Goal: Task Accomplishment & Management: Manage account settings

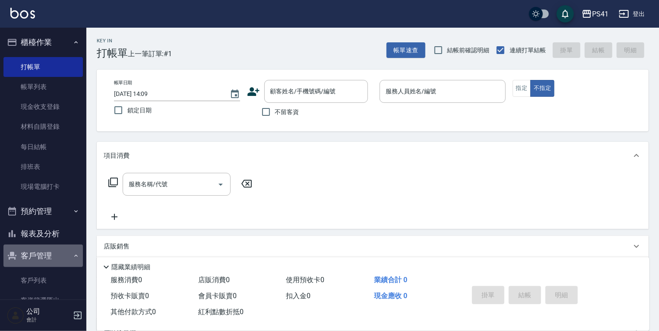
click at [44, 252] on button "客戶管理" at bounding box center [42, 255] width 79 height 22
click at [42, 251] on button "客戶管理" at bounding box center [42, 255] width 79 height 22
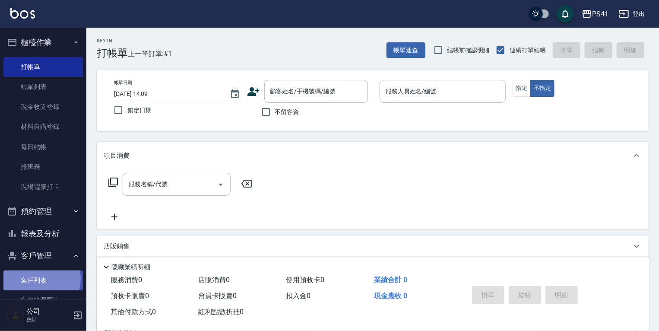
click at [38, 278] on link "客戶列表" at bounding box center [42, 280] width 79 height 20
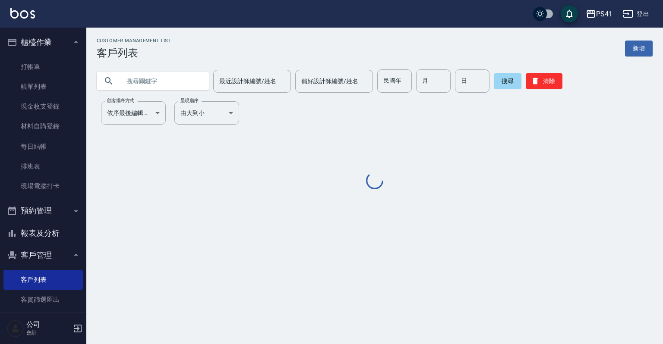
click at [131, 81] on input "text" at bounding box center [161, 80] width 81 height 23
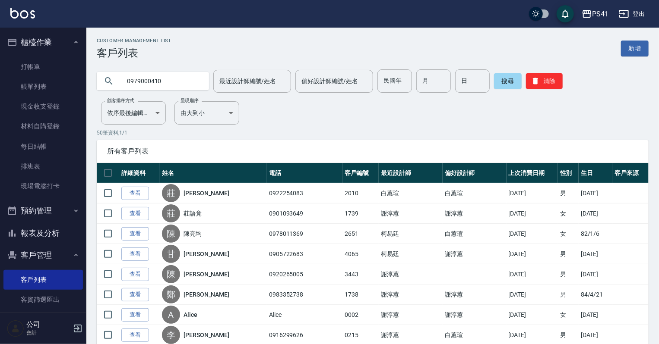
type input "0979000410"
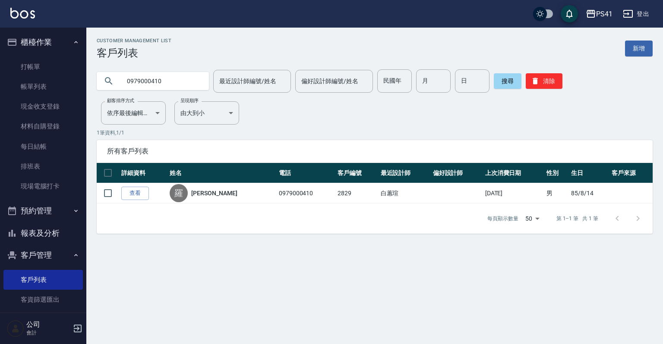
drag, startPoint x: 114, startPoint y: 300, endPoint x: 114, endPoint y: 291, distance: 10.0
click at [114, 300] on div "Customer Management List 客戶列表 新增 0979000410 最近設計師編號/姓名 最近設計師編號/姓名 偏好設計師編號/姓名 偏好…" at bounding box center [331, 172] width 663 height 344
click at [40, 169] on link "排班表" at bounding box center [42, 167] width 79 height 20
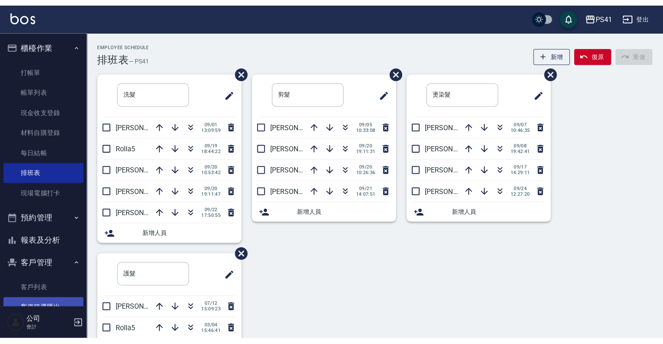
scroll to position [35, 0]
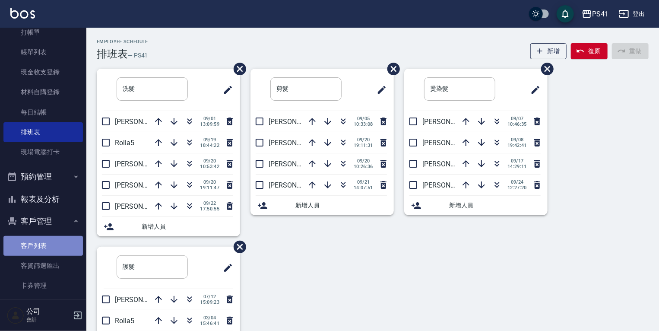
click at [43, 244] on link "客戶列表" at bounding box center [42, 246] width 79 height 20
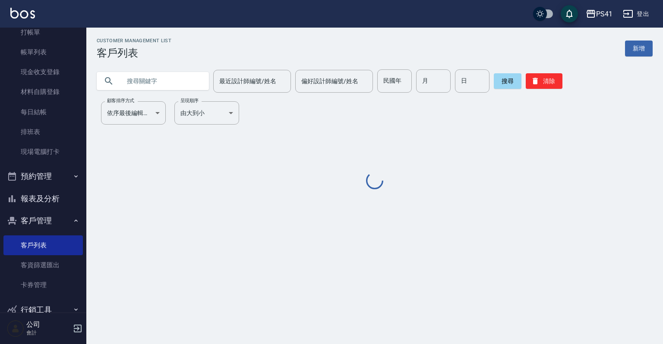
click at [124, 85] on input "text" at bounding box center [161, 80] width 81 height 23
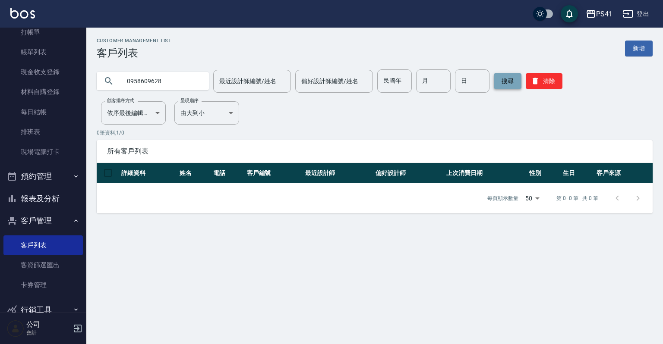
click at [494, 77] on button "搜尋" at bounding box center [508, 81] width 28 height 16
click at [182, 87] on input "0958609628" at bounding box center [161, 80] width 81 height 23
type input "0"
type input "邱"
type input "0928217812"
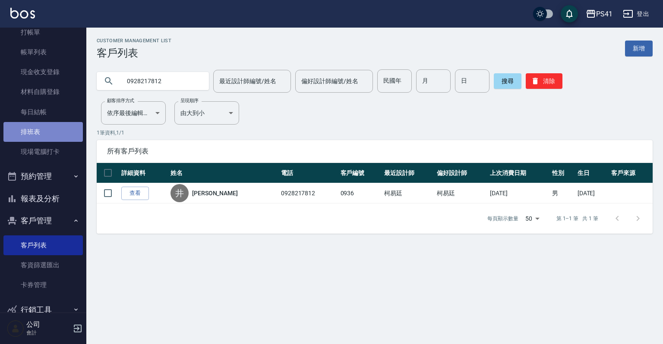
drag, startPoint x: 45, startPoint y: 136, endPoint x: 45, endPoint y: 123, distance: 13.4
click at [45, 136] on link "排班表" at bounding box center [42, 132] width 79 height 20
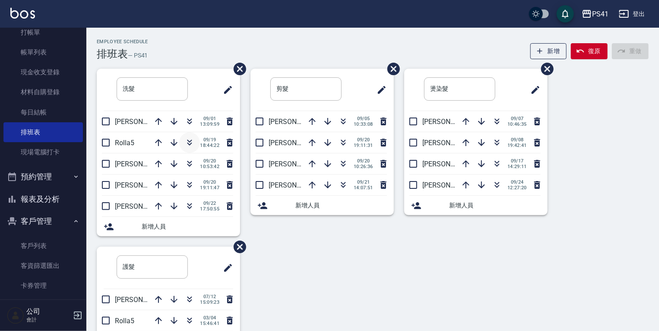
click at [186, 139] on icon "button" at bounding box center [189, 142] width 10 height 10
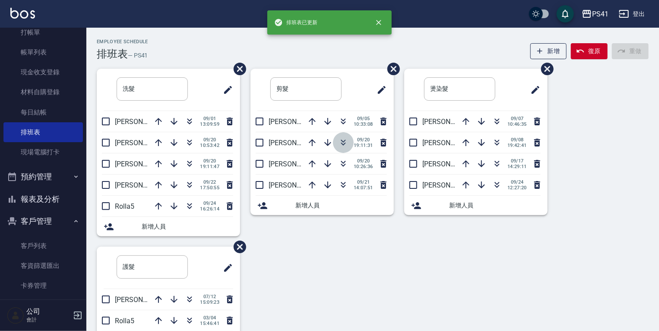
click at [343, 145] on icon "button" at bounding box center [343, 142] width 10 height 10
click at [55, 249] on link "客戶列表" at bounding box center [42, 246] width 79 height 20
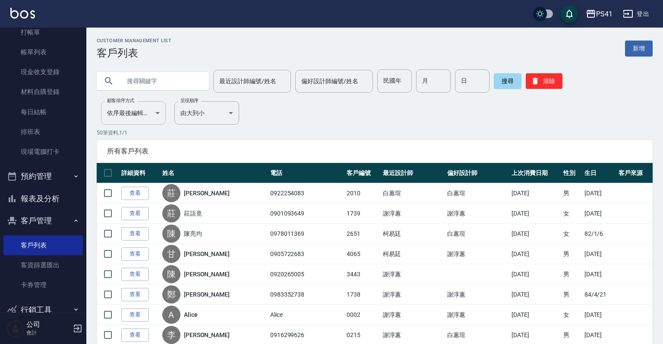
drag, startPoint x: 147, startPoint y: 82, endPoint x: 130, endPoint y: 123, distance: 44.1
click at [147, 82] on input "text" at bounding box center [161, 80] width 81 height 23
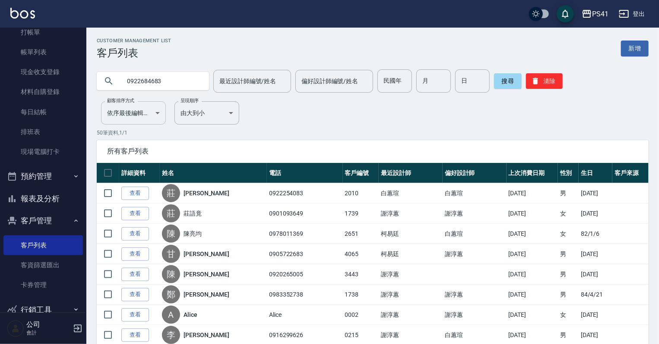
type input "0922684683"
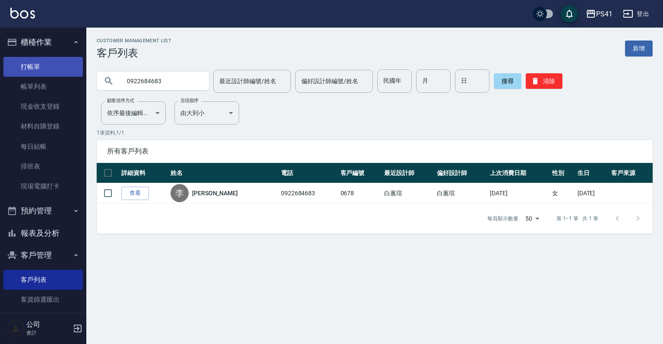
click at [33, 65] on link "打帳單" at bounding box center [42, 67] width 79 height 20
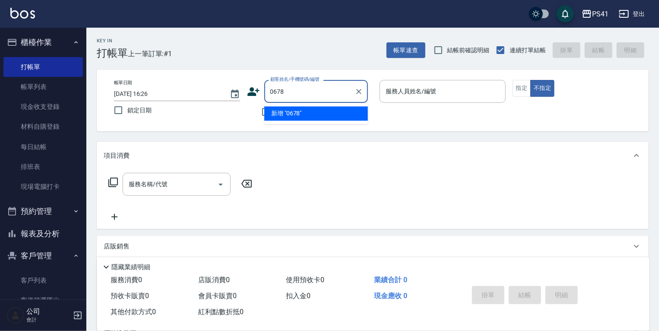
type input "0678"
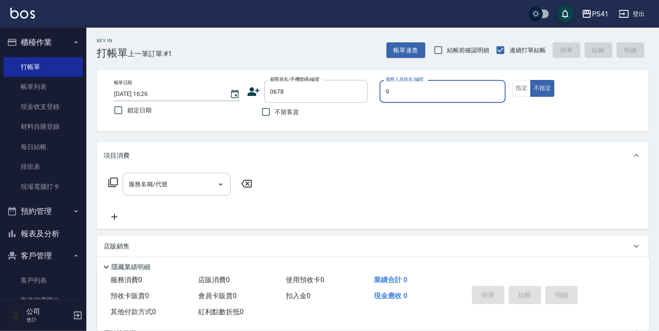
type input "白蕙瑄-9"
type button "false"
type input "[PERSON_NAME]/0922684683/0678"
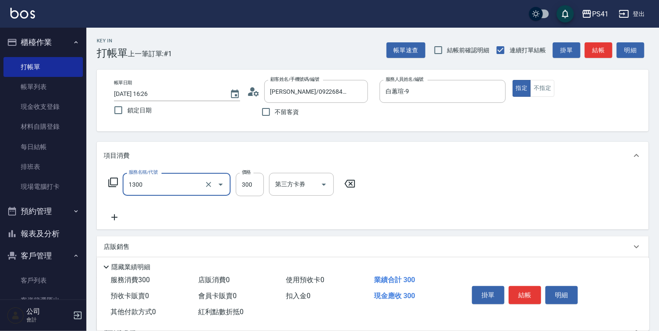
type input "洗髮300(1300)"
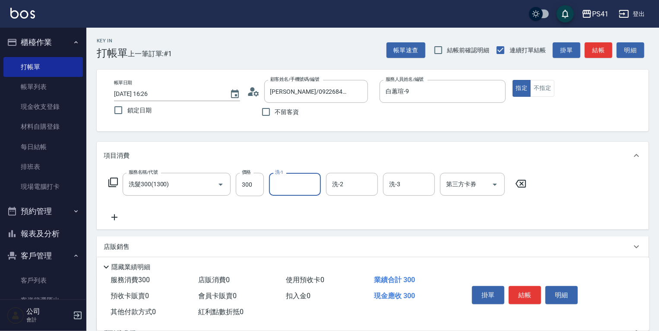
type input "2"
type input "Rolla-5"
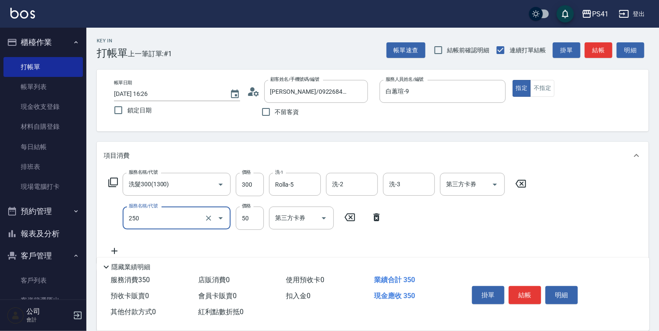
type input "剪瀏海(250)"
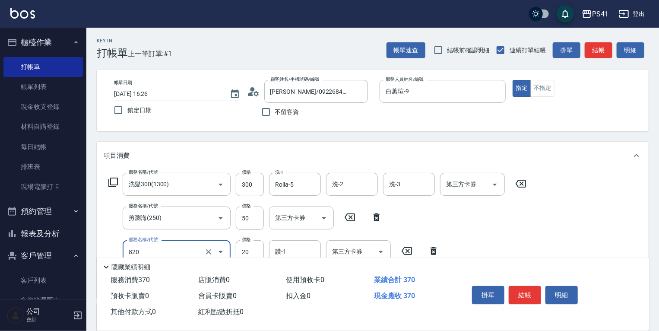
type input "潤絲(820)"
type input "Rolla-5"
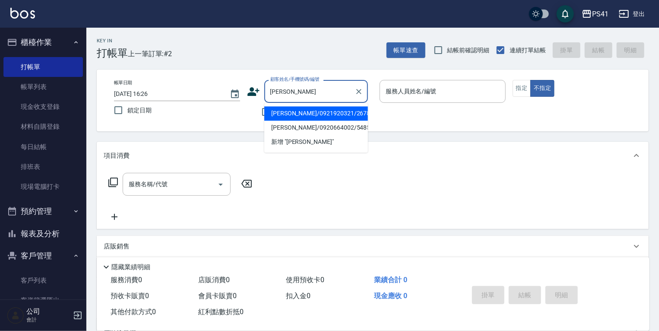
type input "[PERSON_NAME]/0921920321/2678"
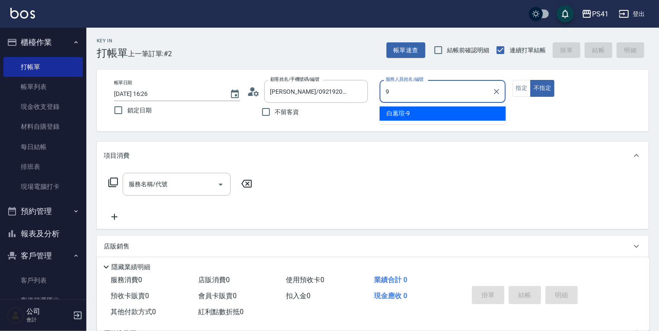
type input "白蕙瑄-9"
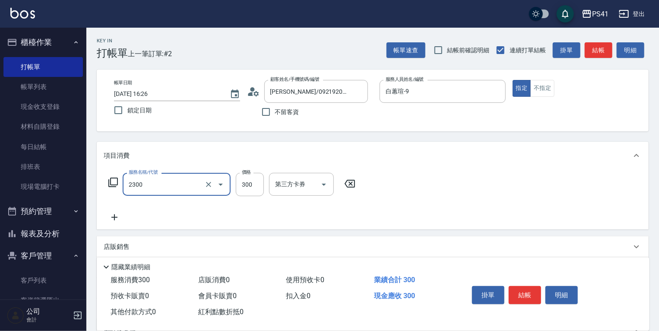
type input "剪髮(2300)"
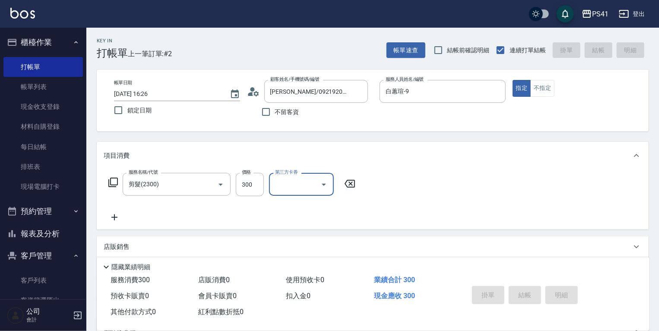
type input "2025/09/24 16:38"
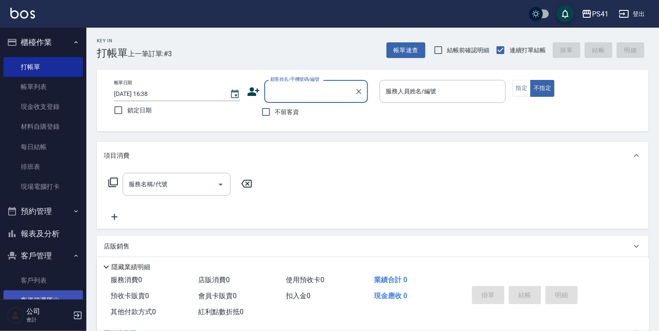
click at [46, 284] on link "客戶列表" at bounding box center [42, 280] width 79 height 20
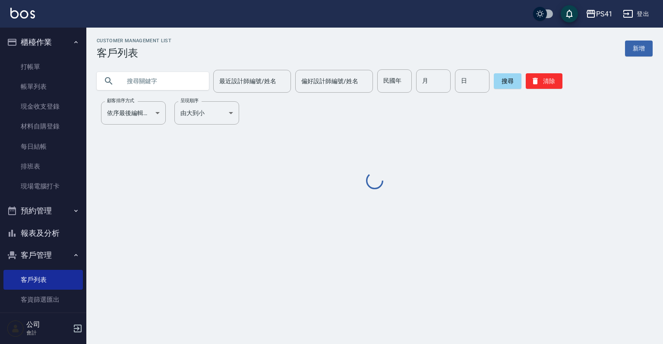
click at [142, 83] on input "text" at bounding box center [161, 80] width 81 height 23
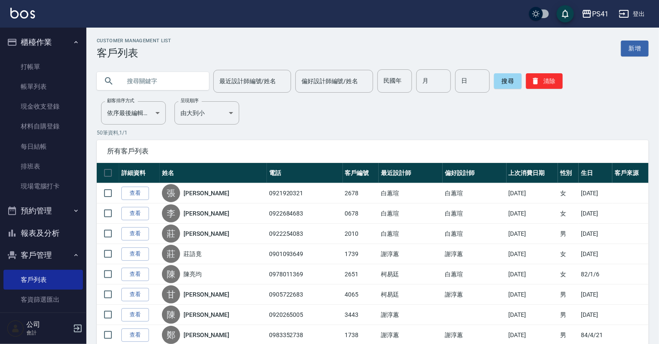
click at [56, 228] on button "報表及分析" at bounding box center [42, 233] width 79 height 22
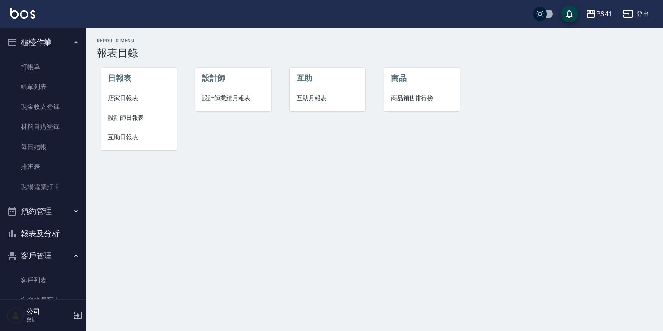
click at [126, 119] on span "設計師日報表" at bounding box center [139, 117] width 62 height 9
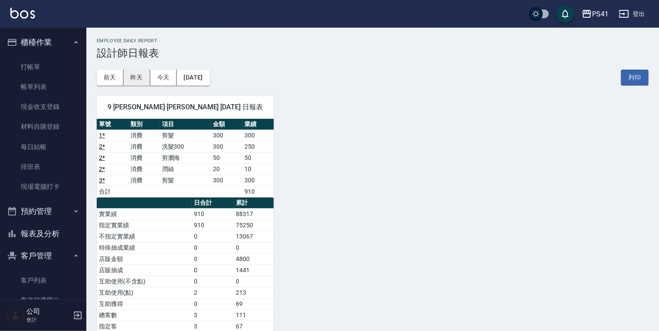
click at [142, 79] on button "昨天" at bounding box center [136, 77] width 27 height 16
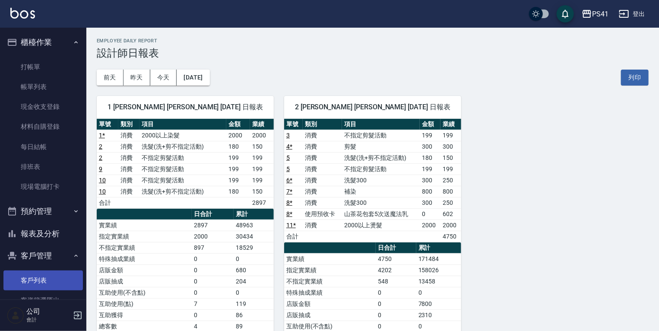
click at [43, 287] on link "客戶列表" at bounding box center [42, 280] width 79 height 20
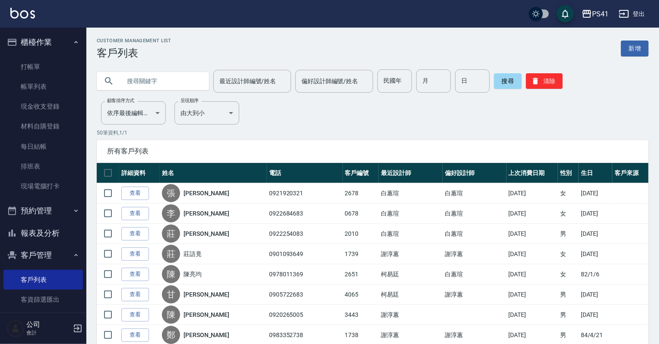
click at [160, 88] on input "text" at bounding box center [161, 80] width 81 height 23
type input "0955135922"
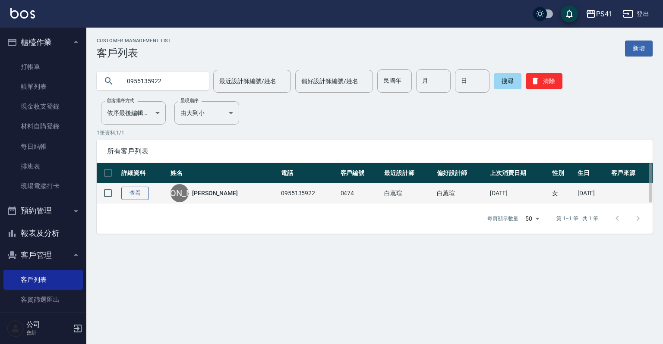
click at [137, 190] on link "查看" at bounding box center [135, 193] width 28 height 13
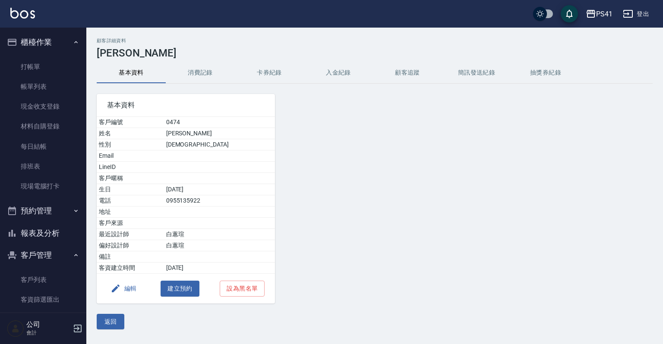
click at [205, 77] on button "消費記錄" at bounding box center [200, 73] width 69 height 21
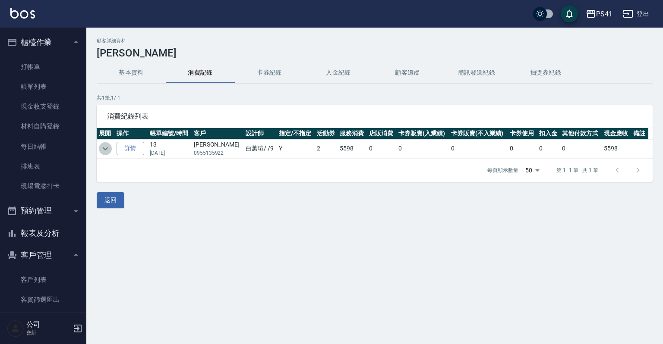
click at [104, 146] on icon "expand row" at bounding box center [105, 149] width 10 height 10
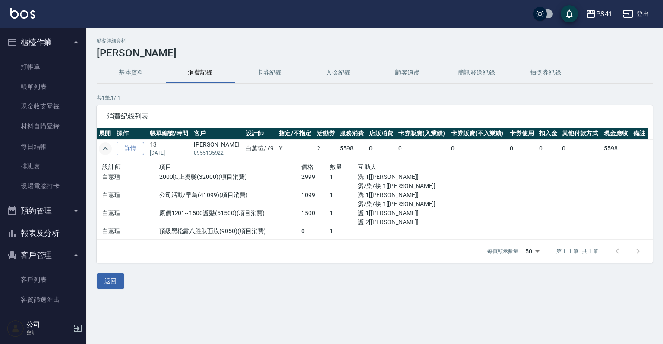
click at [22, 54] on ul "打帳單 帳單列表 現金收支登錄 材料自購登錄 每日結帳 排班表 現場電腦打卡" at bounding box center [42, 127] width 79 height 147
click at [32, 69] on link "打帳單" at bounding box center [42, 67] width 79 height 20
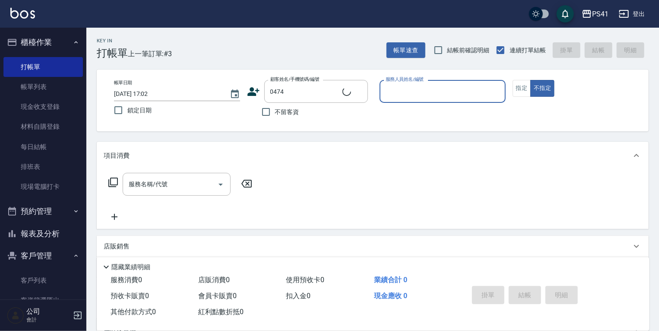
type input "[PERSON_NAME]/0955135922/0474"
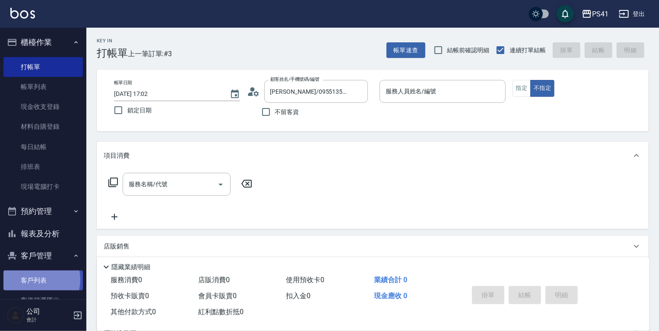
click at [35, 279] on link "客戶列表" at bounding box center [42, 280] width 79 height 20
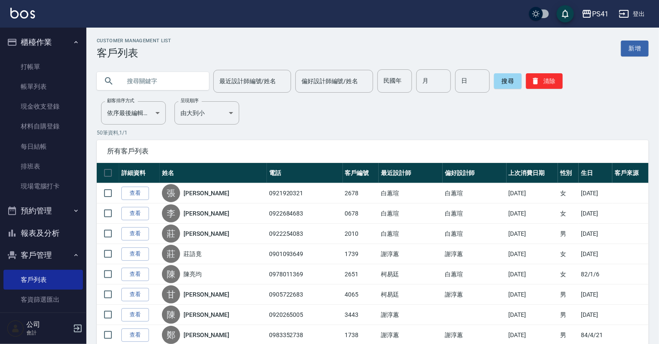
click at [135, 88] on input "text" at bounding box center [161, 80] width 81 height 23
type input "陳怡年"
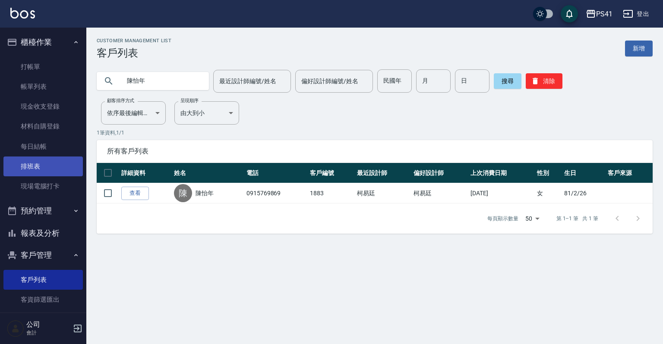
drag, startPoint x: 43, startPoint y: 182, endPoint x: 43, endPoint y: 176, distance: 6.0
click at [43, 182] on link "現場電腦打卡" at bounding box center [42, 187] width 79 height 20
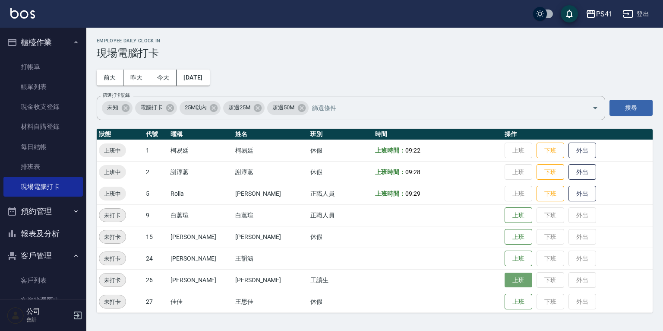
click at [505, 281] on button "上班" at bounding box center [519, 279] width 28 height 15
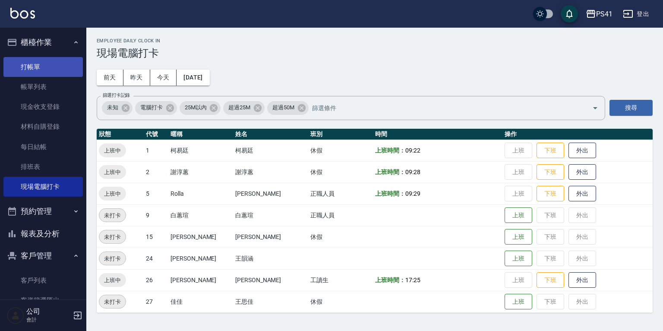
click at [38, 64] on link "打帳單" at bounding box center [42, 67] width 79 height 20
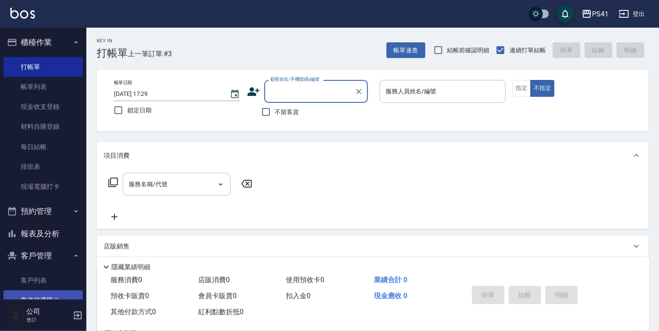
drag, startPoint x: 32, startPoint y: 287, endPoint x: 35, endPoint y: 298, distance: 11.3
click at [33, 287] on link "客戶列表" at bounding box center [42, 280] width 79 height 20
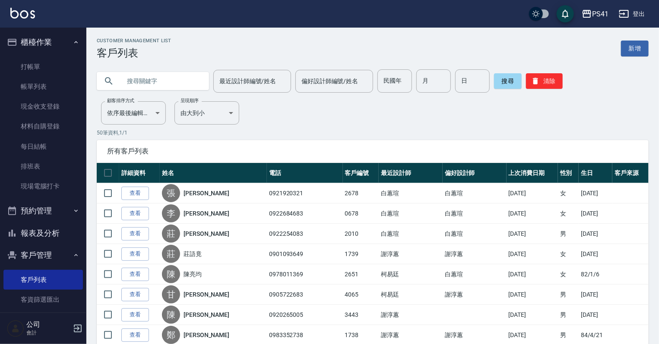
click at [190, 86] on input "text" at bounding box center [161, 80] width 81 height 23
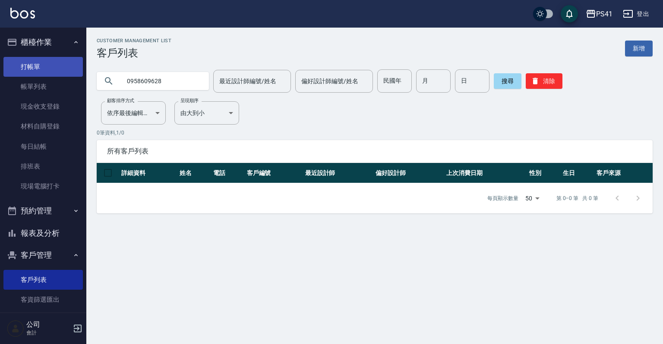
drag, startPoint x: 185, startPoint y: 86, endPoint x: 4, endPoint y: 66, distance: 181.9
click at [0, 64] on div "PS41 登出 櫃檯作業 打帳單 帳單列表 現金收支登錄 材料自購登錄 每日結帳 排班表 現場電腦打卡 預約管理 預約管理 單日預約紀錄 單週預約紀錄 報表及…" at bounding box center [331, 172] width 663 height 344
type input "0976757587"
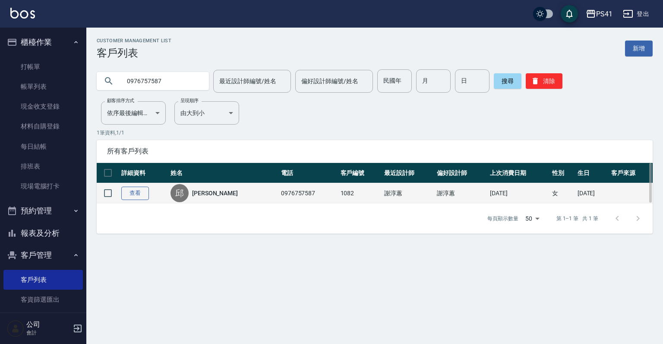
click at [139, 190] on link "查看" at bounding box center [135, 193] width 28 height 13
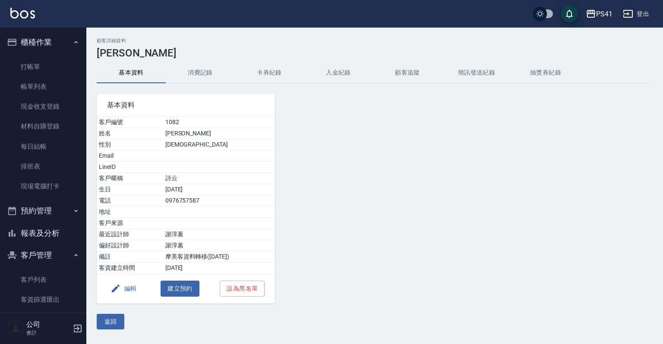
click at [189, 78] on button "消費記錄" at bounding box center [200, 73] width 69 height 21
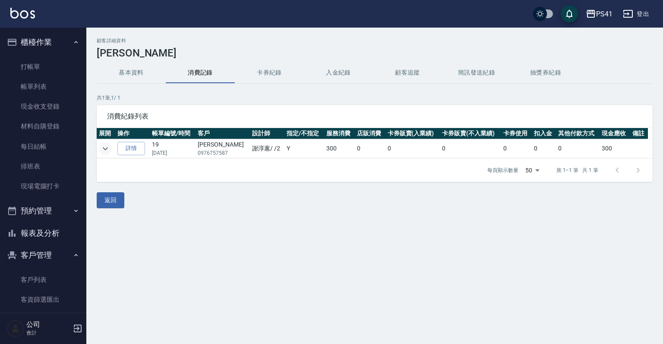
click at [105, 146] on icon "expand row" at bounding box center [105, 149] width 10 height 10
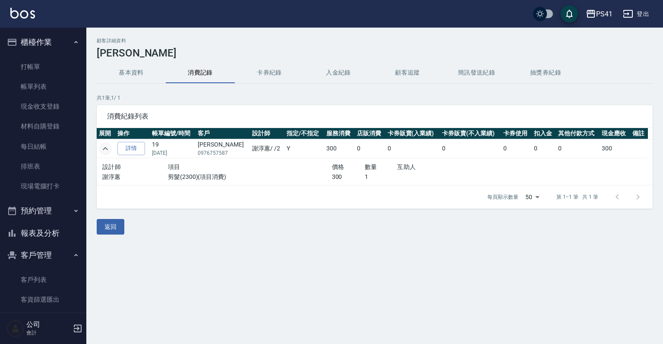
click at [113, 146] on td at bounding box center [106, 148] width 19 height 19
click at [109, 147] on icon "expand row" at bounding box center [105, 149] width 10 height 10
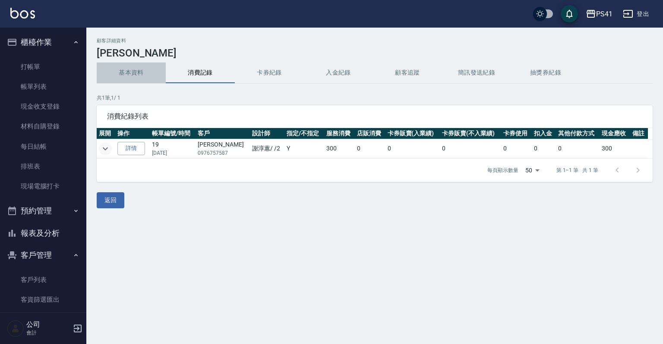
click at [143, 69] on button "基本資料" at bounding box center [131, 73] width 69 height 21
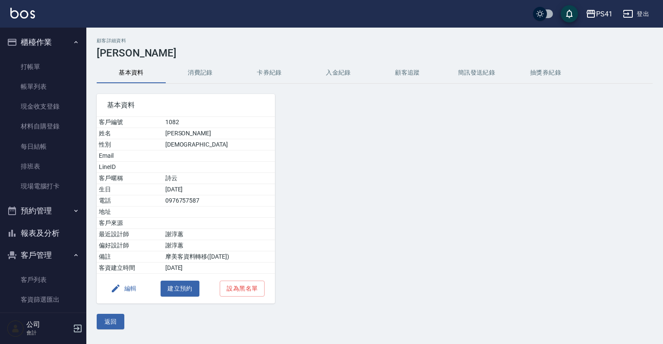
click at [118, 286] on icon "button" at bounding box center [116, 289] width 10 height 10
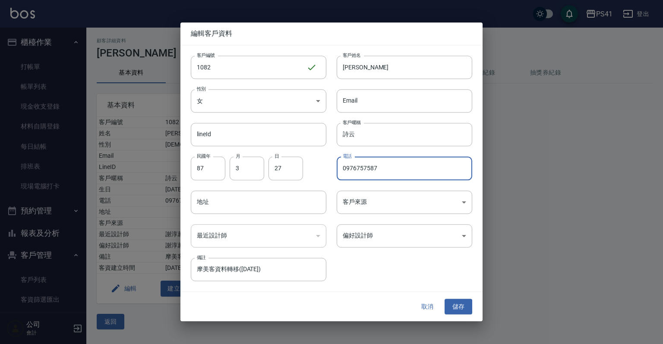
drag, startPoint x: 386, startPoint y: 166, endPoint x: 372, endPoint y: 164, distance: 14.0
click at [374, 164] on input "0976757587" at bounding box center [405, 168] width 136 height 23
type input "097675758"
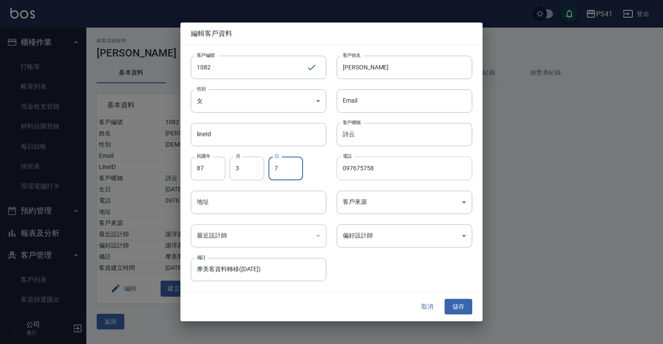
type input "7"
click at [390, 169] on input "097675758" at bounding box center [405, 168] width 136 height 23
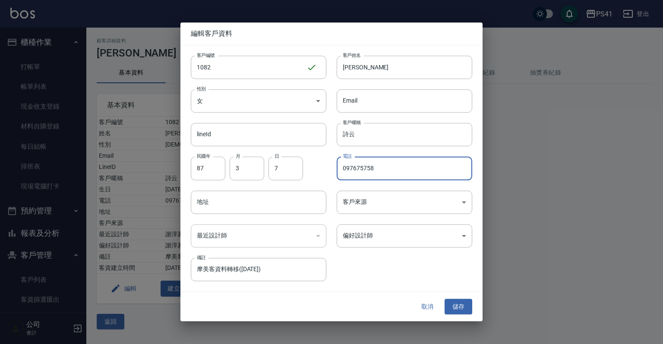
drag, startPoint x: 387, startPoint y: 169, endPoint x: 319, endPoint y: 167, distance: 68.7
click at [319, 167] on div "客戶編號 1082 ​ 客戶編號 客戶姓名 邱詩云 客戶姓名 性別 女 FEMALE 性別 Email Email lineId lineId 客戶暱稱 詩云…" at bounding box center [326, 163] width 292 height 236
type input "0958609628"
click at [458, 307] on button "儲存" at bounding box center [459, 307] width 28 height 16
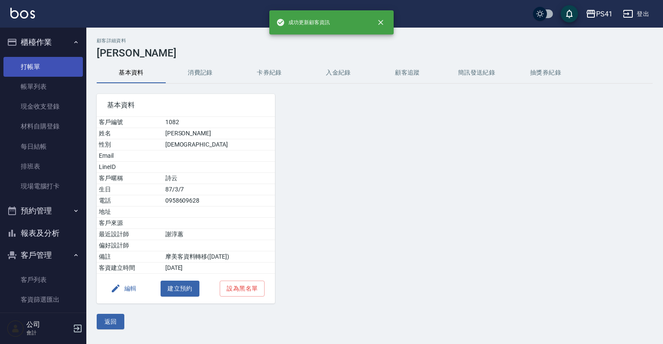
click at [37, 63] on link "打帳單" at bounding box center [42, 67] width 79 height 20
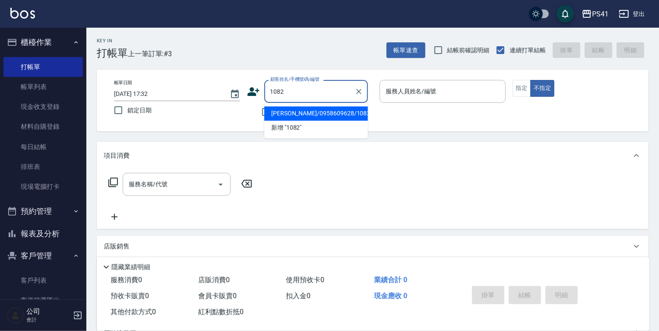
type input "[PERSON_NAME]/0958609628/1082"
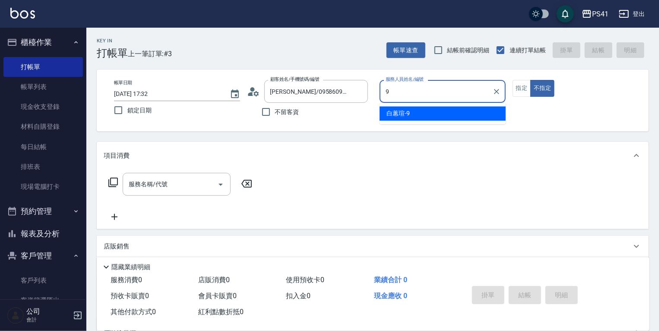
type input "白蕙瑄-9"
type button "false"
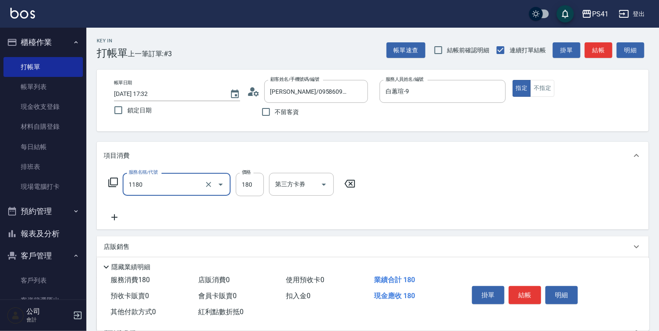
type input "洗髮(洗+剪不指定活動)(1180)"
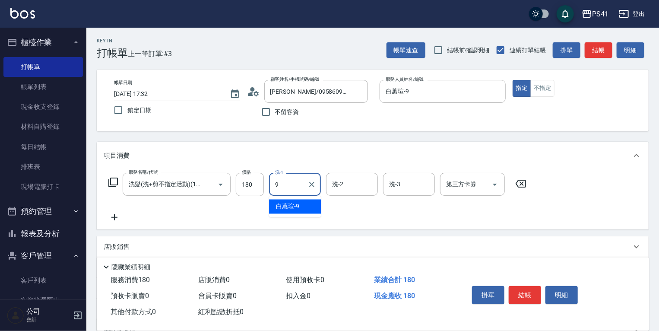
type input "白蕙瑄-9"
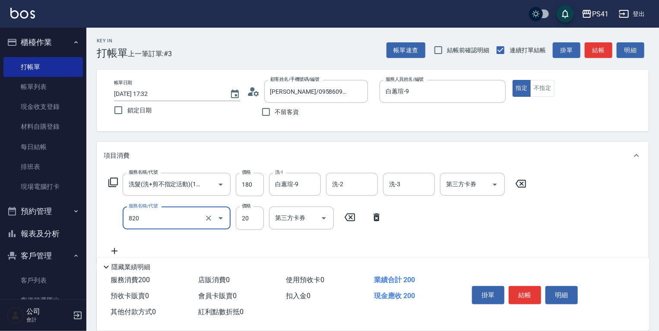
type input "潤絲(820)"
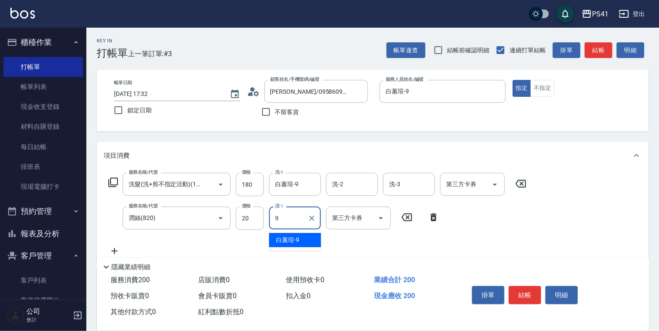
type input "白蕙瑄-9"
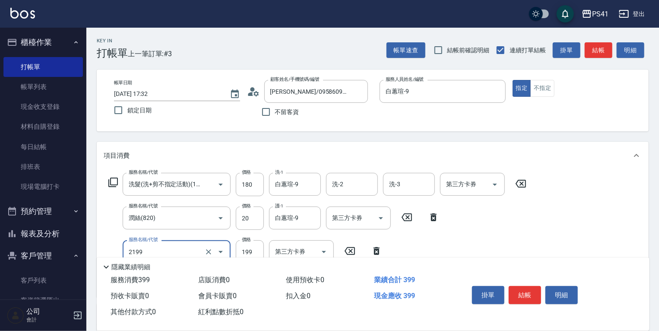
type input "不指定剪髮活動(2199)"
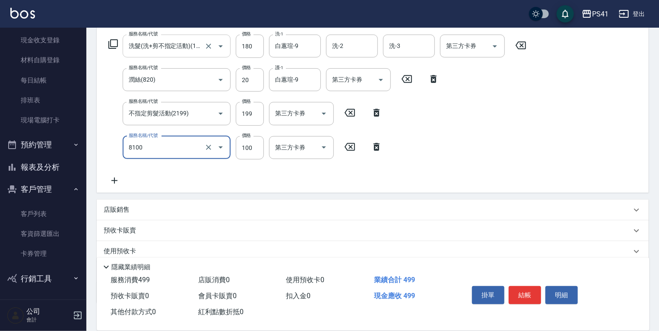
type input "電棒 夾直 玉米鬚(8100)"
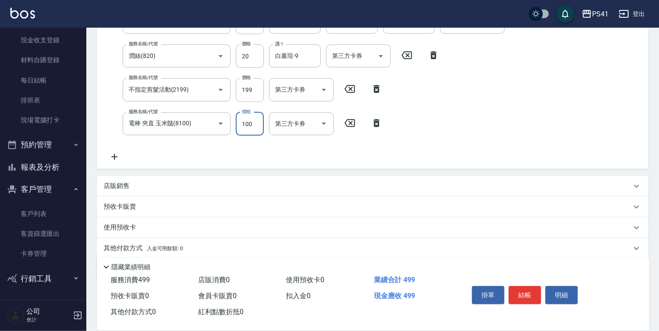
scroll to position [192, 0]
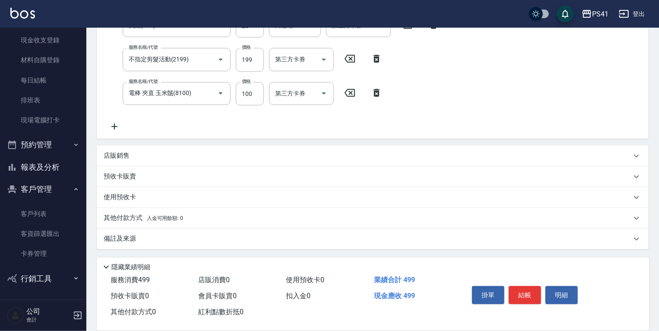
click at [149, 154] on div "店販銷售" at bounding box center [367, 155] width 527 height 9
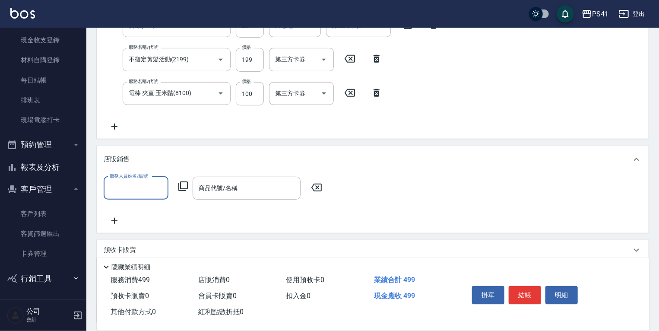
scroll to position [0, 0]
type input "白蕙瑄-9"
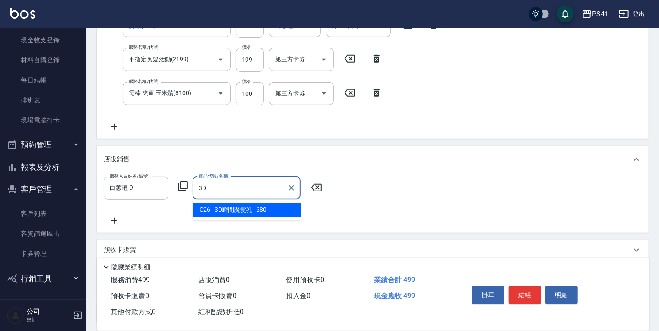
type input "3D瞬間魔髮乳"
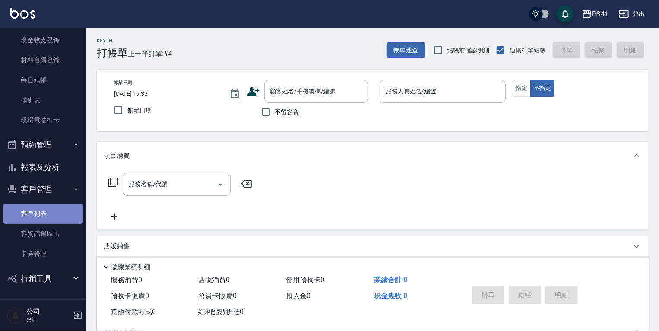
click at [50, 216] on link "客戶列表" at bounding box center [42, 214] width 79 height 20
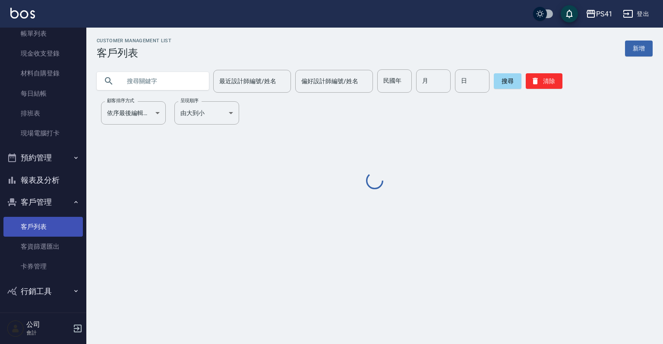
scroll to position [53, 0]
click at [144, 86] on input "text" at bounding box center [161, 80] width 81 height 23
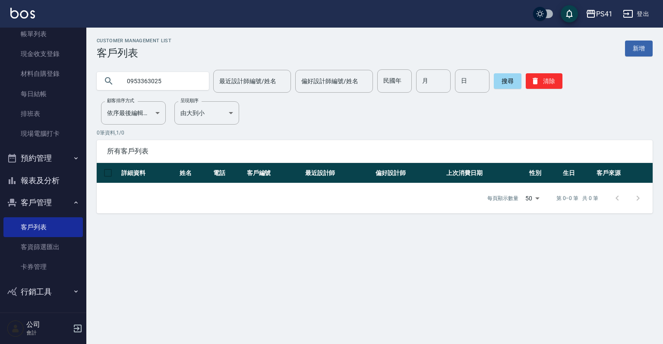
type input "0953363025"
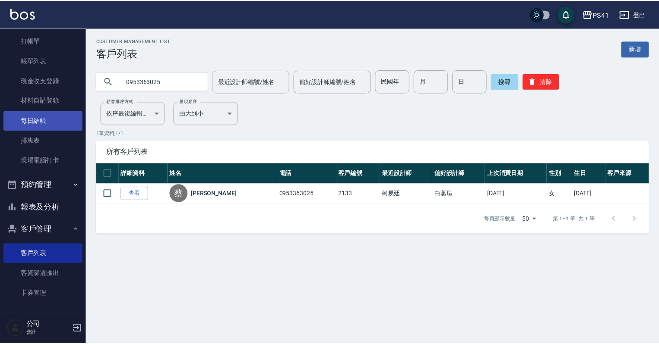
scroll to position [0, 0]
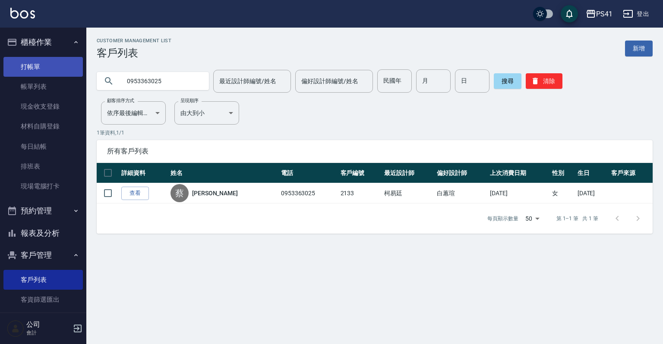
click at [38, 68] on link "打帳單" at bounding box center [42, 67] width 79 height 20
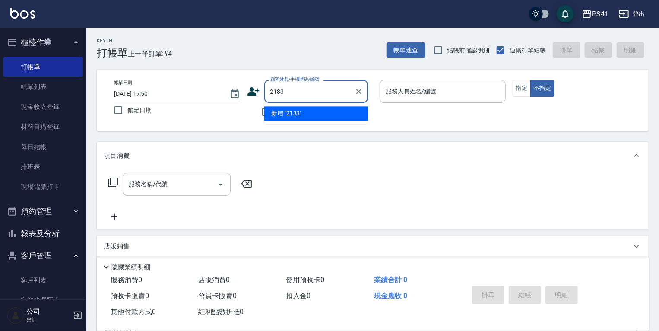
type input "2133"
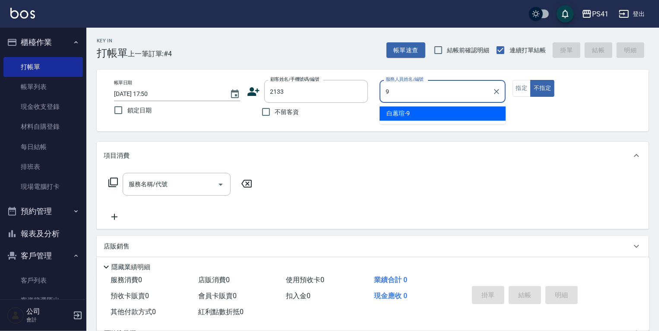
type input "白蕙瑄-9"
type button "false"
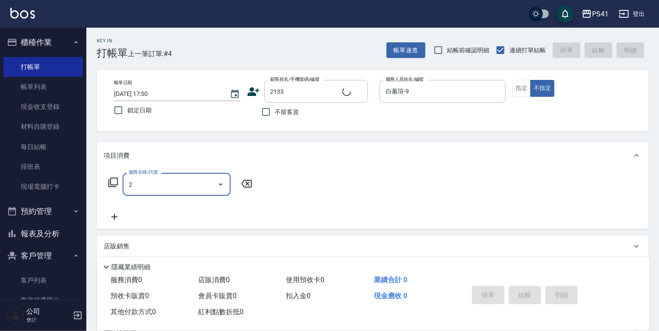
type input "21"
type input "[PERSON_NAME]/0953363025/2133"
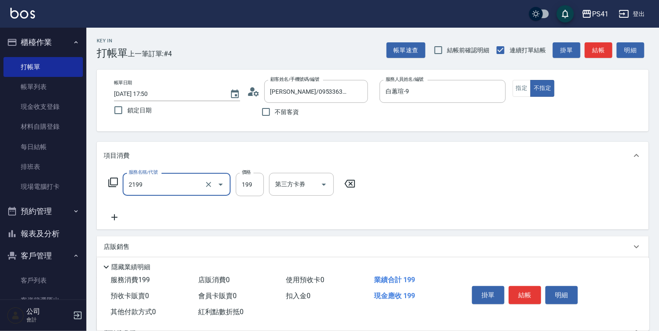
type input "不指定剪髮活動(2199)"
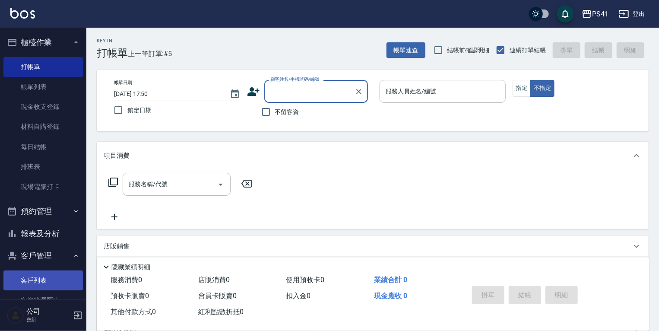
click at [39, 282] on link "客戶列表" at bounding box center [42, 280] width 79 height 20
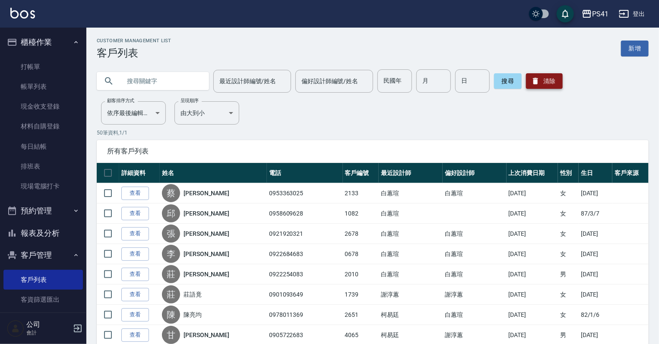
click at [549, 78] on button "清除" at bounding box center [544, 81] width 37 height 16
click at [146, 79] on input "text" at bounding box center [161, 80] width 81 height 23
click at [512, 76] on button "搜尋" at bounding box center [508, 81] width 28 height 16
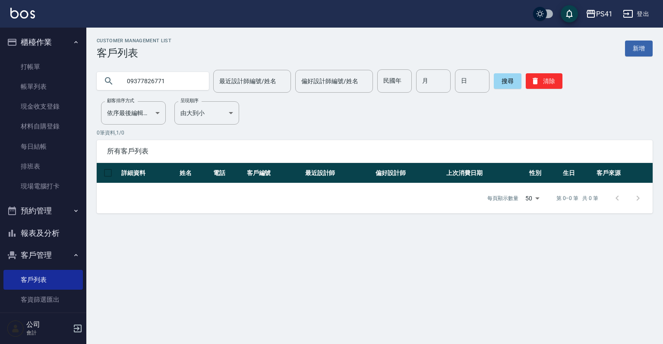
click at [184, 84] on input "09377826771" at bounding box center [161, 80] width 81 height 23
click at [149, 81] on input "09377826771" at bounding box center [161, 80] width 81 height 23
click at [142, 79] on input "09377826771" at bounding box center [161, 80] width 81 height 23
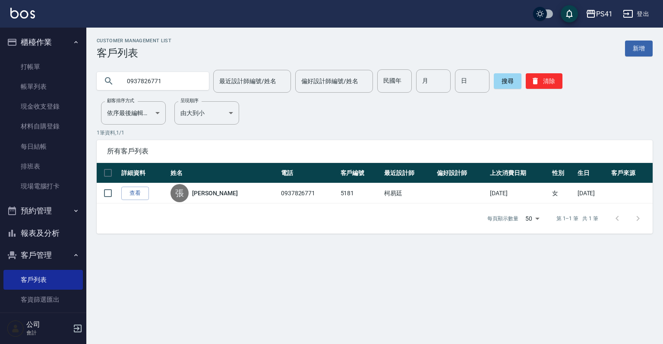
click at [180, 75] on input "0937826771" at bounding box center [161, 80] width 81 height 23
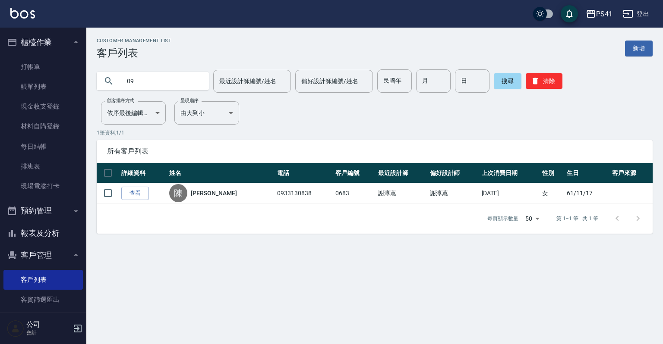
type input "0"
type input "程"
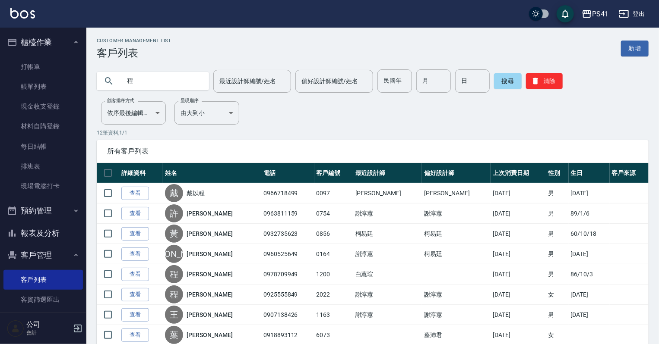
click at [59, 226] on button "報表及分析" at bounding box center [42, 233] width 79 height 22
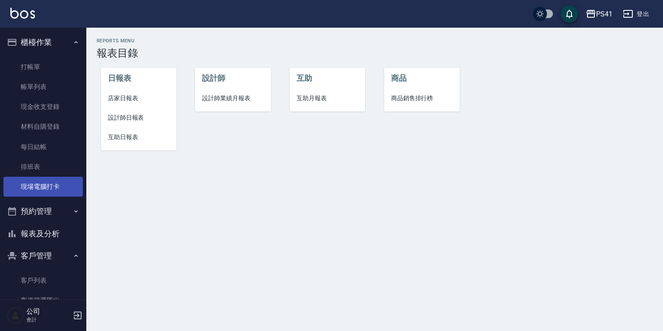
click at [56, 181] on link "現場電腦打卡" at bounding box center [42, 187] width 79 height 20
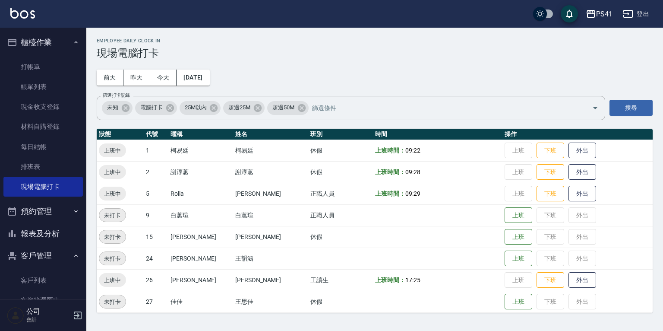
drag, startPoint x: 141, startPoint y: 74, endPoint x: 133, endPoint y: 88, distance: 16.3
click at [141, 74] on button "昨天" at bounding box center [136, 77] width 27 height 16
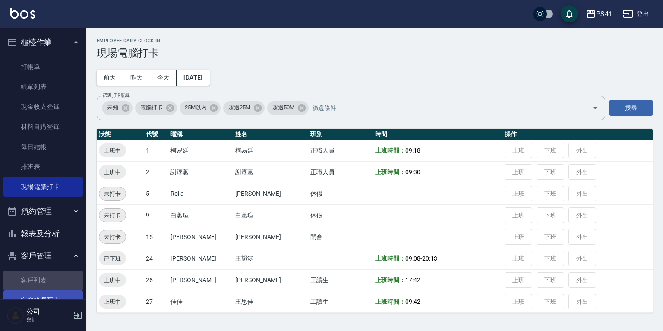
drag, startPoint x: 46, startPoint y: 277, endPoint x: 46, endPoint y: 291, distance: 13.4
click at [46, 277] on link "客戶列表" at bounding box center [42, 280] width 79 height 20
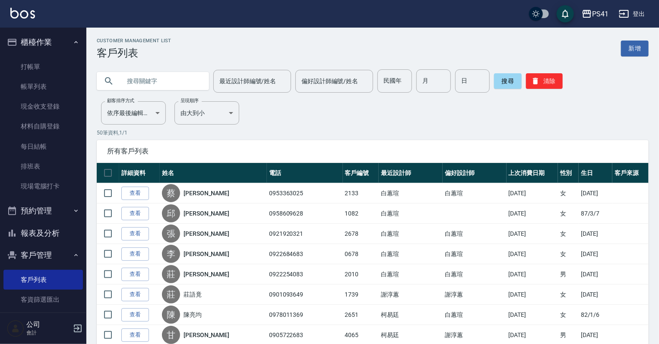
drag, startPoint x: 51, startPoint y: 233, endPoint x: 52, endPoint y: 228, distance: 5.3
click at [52, 233] on button "報表及分析" at bounding box center [42, 233] width 79 height 22
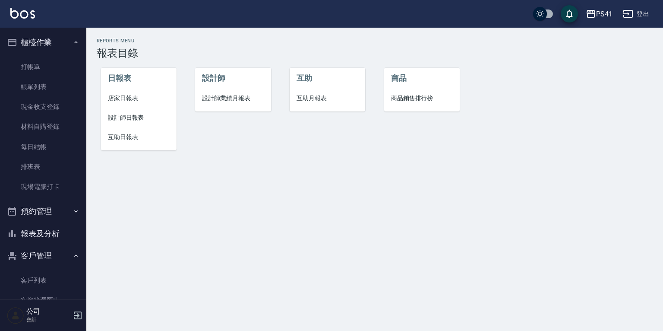
click at [132, 136] on span "互助日報表" at bounding box center [139, 137] width 62 height 9
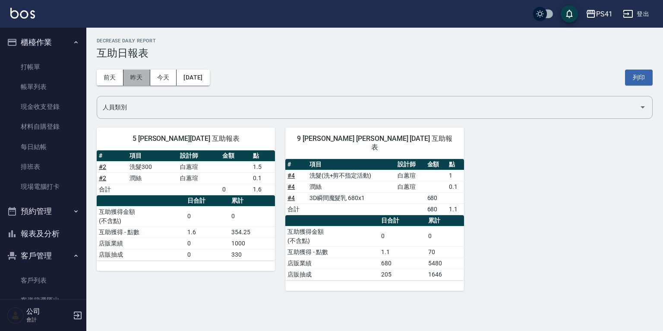
click at [140, 77] on button "昨天" at bounding box center [136, 77] width 27 height 16
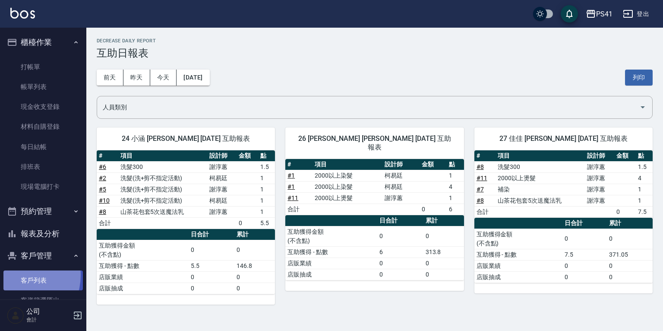
click at [17, 275] on link "客戶列表" at bounding box center [42, 280] width 79 height 20
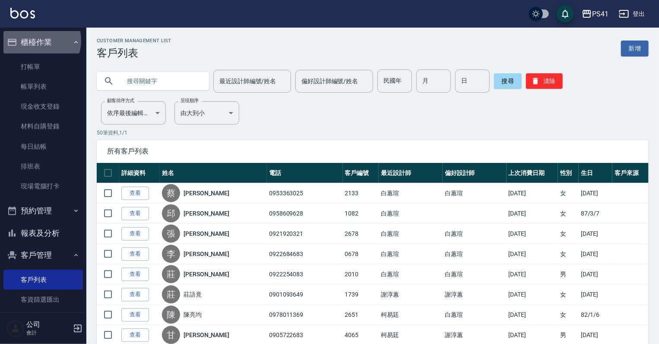
click at [38, 41] on button "櫃檯作業" at bounding box center [42, 42] width 79 height 22
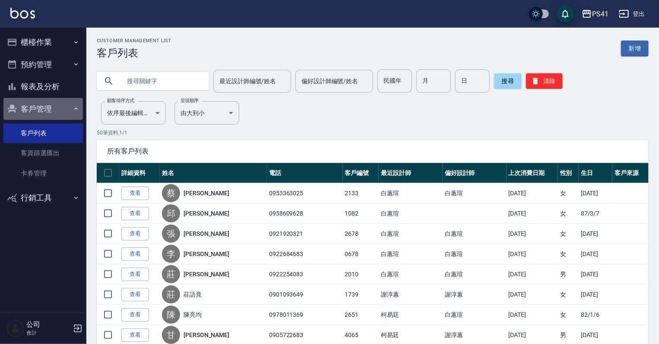
drag, startPoint x: 50, startPoint y: 113, endPoint x: 50, endPoint y: 78, distance: 35.4
click at [50, 102] on button "客戶管理" at bounding box center [42, 109] width 79 height 22
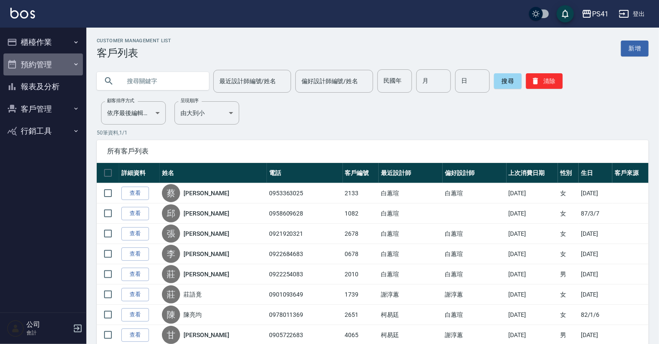
click at [52, 69] on button "預約管理" at bounding box center [42, 65] width 79 height 22
drag, startPoint x: 53, startPoint y: 67, endPoint x: 54, endPoint y: 48, distance: 19.0
click at [54, 66] on button "預約管理" at bounding box center [42, 65] width 79 height 22
click at [54, 47] on button "櫃檯作業" at bounding box center [42, 42] width 79 height 22
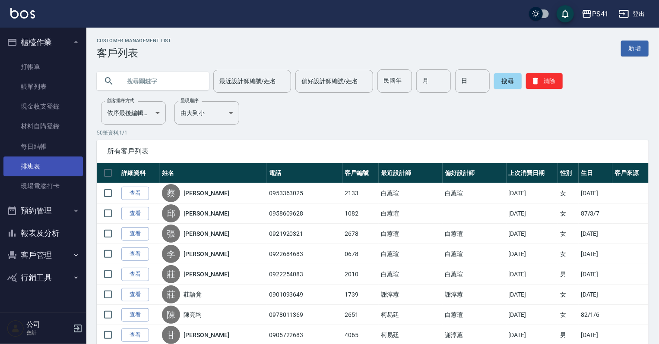
click at [63, 188] on link "現場電腦打卡" at bounding box center [42, 187] width 79 height 20
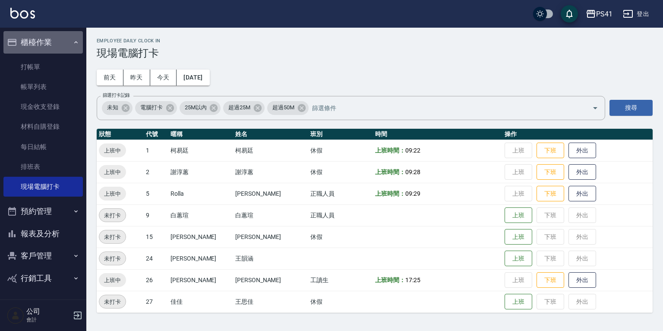
click at [57, 33] on button "櫃檯作業" at bounding box center [42, 42] width 79 height 22
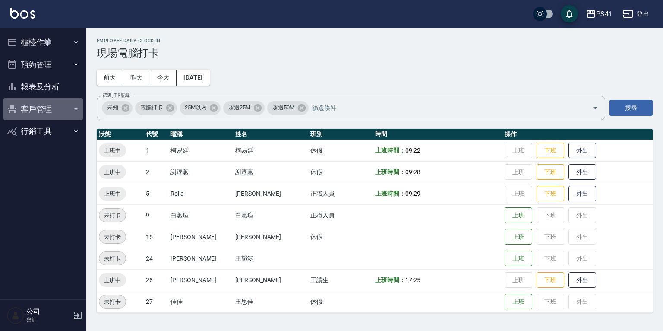
click at [41, 110] on button "客戶管理" at bounding box center [42, 109] width 79 height 22
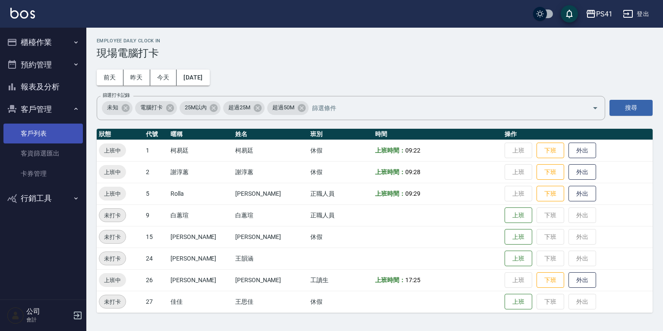
click at [42, 138] on link "客戶列表" at bounding box center [42, 133] width 79 height 20
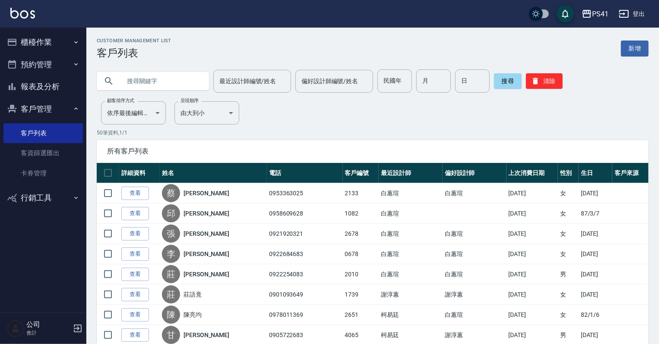
click at [629, 48] on link "新增" at bounding box center [635, 49] width 28 height 16
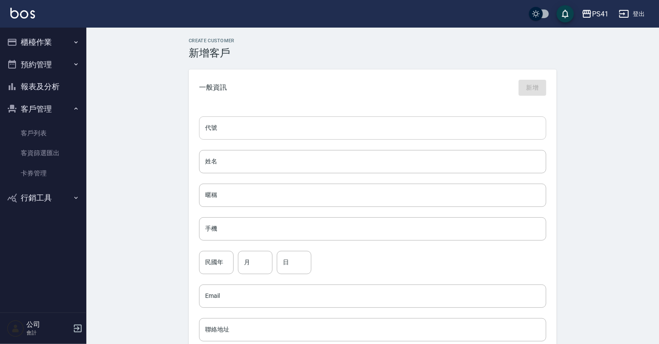
click at [227, 132] on input "代號" at bounding box center [372, 128] width 347 height 23
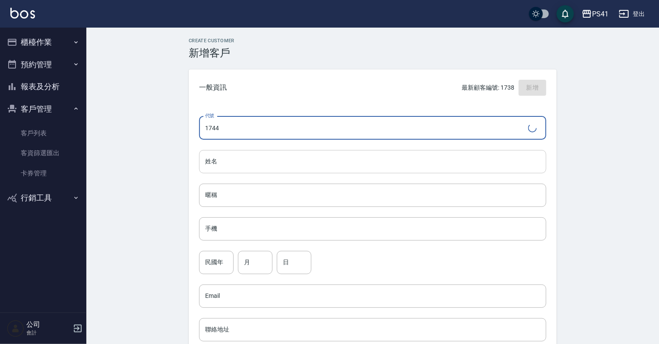
type input "1744"
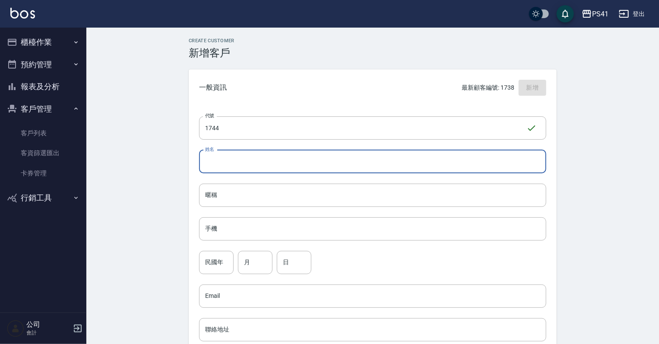
click at [275, 162] on input "姓名" at bounding box center [372, 161] width 347 height 23
type input "簡汶蓉"
click at [208, 219] on div "手機 手機" at bounding box center [372, 229] width 347 height 23
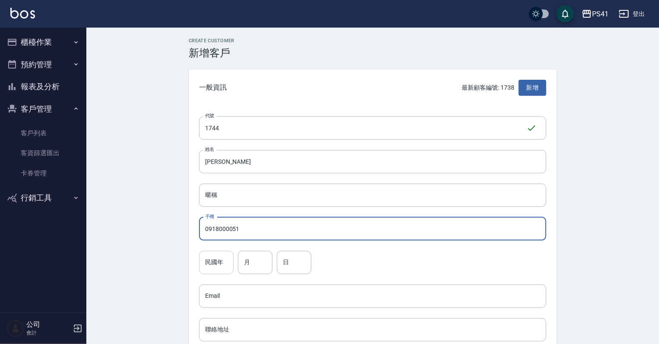
type input "0918000051"
click at [203, 253] on input "民國年" at bounding box center [216, 262] width 35 height 23
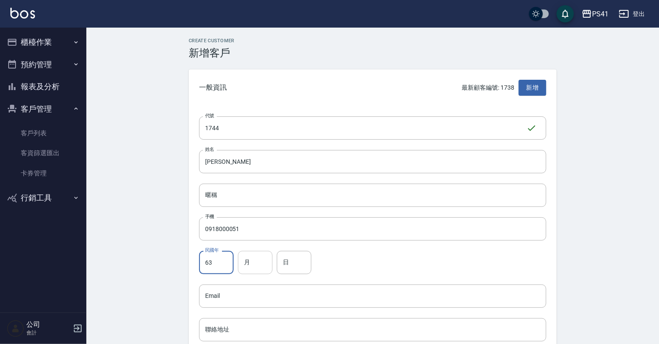
type input "63"
click at [239, 253] on input "月" at bounding box center [255, 262] width 35 height 23
type input "04"
click at [286, 267] on input "日" at bounding box center [294, 262] width 35 height 23
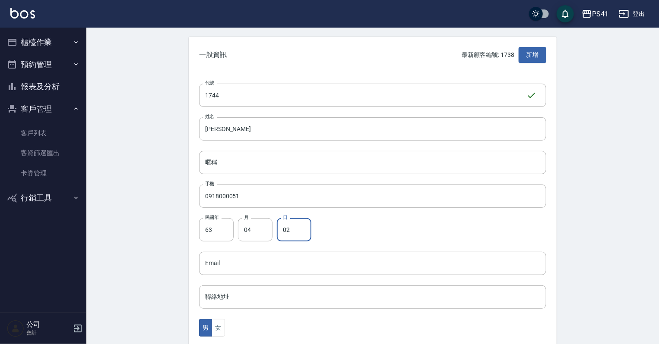
scroll to position [69, 0]
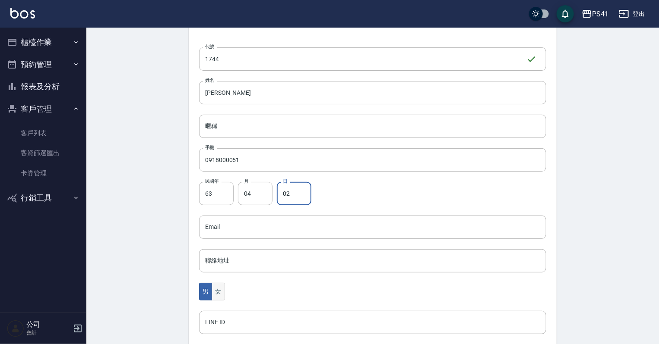
type input "02"
click at [218, 292] on button "女" at bounding box center [218, 292] width 13 height 18
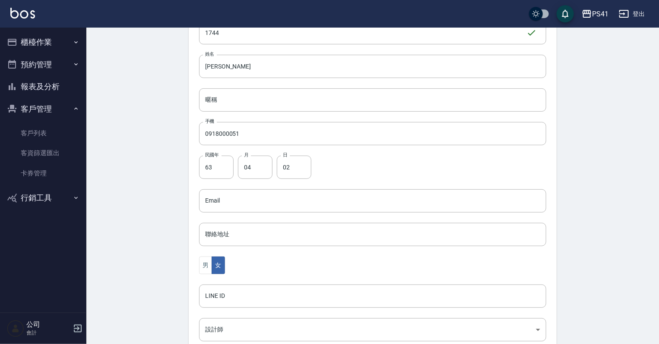
scroll to position [173, 0]
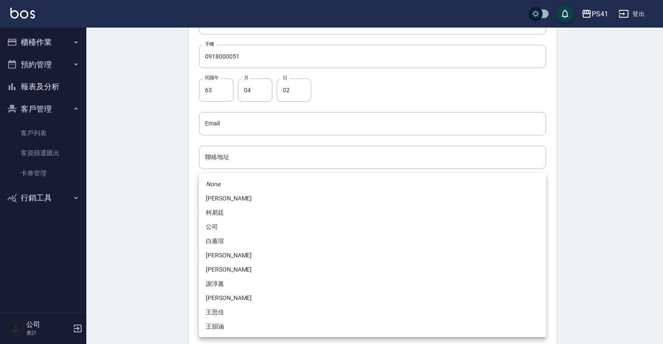
click at [245, 250] on body "PS41 登出 櫃檯作業 打帳單 帳單列表 現金收支登錄 材料自購登錄 每日結帳 排班表 現場電腦打卡 預約管理 預約管理 單日預約紀錄 單週預約紀錄 報表及…" at bounding box center [331, 108] width 663 height 562
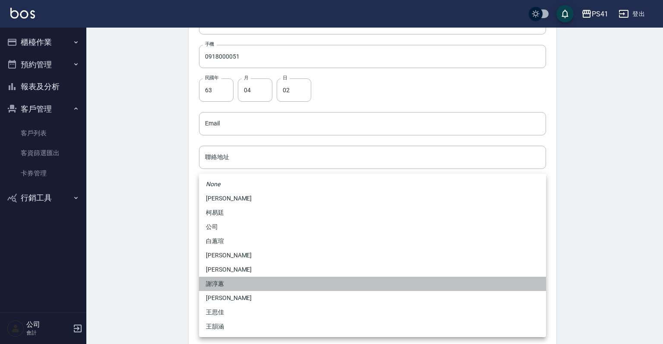
click at [223, 281] on li "謝淳蕙" at bounding box center [372, 284] width 347 height 14
type input "8c411568-4112-470a-9bf0-dab44adfddc4"
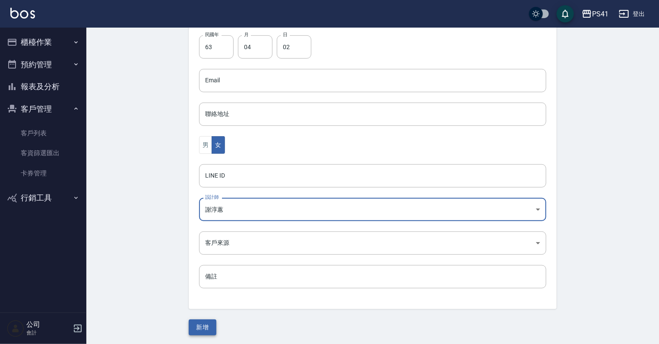
scroll to position [217, 0]
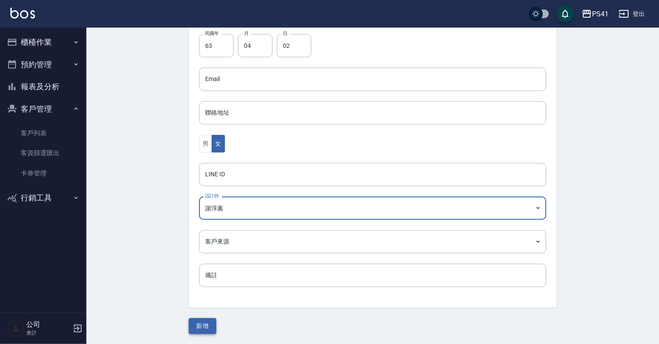
click at [192, 330] on button "新增" at bounding box center [203, 327] width 28 height 16
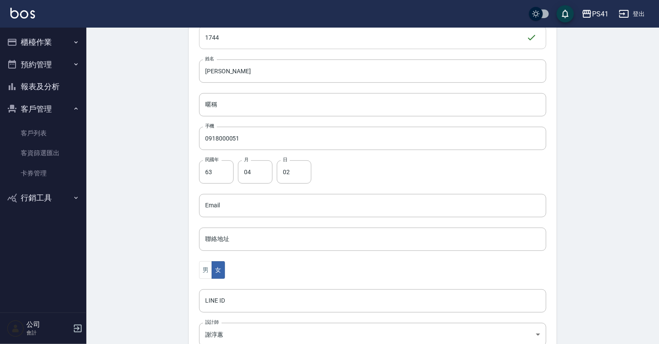
scroll to position [10, 0]
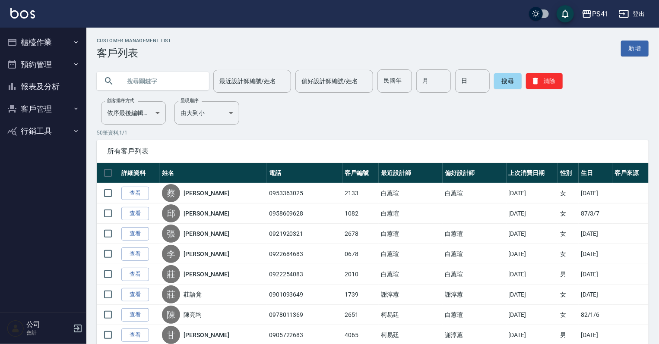
click at [158, 76] on input "text" at bounding box center [161, 80] width 81 height 23
type input "0918000051"
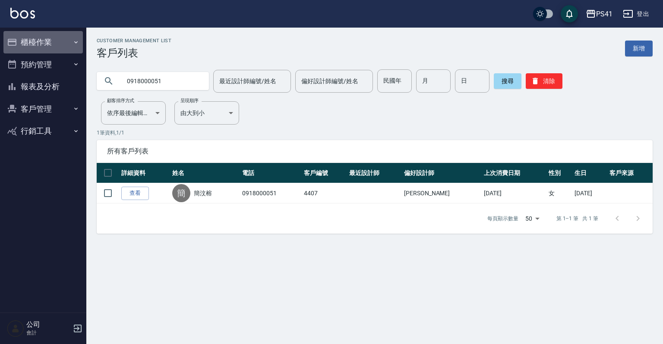
click at [35, 44] on button "櫃檯作業" at bounding box center [42, 42] width 79 height 22
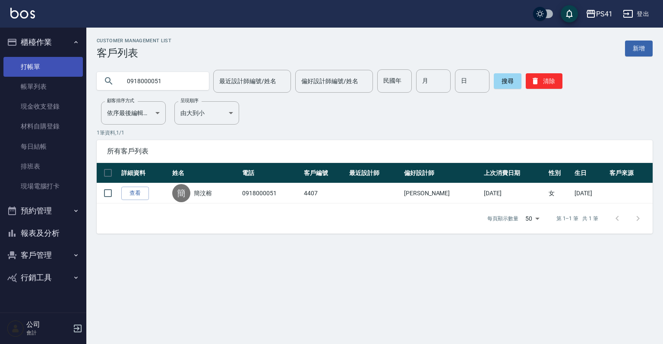
click at [27, 64] on link "打帳單" at bounding box center [42, 67] width 79 height 20
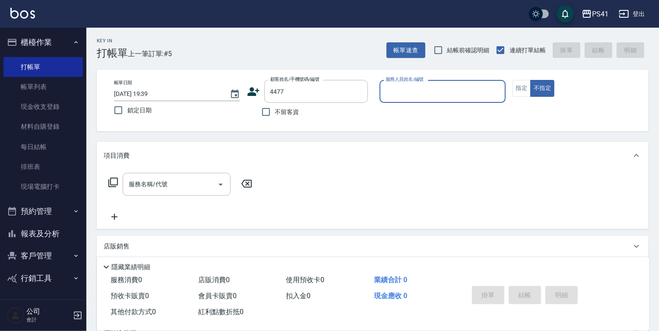
type input "郭?辰/095817633/4477"
click at [330, 93] on icon "Clear" at bounding box center [358, 91] width 9 height 9
type input "簡汶榕/0918000051/4407"
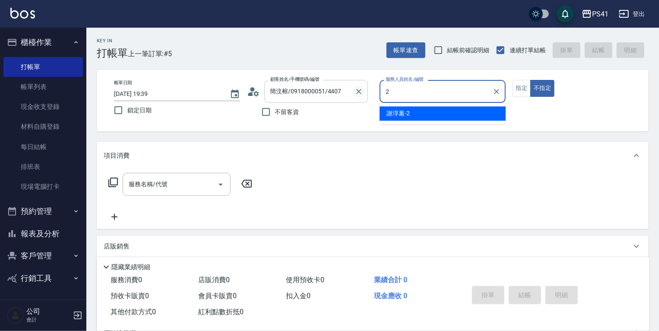
type input "謝淳蕙-2"
type button "false"
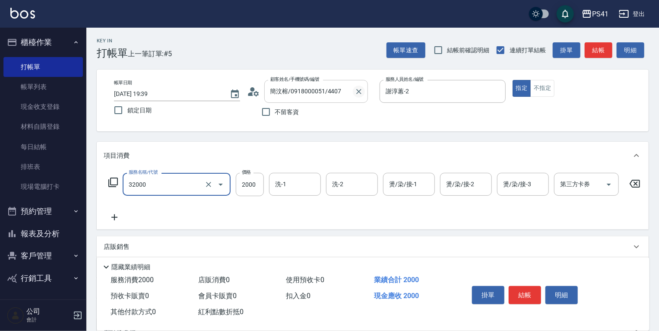
type input "2000以上燙髮(32000)"
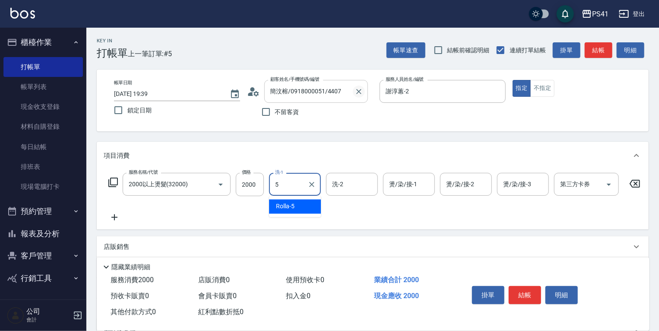
type input "Rolla-5"
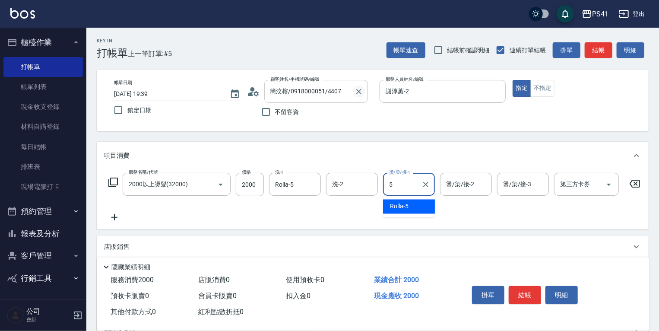
type input "Rolla-5"
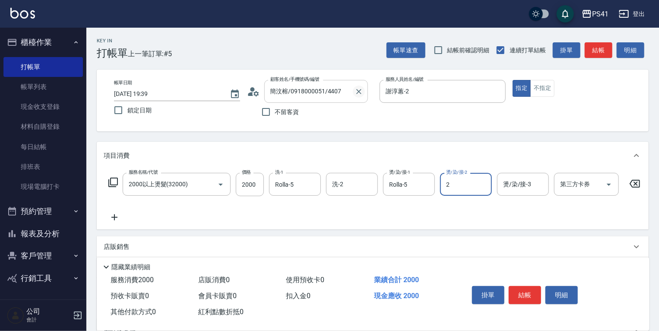
type input "謝淳蕙-2"
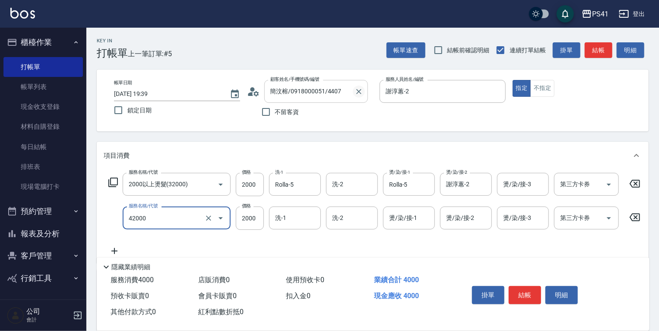
type input "2000以上染髮(42000)"
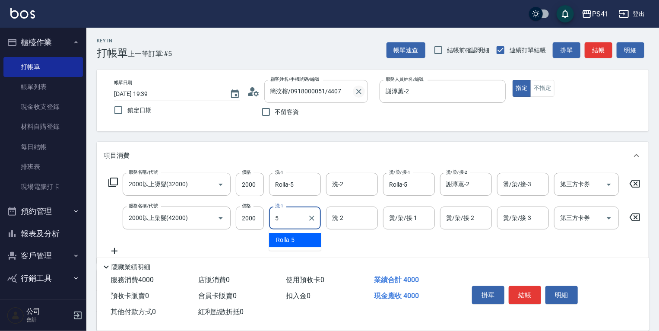
type input "Rolla-5"
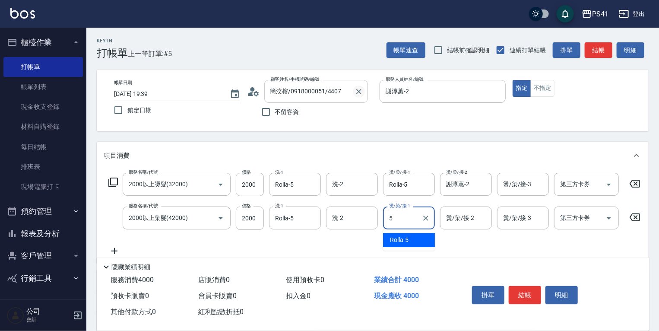
type input "Rolla-5"
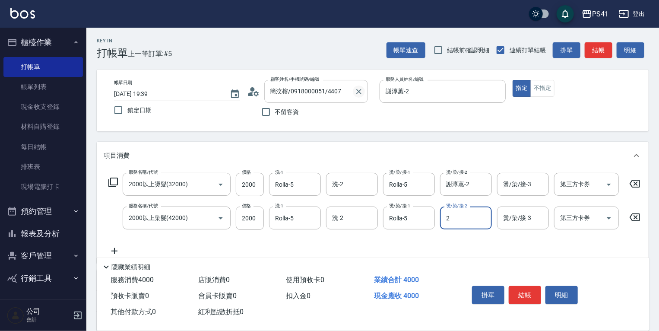
type input "謝淳蕙-2"
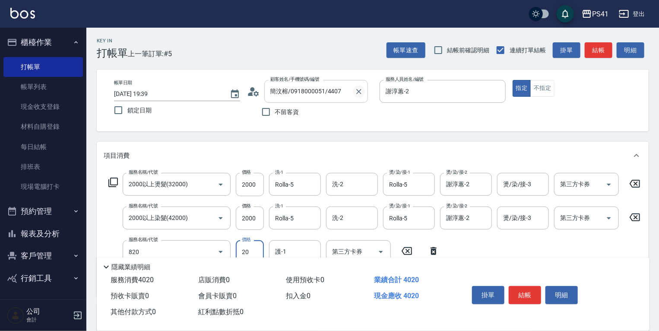
type input "潤絲(820)"
type input "100"
type input "Rolla-5"
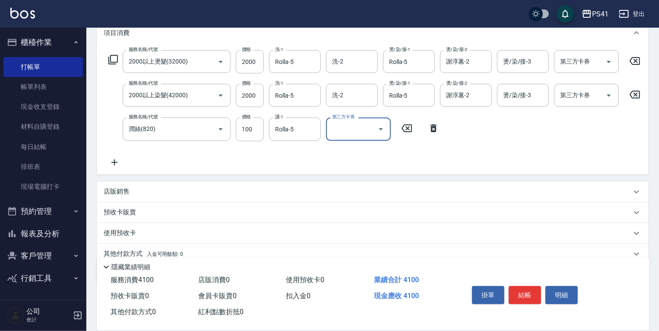
scroll to position [138, 0]
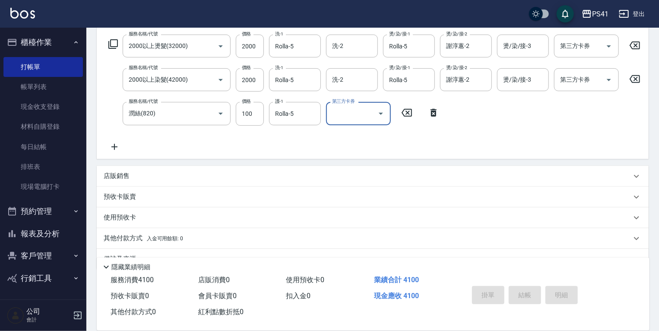
type input "2025/09/24 19:40"
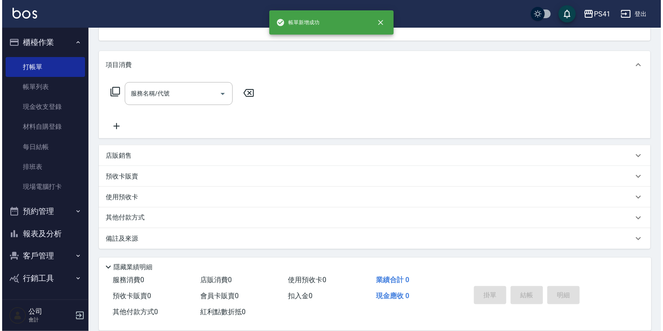
scroll to position [0, 0]
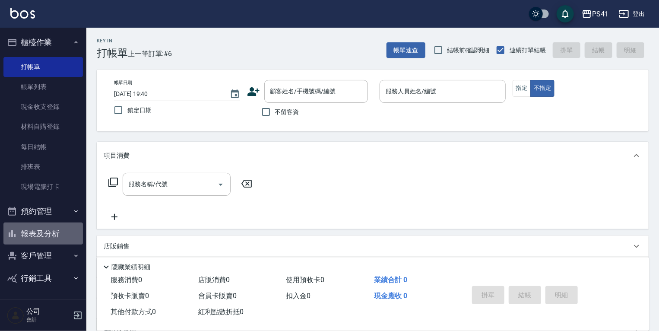
click at [63, 226] on button "報表及分析" at bounding box center [42, 233] width 79 height 22
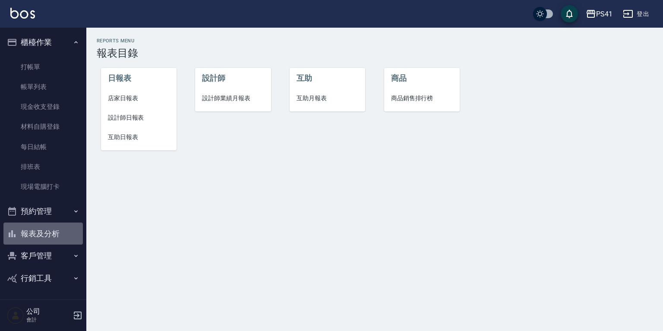
click at [51, 227] on button "報表及分析" at bounding box center [42, 233] width 79 height 22
click at [61, 212] on button "預約管理" at bounding box center [42, 211] width 79 height 22
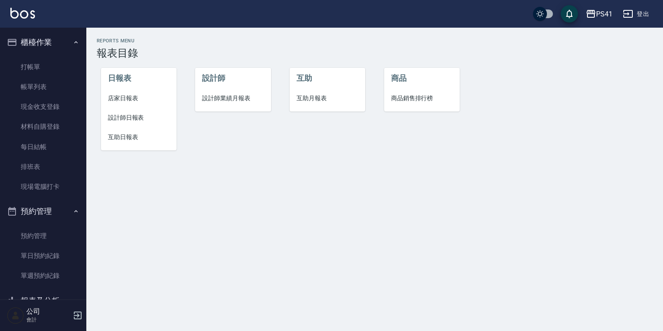
click at [47, 215] on button "預約管理" at bounding box center [42, 211] width 79 height 22
click at [40, 256] on button "客戶管理" at bounding box center [42, 255] width 79 height 22
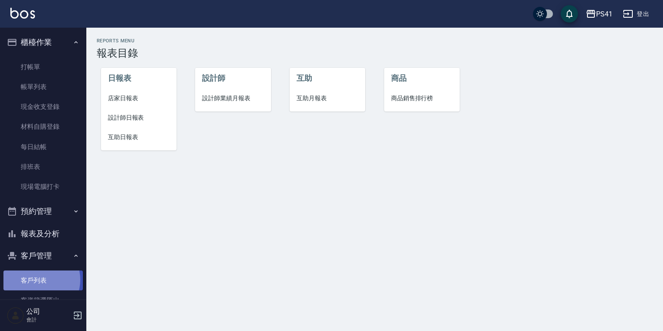
drag, startPoint x: 40, startPoint y: 280, endPoint x: 49, endPoint y: 288, distance: 11.9
click at [40, 280] on link "客戶列表" at bounding box center [42, 280] width 79 height 20
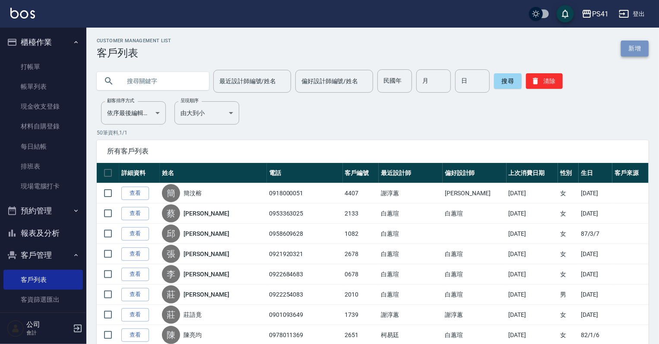
click at [330, 49] on link "新增" at bounding box center [635, 49] width 28 height 16
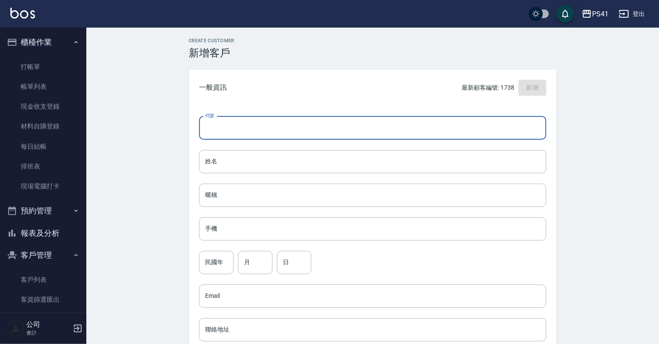
click at [330, 119] on input "代號" at bounding box center [372, 128] width 347 height 23
type input "1742"
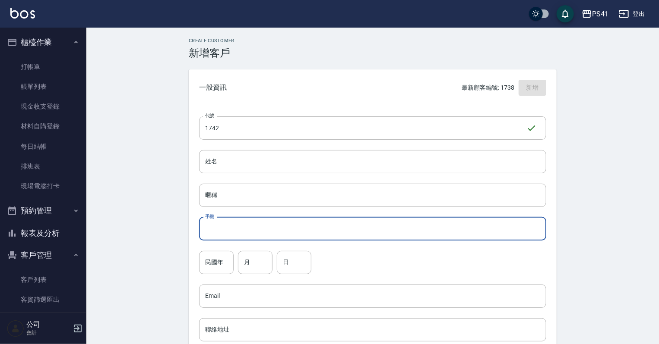
click at [330, 219] on input "手機" at bounding box center [372, 229] width 347 height 23
type input "0979172552"
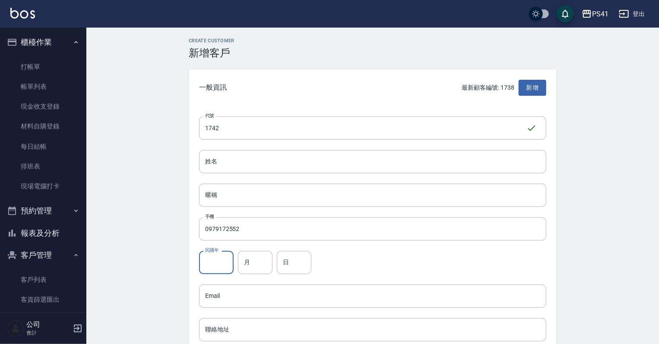
click at [226, 264] on input "民國年" at bounding box center [216, 262] width 35 height 23
type input "90"
drag, startPoint x: 249, startPoint y: 261, endPoint x: 280, endPoint y: 253, distance: 31.9
click at [249, 261] on input "月" at bounding box center [255, 262] width 35 height 23
type input "06"
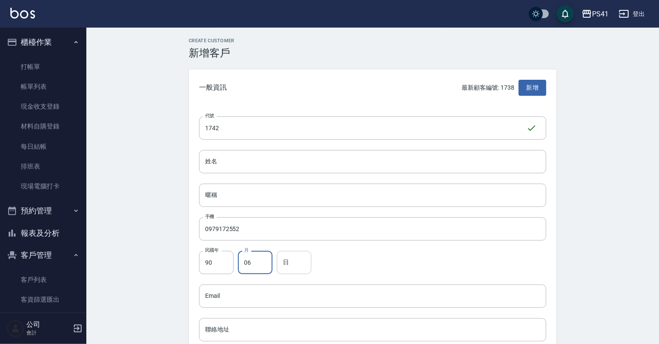
click at [308, 265] on input "日" at bounding box center [294, 262] width 35 height 23
type input "26"
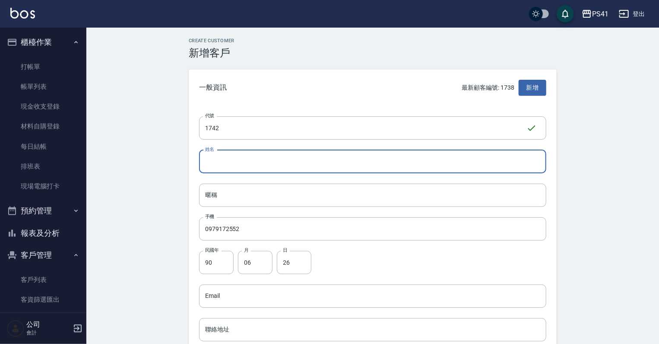
click at [316, 166] on input "姓名" at bounding box center [372, 161] width 347 height 23
type input "[PERSON_NAME]"
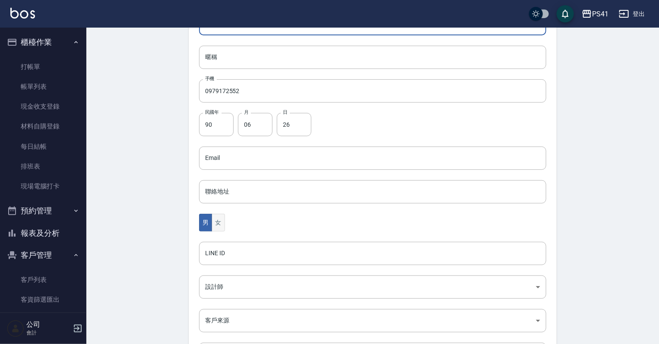
click at [214, 224] on button "女" at bounding box center [218, 223] width 13 height 18
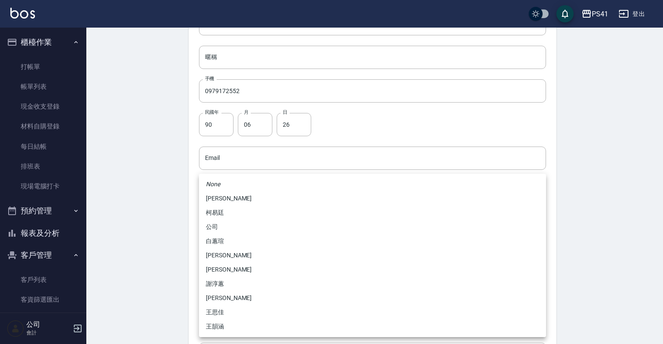
click at [222, 292] on body "PS41 登出 櫃檯作業 打帳單 帳單列表 現金收支登錄 材料自購登錄 每日結帳 排班表 現場電腦打卡 預約管理 預約管理 單日預約紀錄 單週預約紀錄 報表及…" at bounding box center [331, 143] width 663 height 562
click at [219, 284] on li "謝淳蕙" at bounding box center [372, 284] width 347 height 14
type input "8c411568-4112-470a-9bf0-dab44adfddc4"
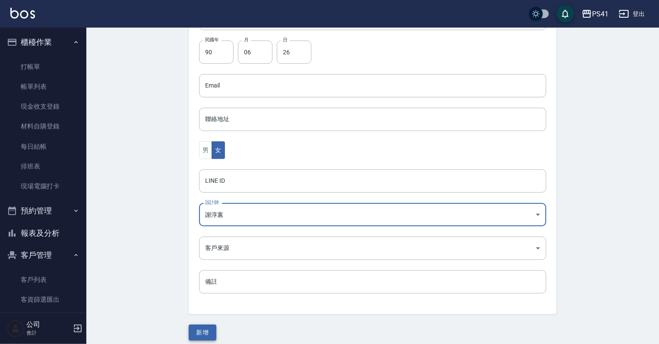
scroll to position [217, 0]
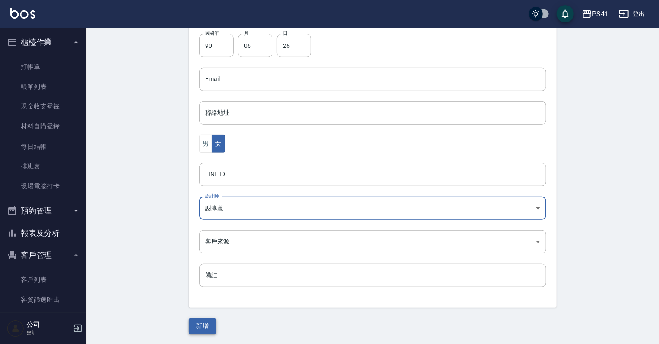
click at [214, 328] on button "新增" at bounding box center [203, 327] width 28 height 16
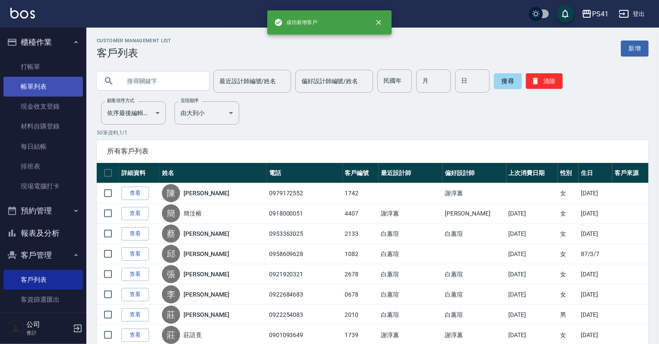
click at [52, 81] on link "帳單列表" at bounding box center [42, 87] width 79 height 20
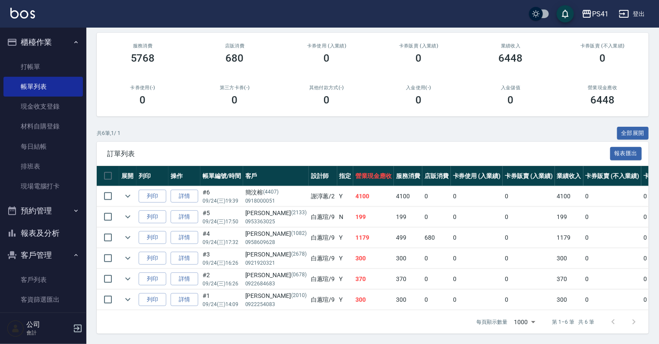
scroll to position [104, 0]
click at [45, 60] on link "打帳單" at bounding box center [42, 67] width 79 height 20
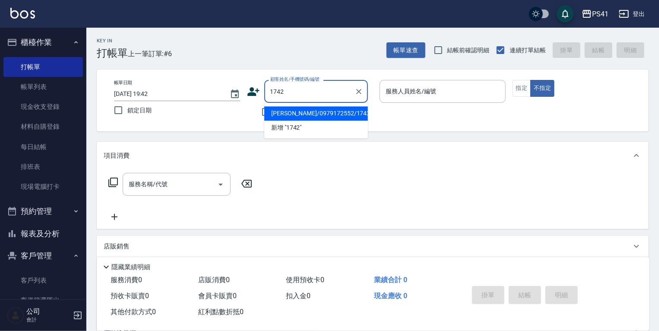
type input "[PERSON_NAME]/0979172552/1742"
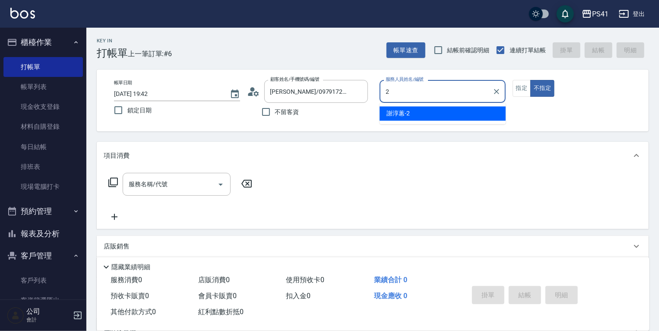
type input "謝淳蕙-2"
type button "false"
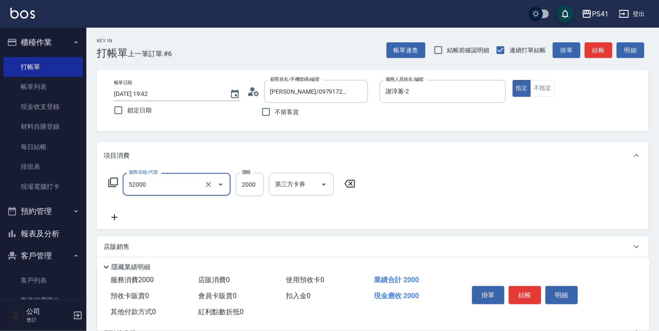
type input "原價1501~2000護髮(52000)"
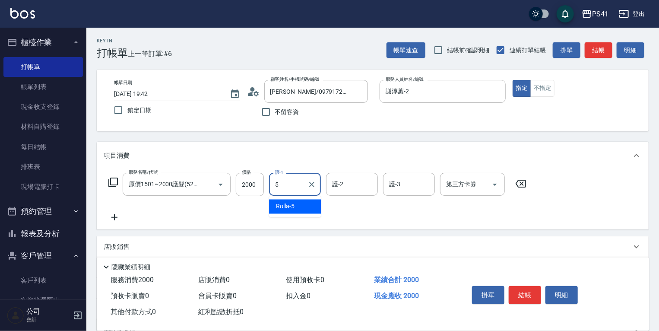
type input "Rolla-5"
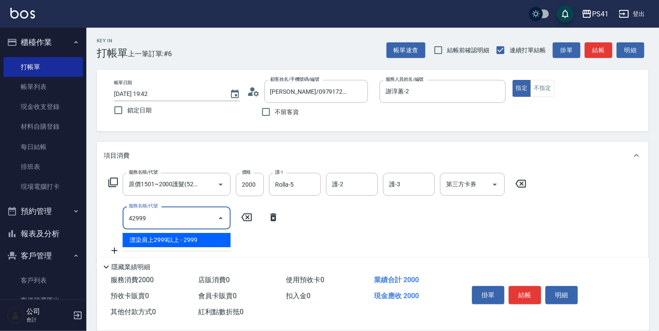
type input "漂染肩上2999以上(42999)"
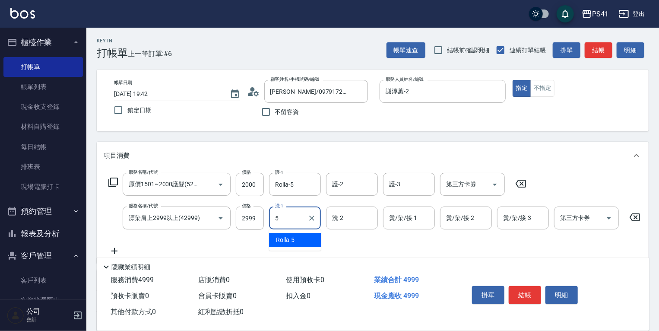
type input "Rolla-5"
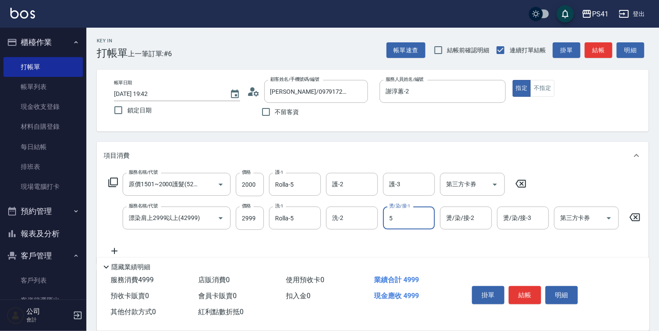
type input "Rolla-5"
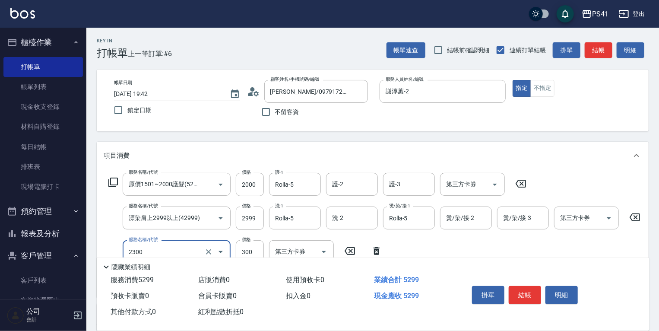
type input "剪髮(2300)"
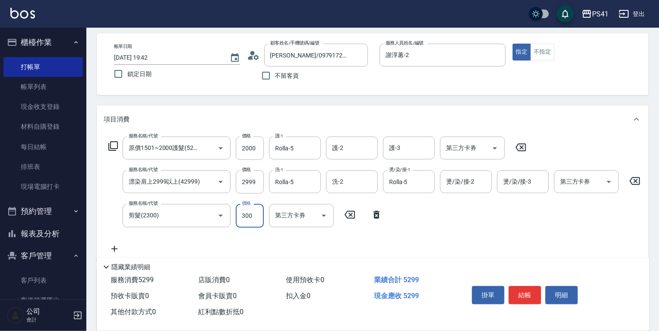
scroll to position [164, 0]
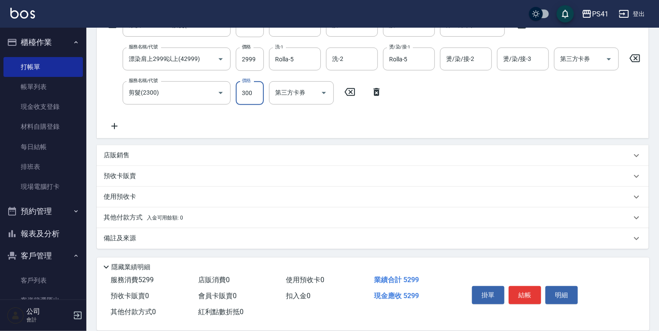
click at [205, 156] on div "店販銷售" at bounding box center [367, 155] width 527 height 9
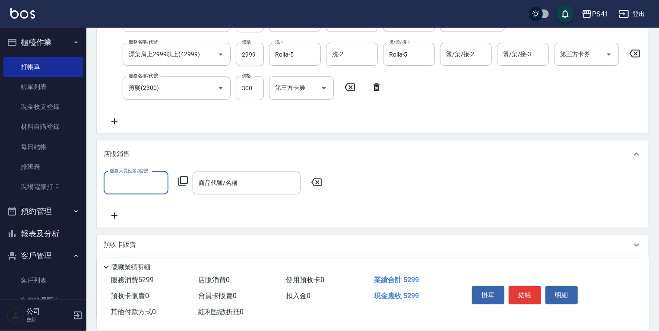
scroll to position [0, 0]
type input "謝淳蕙-2"
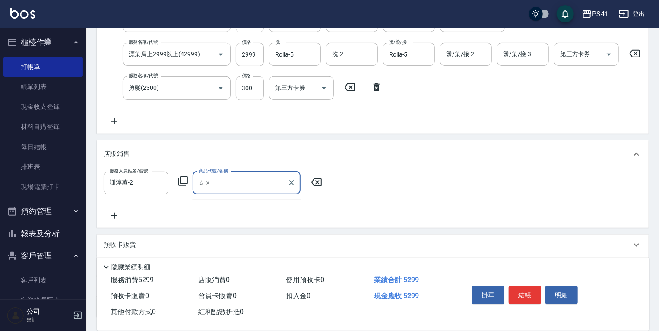
type input "ㄙ"
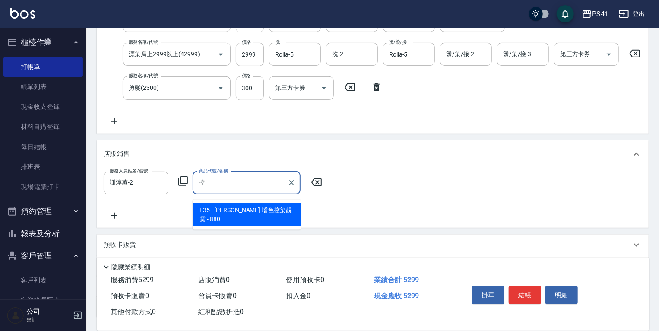
type input "[PERSON_NAME]-嗜色控染靚露"
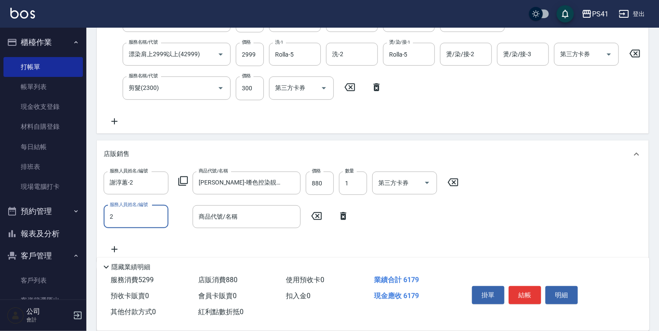
type input "謝淳蕙-2"
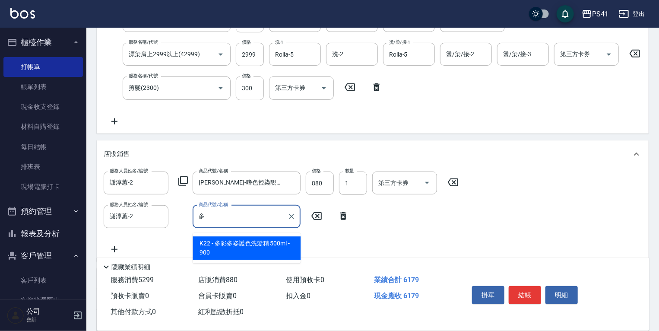
type input "多彩多姿護色洗髮精 500ml"
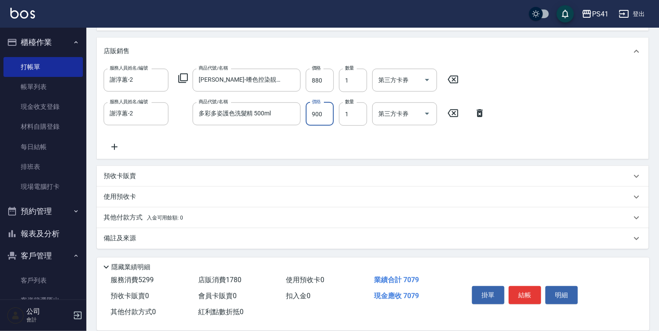
scroll to position [271, 0]
click at [266, 227] on div "其他付款方式 入金可用餘額: 0" at bounding box center [373, 217] width 552 height 21
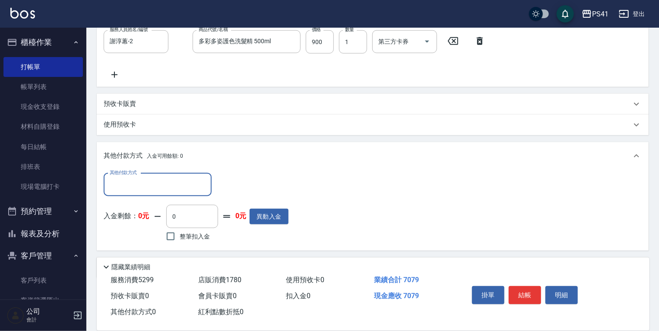
scroll to position [340, 0]
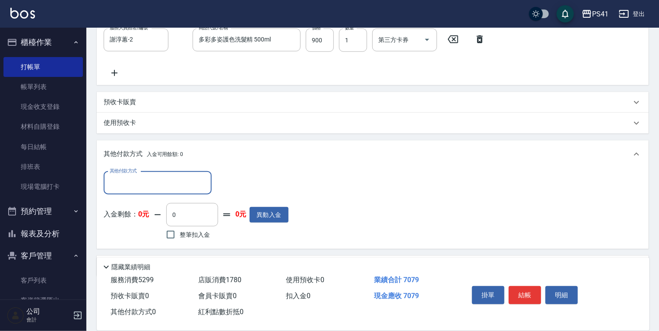
click at [197, 190] on input "其他付款方式" at bounding box center [157, 182] width 100 height 15
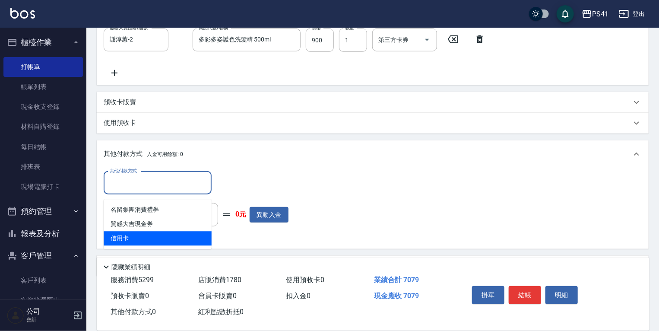
click at [207, 237] on span "信用卡" at bounding box center [158, 238] width 108 height 14
type input "信用卡"
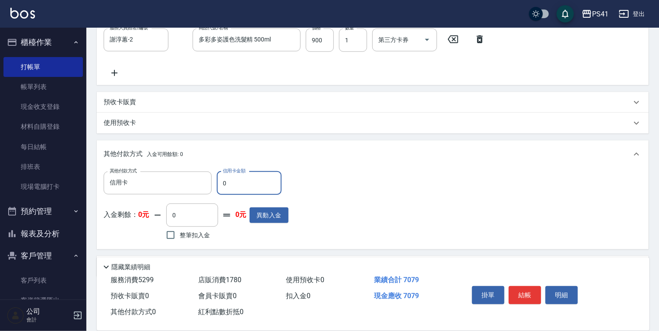
drag, startPoint x: 260, startPoint y: 189, endPoint x: 90, endPoint y: 186, distance: 170.1
click at [114, 187] on div "其他付款方式 信用卡 其他付款方式 信用卡金額 0 信用卡金額" at bounding box center [196, 182] width 185 height 23
type input "7079"
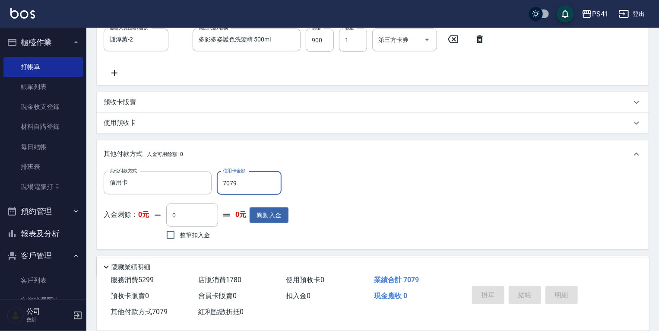
type input "2025/09/24 19:43"
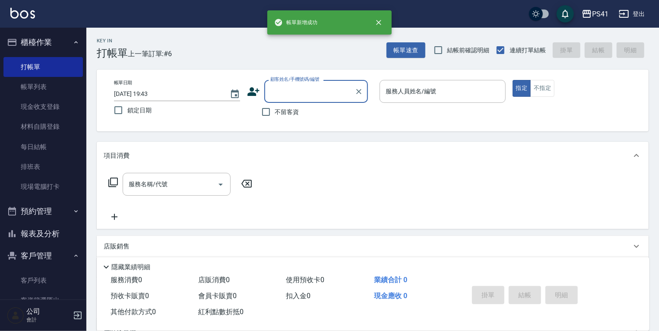
scroll to position [0, 0]
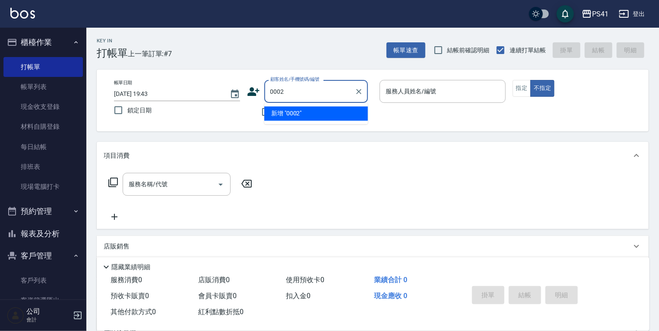
type input "0002"
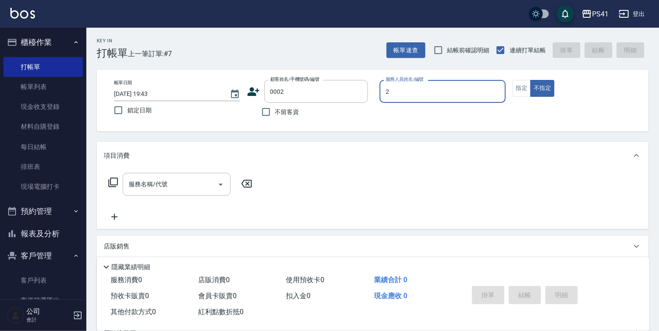
type input "謝淳蕙-2"
type input "[PERSON_NAME]/[PERSON_NAME]/0002"
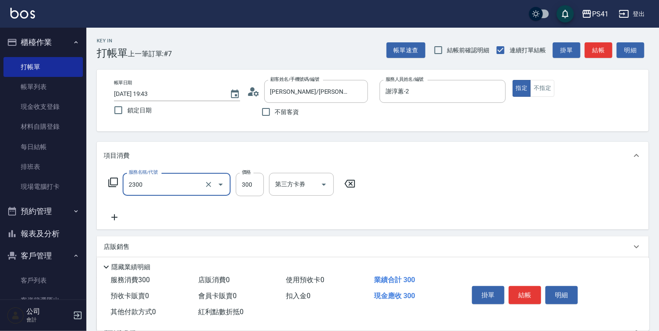
type input "剪髮(2300)"
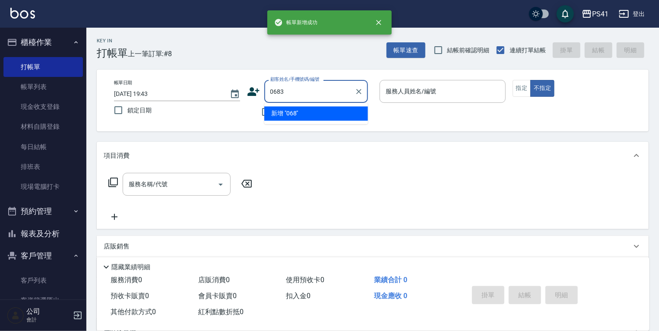
type input "0683"
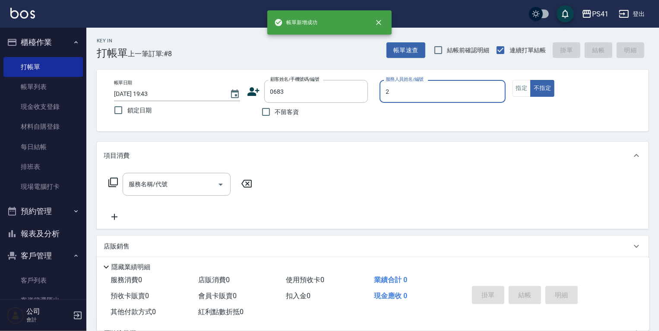
type input "謝淳蕙-2"
type input "[PERSON_NAME]/0933130838/0683"
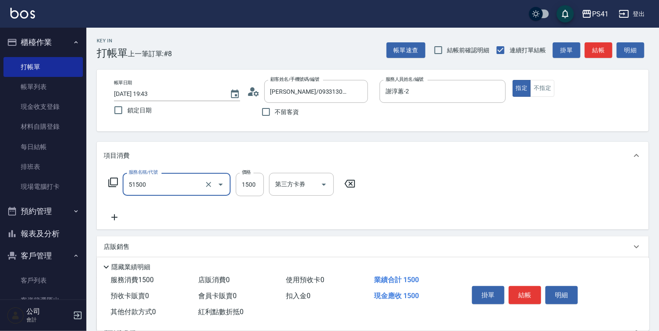
type input "原價1201~1500護髮(51500)"
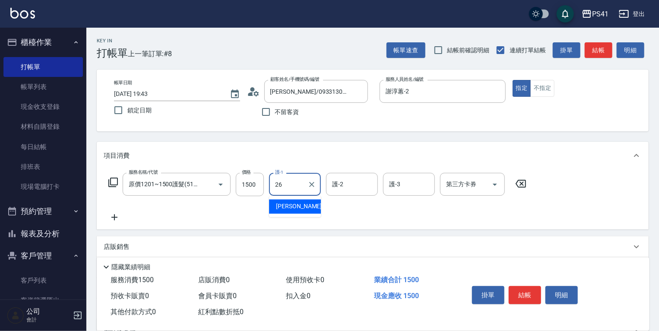
type input "[PERSON_NAME]-26"
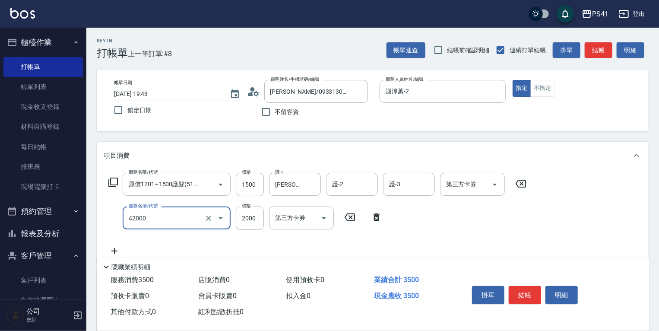
type input "2000以上染髮(42000)"
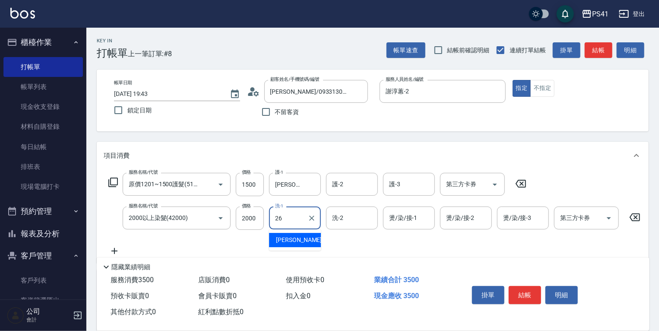
type input "[PERSON_NAME]-26"
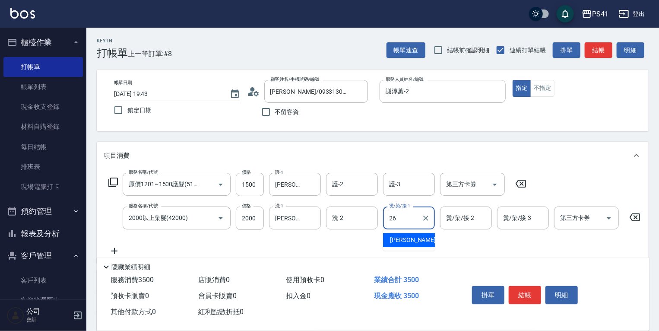
type input "[PERSON_NAME]-26"
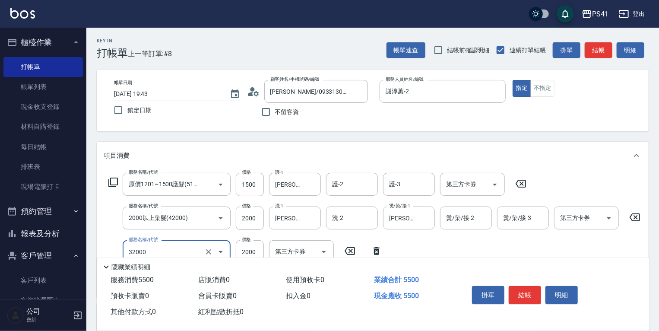
type input "2000以上燙髮(32000)"
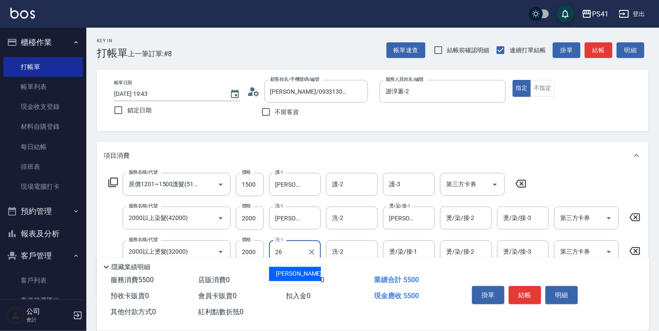
type input "[PERSON_NAME]-26"
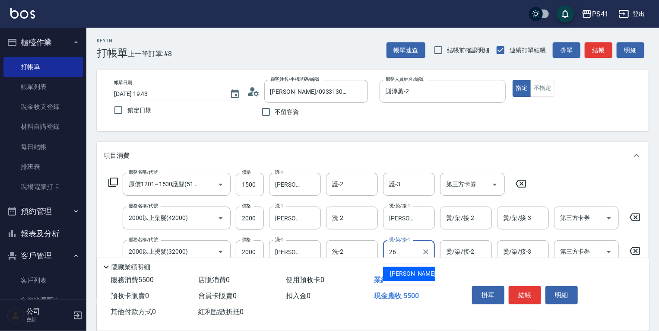
type input "[PERSON_NAME]-26"
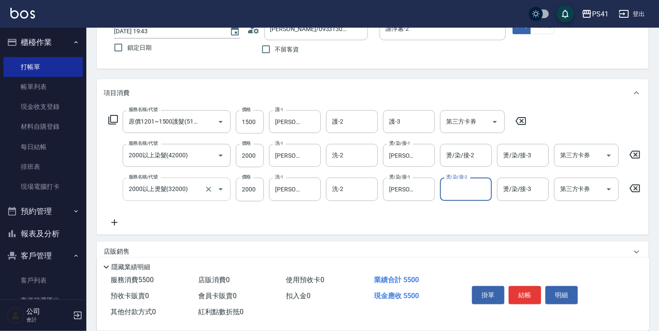
scroll to position [60, 0]
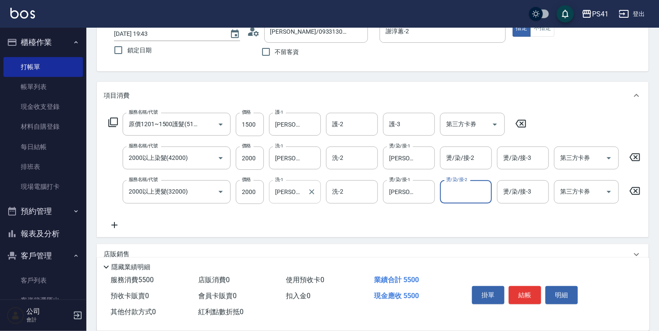
click at [312, 194] on button "Clear" at bounding box center [312, 192] width 12 height 12
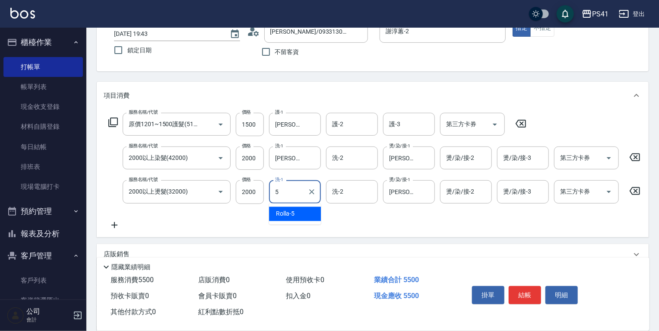
type input "Rolla-5"
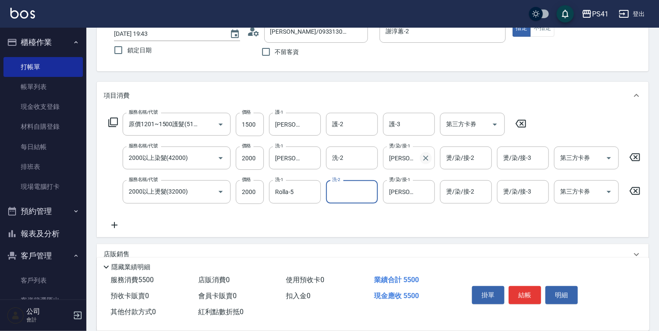
click at [330, 161] on icon "Clear" at bounding box center [425, 158] width 9 height 9
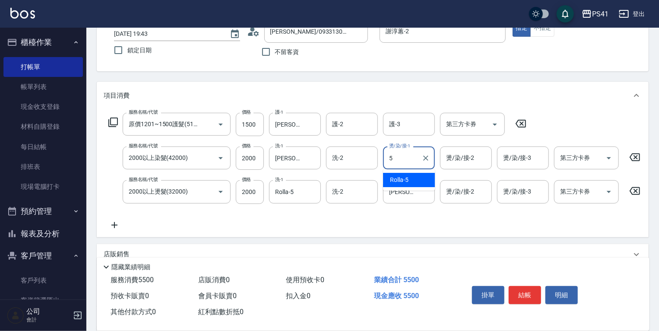
type input "Rolla-5"
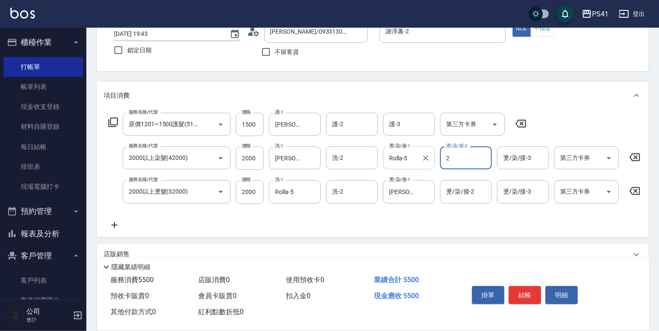
type input "謝淳蕙-2"
click at [311, 157] on icon "Clear" at bounding box center [311, 157] width 5 height 5
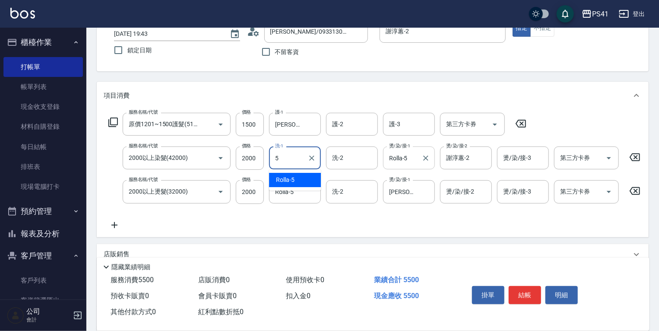
type input "Rolla-5"
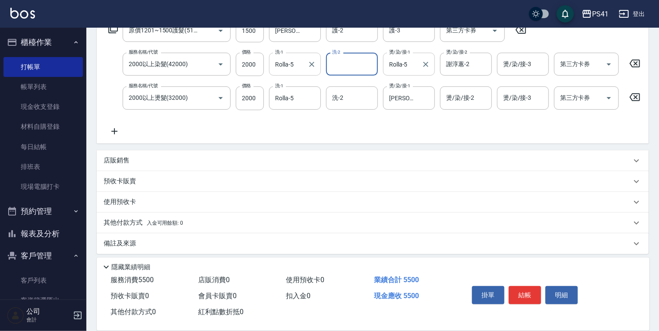
scroll to position [164, 0]
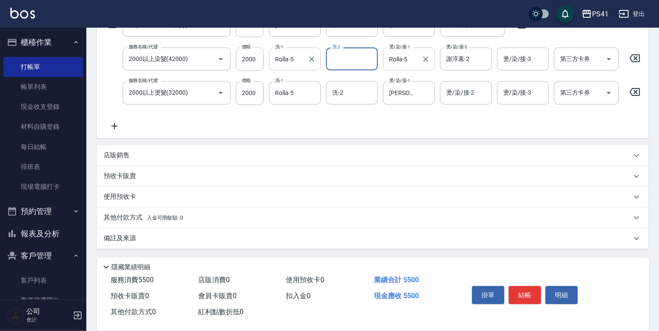
click at [148, 214] on p "其他付款方式 入金可用餘額: 0" at bounding box center [143, 217] width 79 height 9
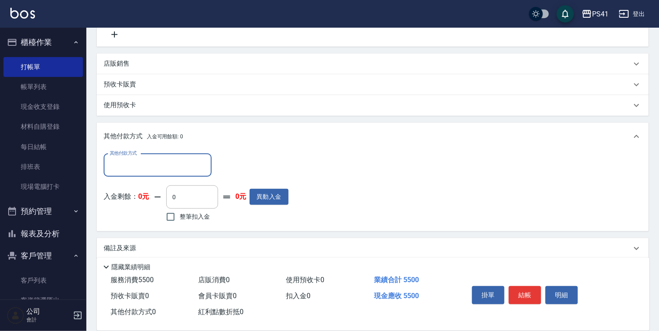
scroll to position [0, 0]
click at [151, 167] on input "其他付款方式" at bounding box center [157, 165] width 100 height 15
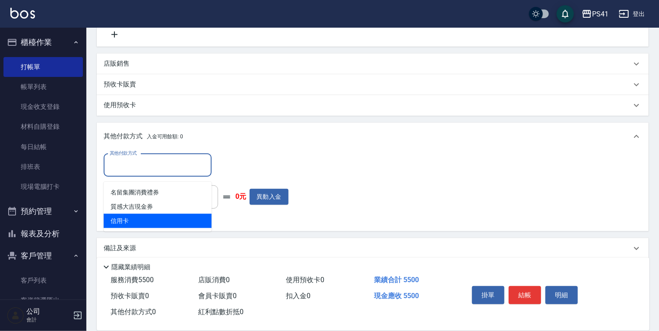
click at [153, 218] on span "信用卡" at bounding box center [158, 221] width 108 height 14
type input "信用卡"
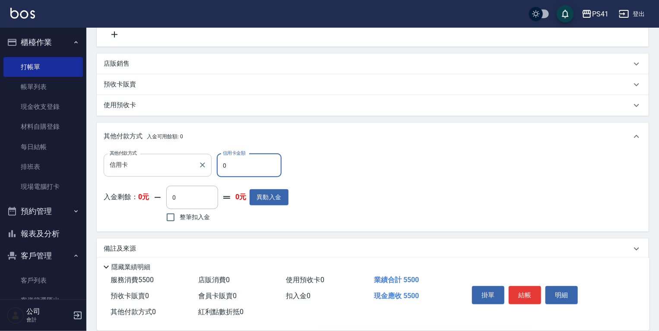
drag, startPoint x: 227, startPoint y: 180, endPoint x: 126, endPoint y: 165, distance: 101.6
click at [136, 165] on div "其他付款方式 信用卡 其他付款方式 信用卡金額 0 信用卡金額" at bounding box center [196, 165] width 185 height 23
type input "5500"
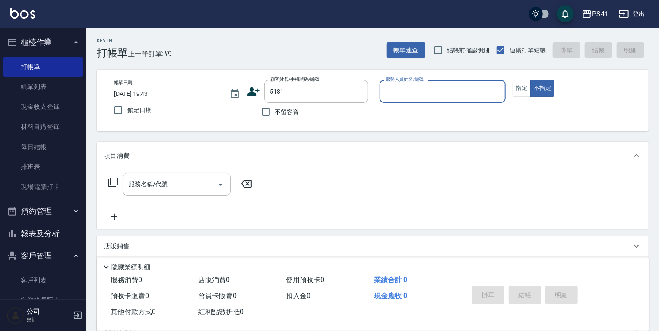
type input "[PERSON_NAME]/0937826771/5181"
type input "柯易廷-1"
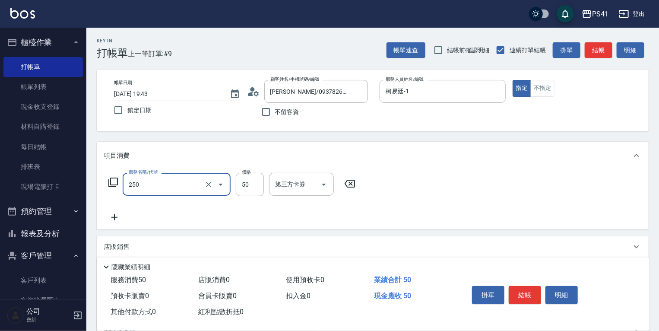
type input "剪瀏海(250)"
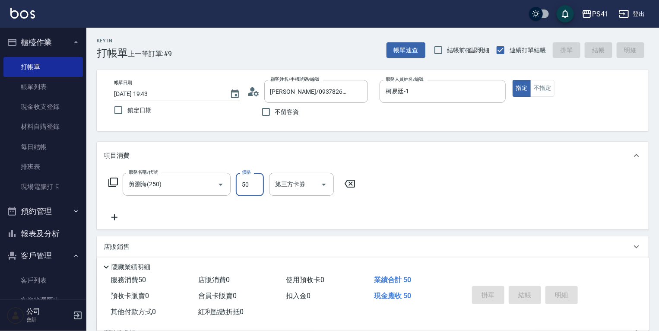
type input "2025/09/24 19:44"
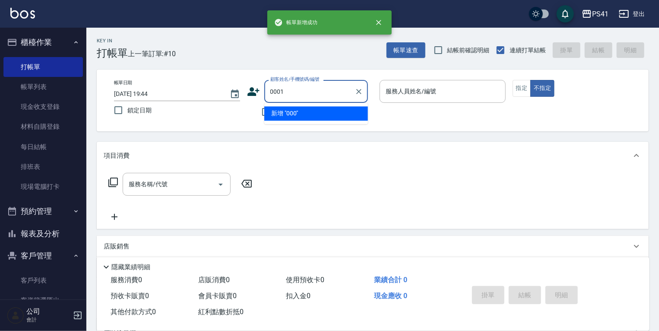
type input "0001"
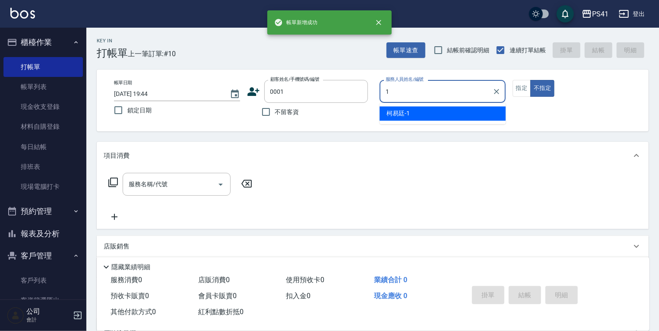
type input "柯易廷-1"
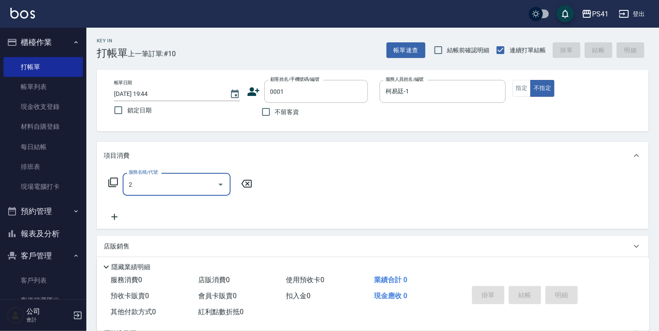
type input "21"
type input "pingu/1_pingu/0001"
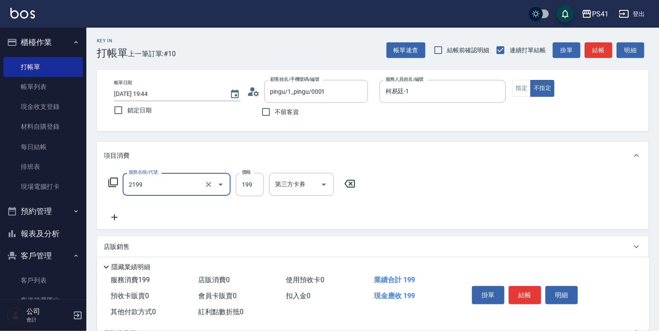
type input "不指定剪髮活動(2199)"
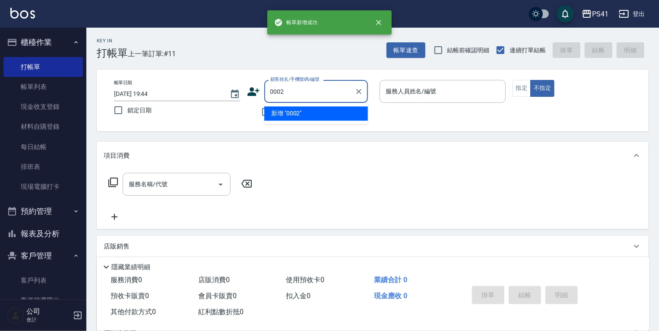
type input "0002"
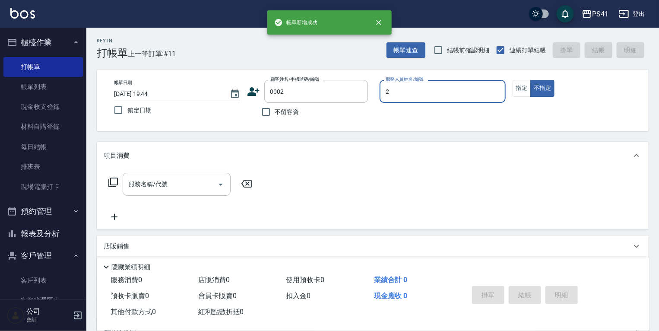
type input "謝淳蕙-2"
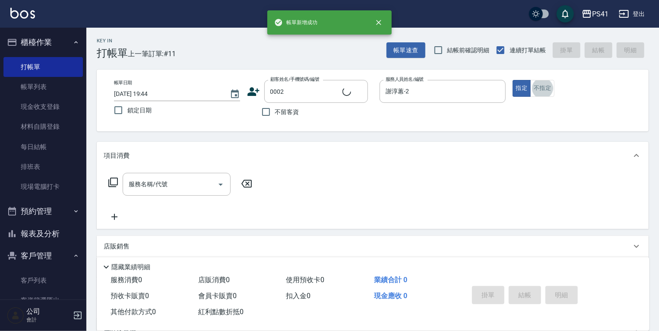
type input "[PERSON_NAME]/[PERSON_NAME]/0002"
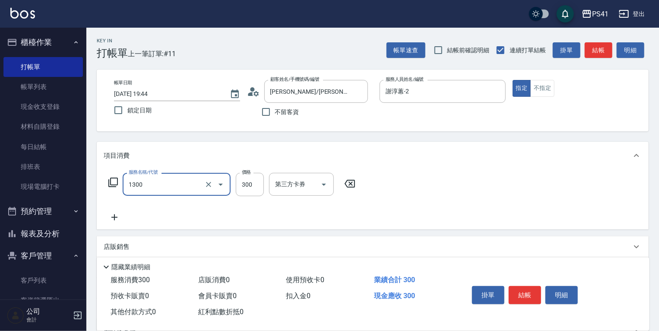
type input "洗髮300(1300)"
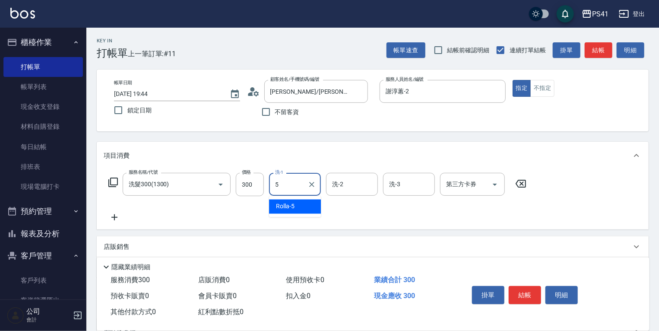
type input "Rolla-5"
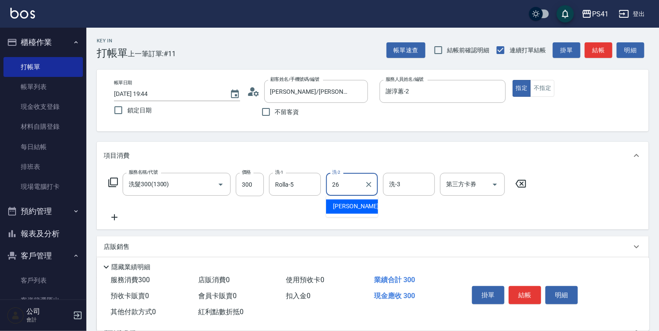
type input "[PERSON_NAME]-26"
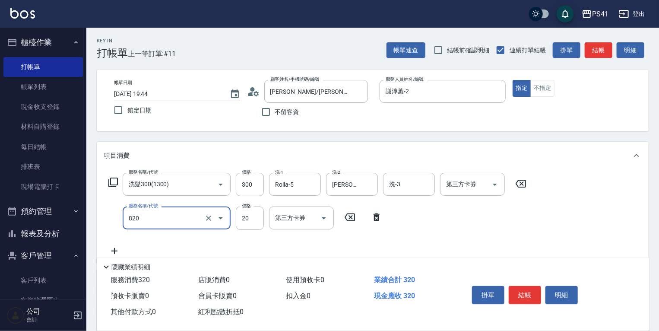
type input "潤絲(820)"
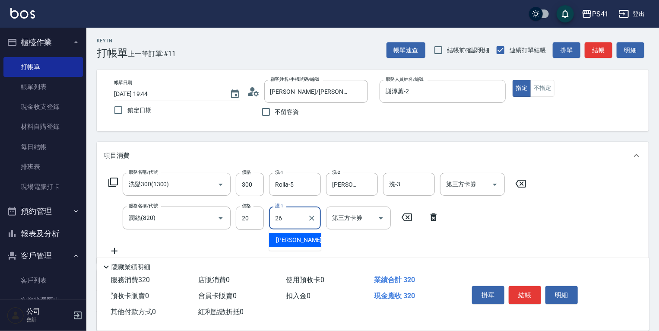
type input "[PERSON_NAME]-26"
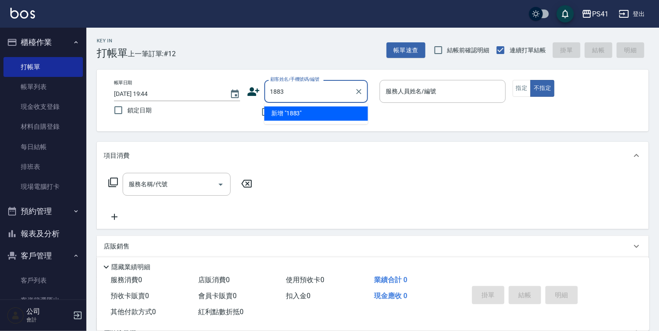
type input "1883"
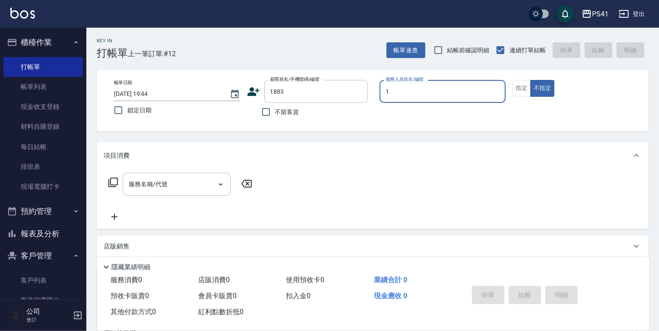
type input "柯易廷-1"
type input "陳怡年/0915769869/1883"
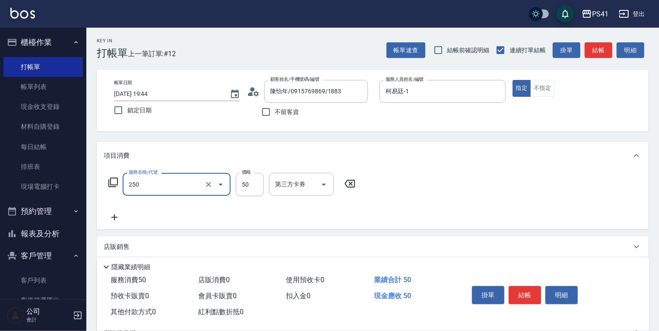
type input "剪瀏海(250)"
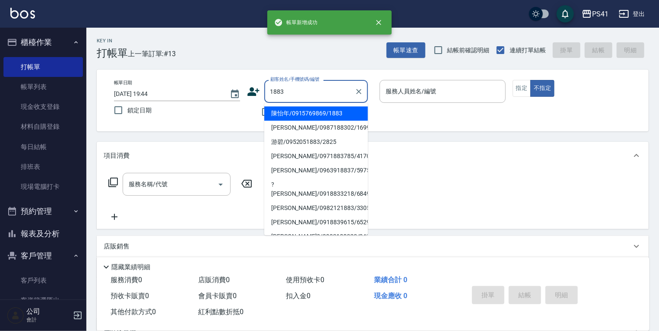
type input "陳怡年/0915769869/1883"
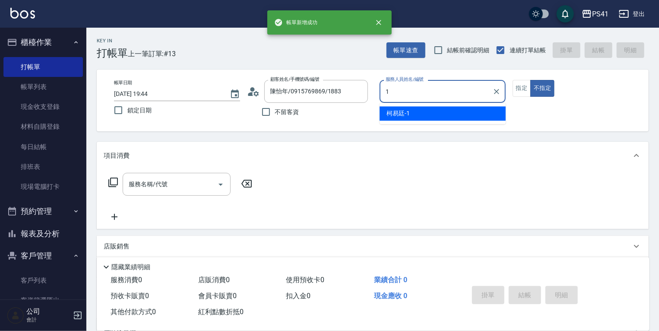
type input "柯易廷-1"
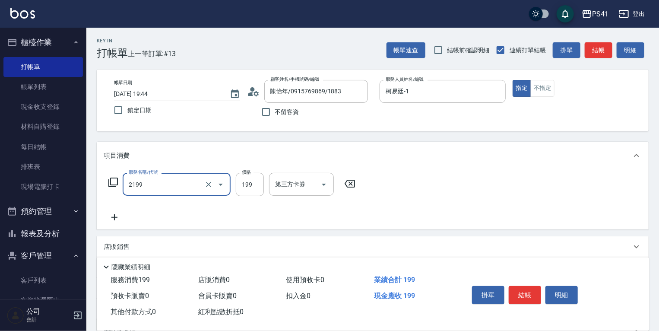
type input "不指定剪髮活動(2199)"
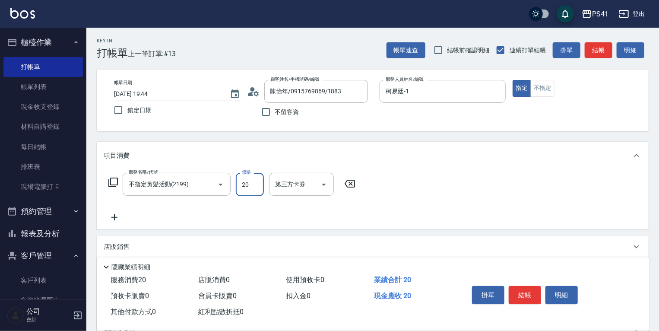
type input "200"
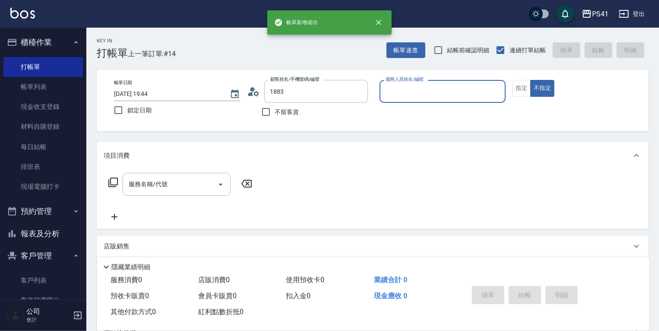
type input "陳怡年/0915769869/1883"
type input "柯易廷-1"
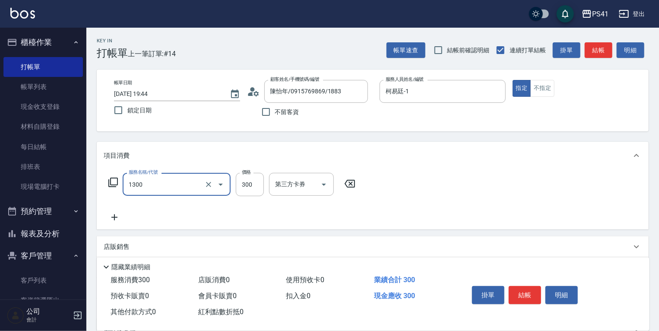
type input "洗髮300(1300)"
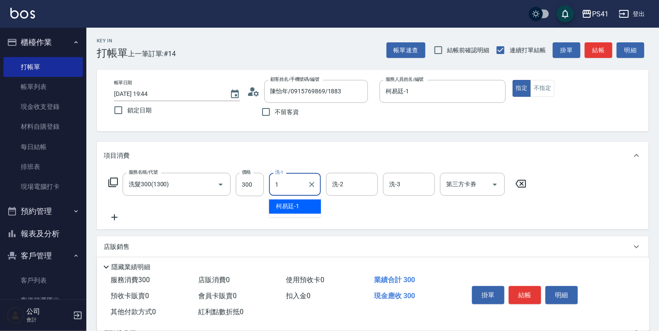
type input "柯易廷-1"
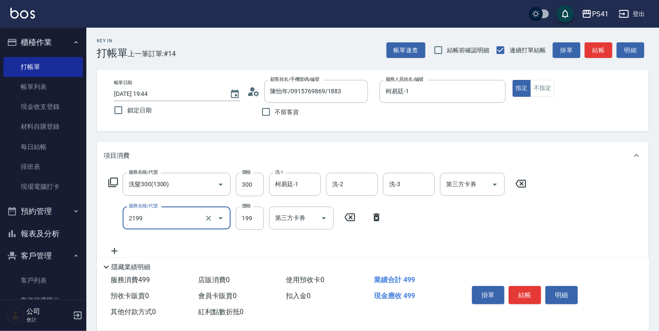
type input "不指定剪髮活動(2199)"
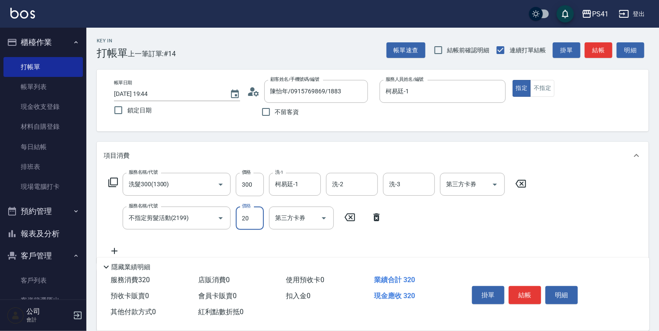
type input "200"
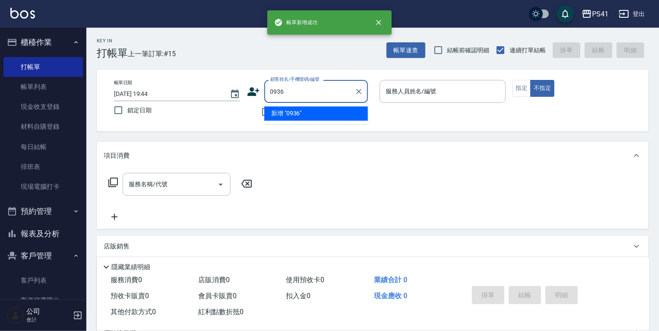
type input "0936"
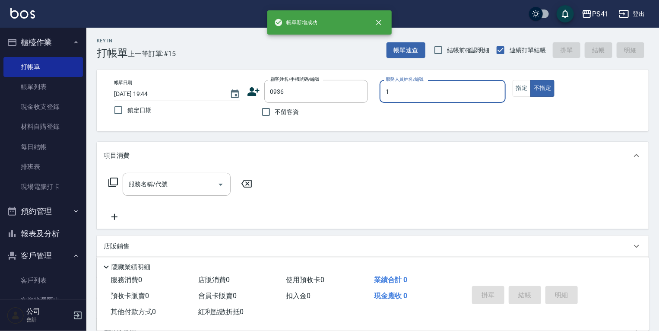
type input "柯易廷-1"
type input "[PERSON_NAME]/0928217812/0936"
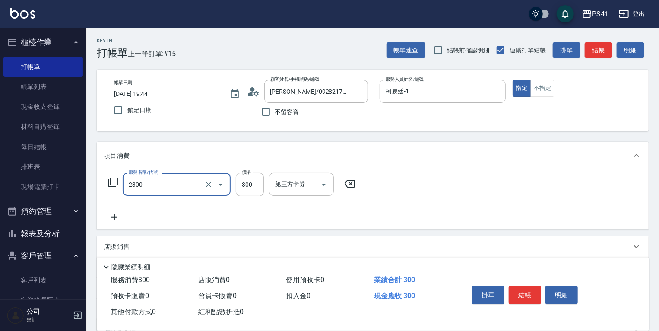
type input "剪髮(2300)"
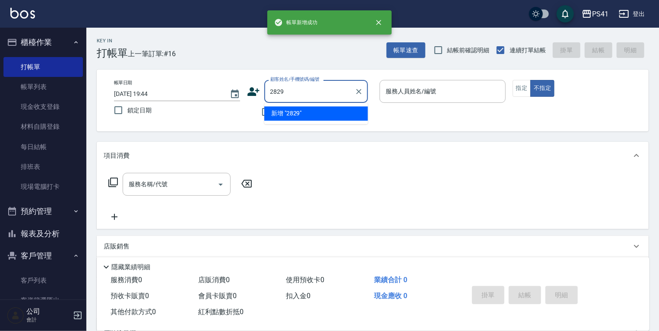
type input "2829"
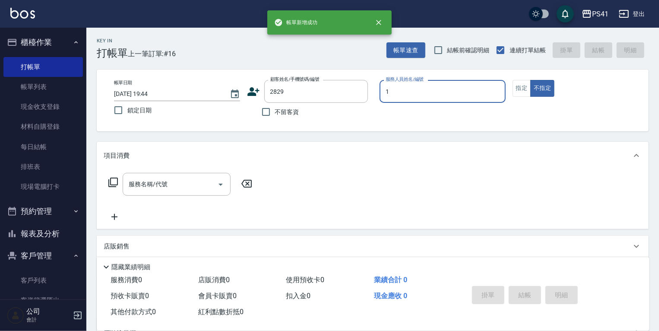
type input "柯易廷-1"
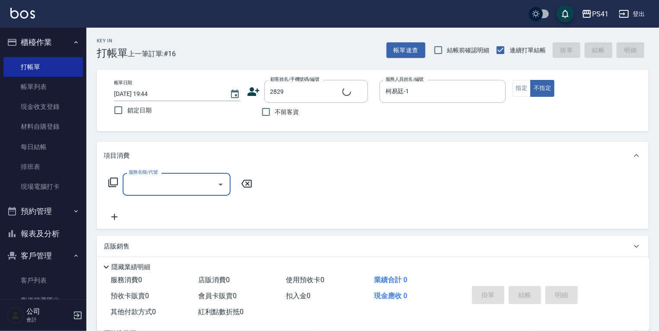
type input "[PERSON_NAME]/0979000410/2829"
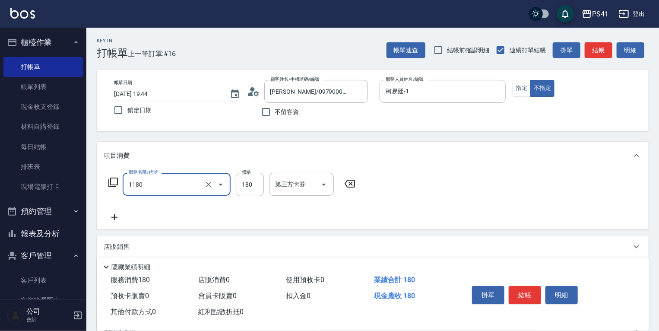
type input "洗髮(洗+剪不指定活動)(1180)"
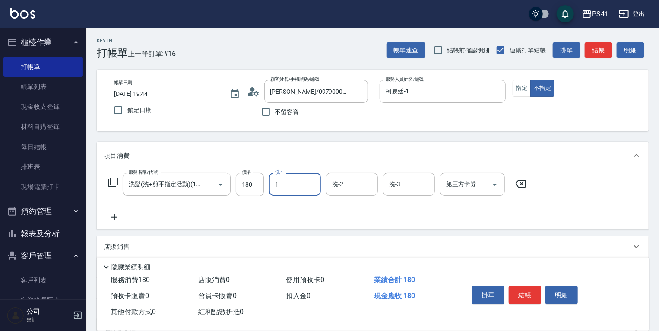
type input "柯易廷-1"
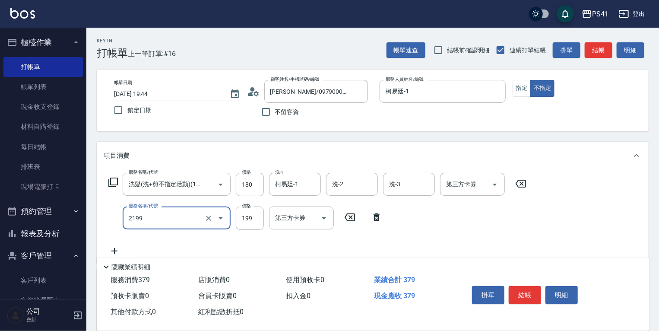
type input "不指定剪髮活動(2199)"
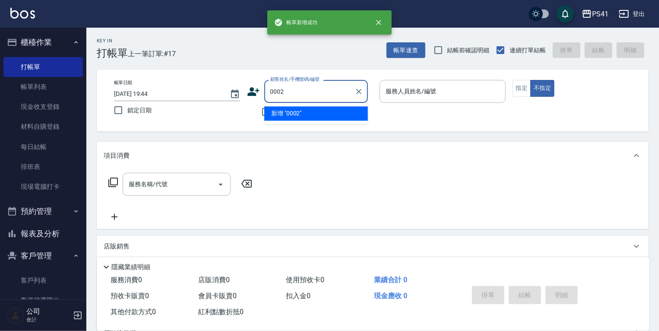
type input "0002"
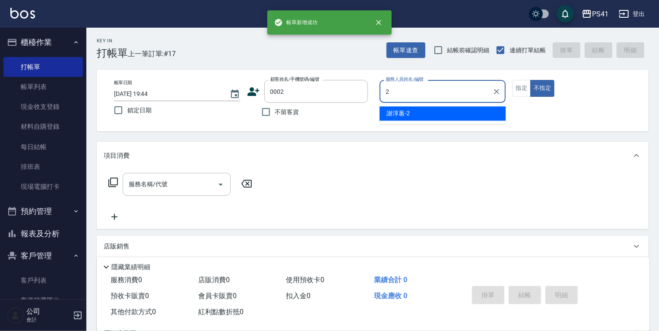
type input "謝淳蕙-2"
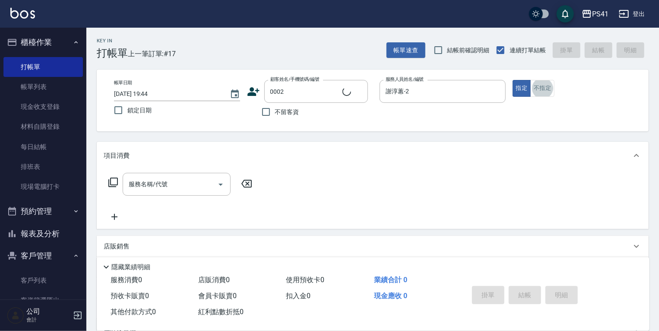
type input "[PERSON_NAME]/[PERSON_NAME]/0002"
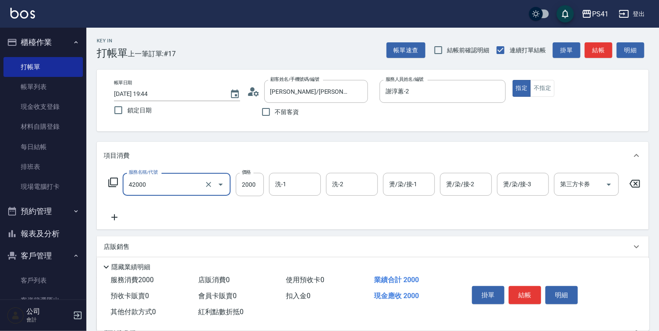
type input "2000以上染髮(42000)"
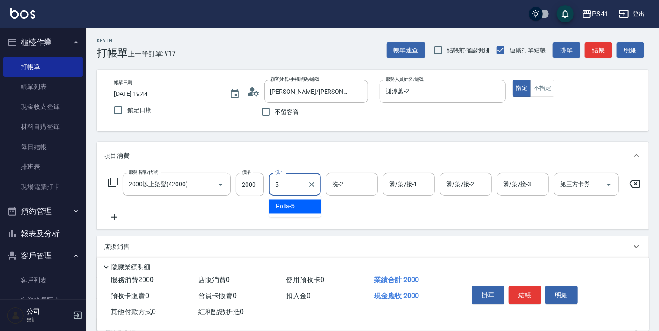
type input "Rolla-5"
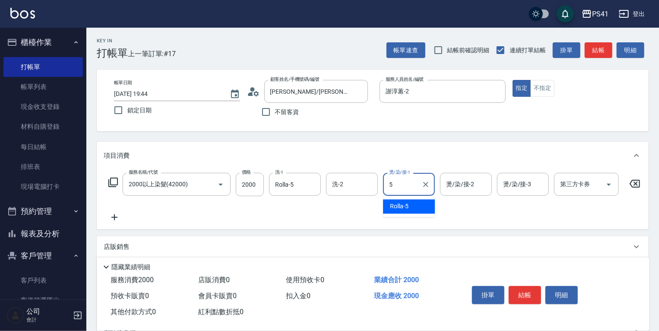
type input "Rolla-5"
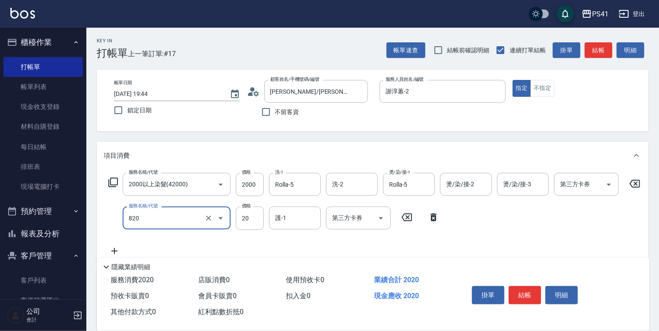
type input "潤絲(820)"
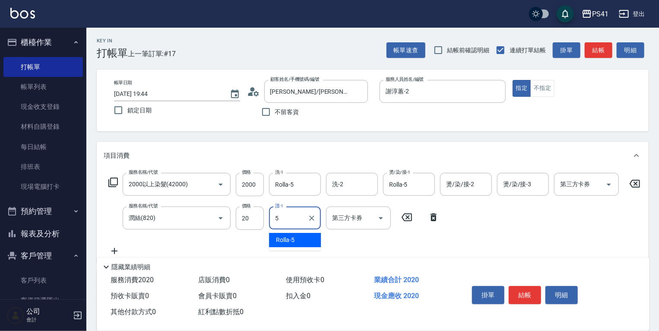
type input "Rolla-5"
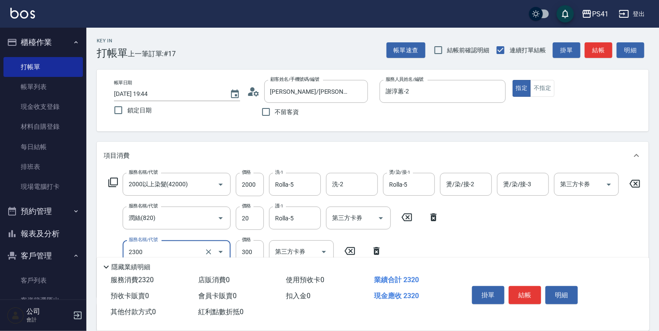
type input "剪髮(2300)"
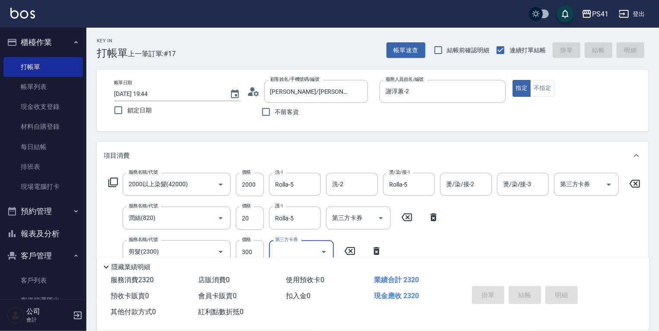
type input "2025/09/24 19:45"
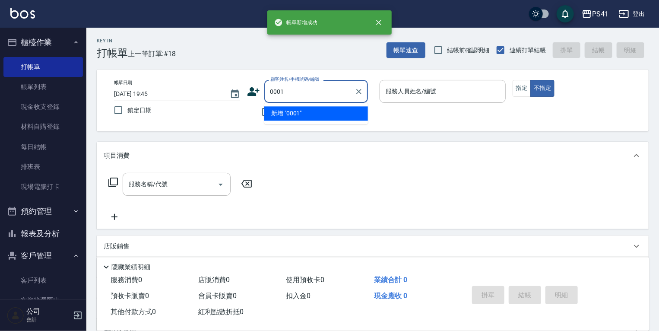
type input "0001"
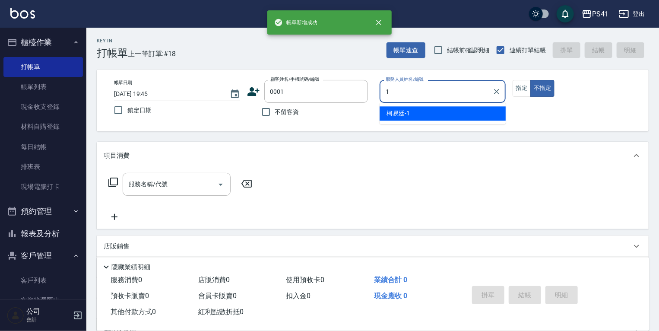
type input "柯易廷-1"
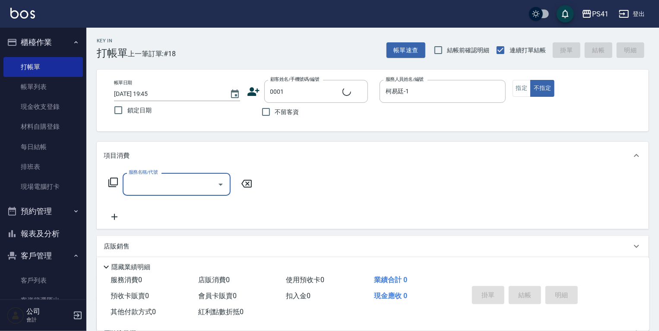
type input "pingu/1_pingu/0001"
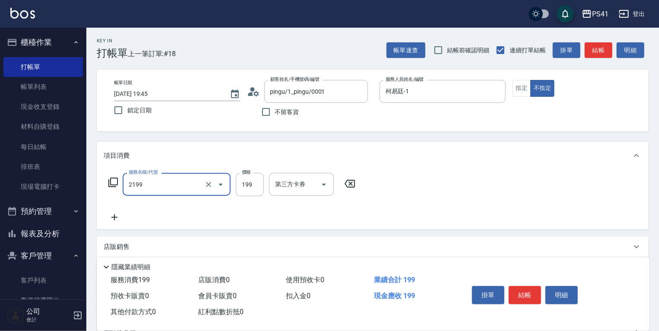
type input "不指定剪髮活動(2199)"
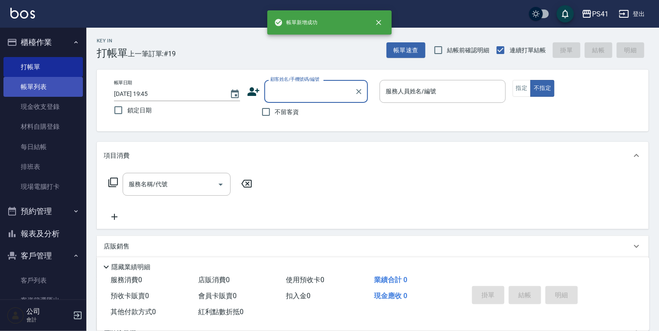
click at [61, 83] on link "帳單列表" at bounding box center [42, 87] width 79 height 20
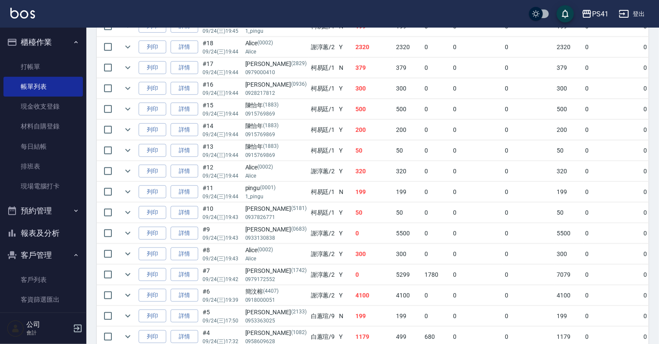
scroll to position [371, 0]
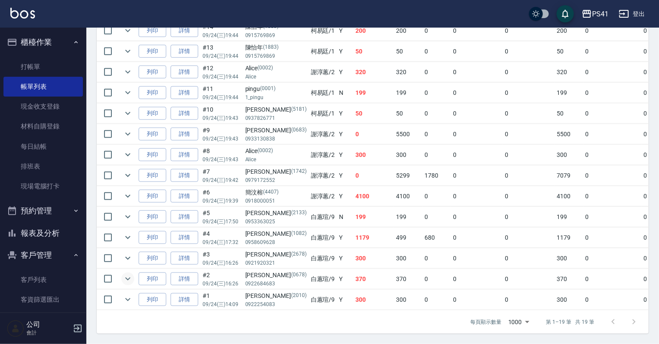
click at [126, 274] on icon "expand row" at bounding box center [128, 279] width 10 height 10
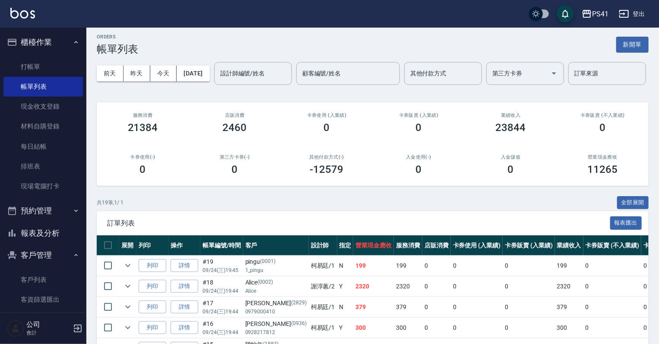
scroll to position [2, 0]
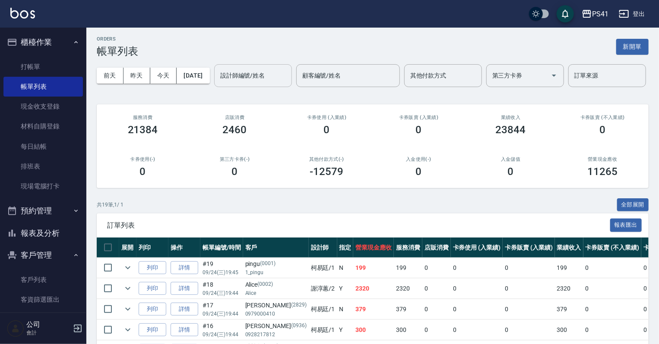
click at [218, 83] on input "設計師編號/姓名" at bounding box center [253, 75] width 70 height 15
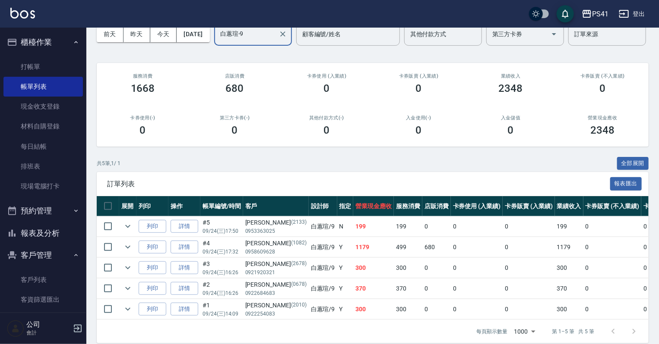
scroll to position [84, 0]
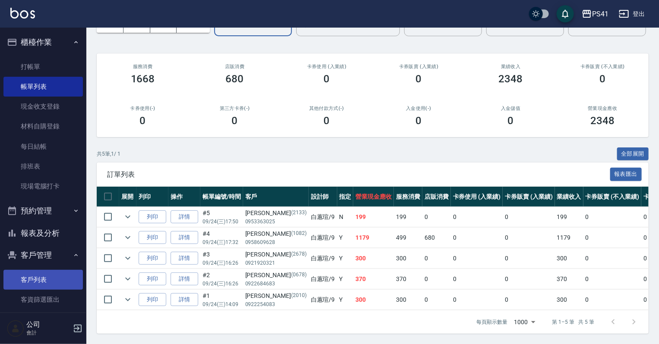
type input "白蕙瑄-9"
click at [41, 273] on link "客戶列表" at bounding box center [42, 280] width 79 height 20
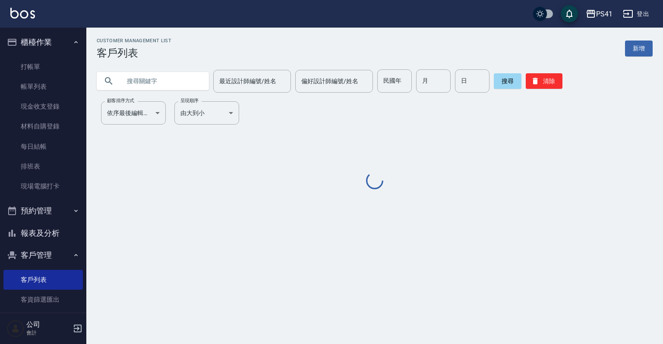
click at [152, 79] on input "text" at bounding box center [161, 80] width 81 height 23
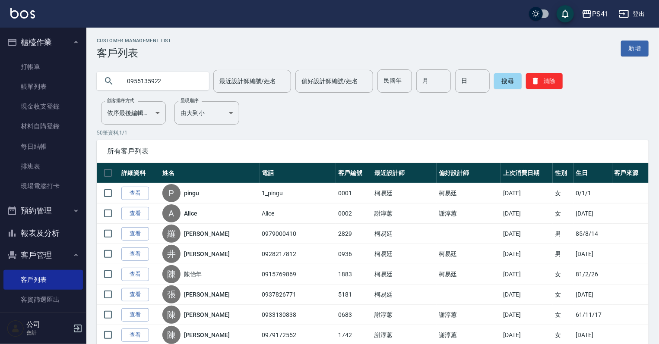
type input "0955135922"
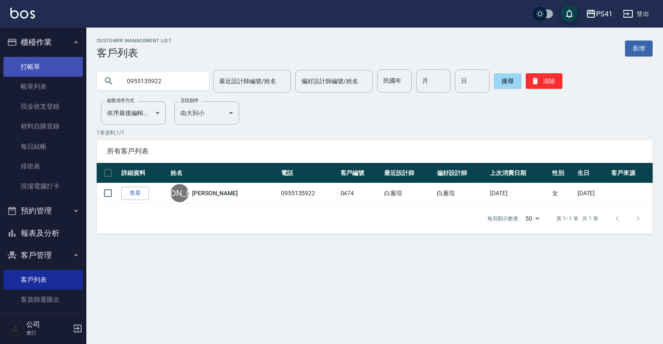
click at [61, 63] on link "打帳單" at bounding box center [42, 67] width 79 height 20
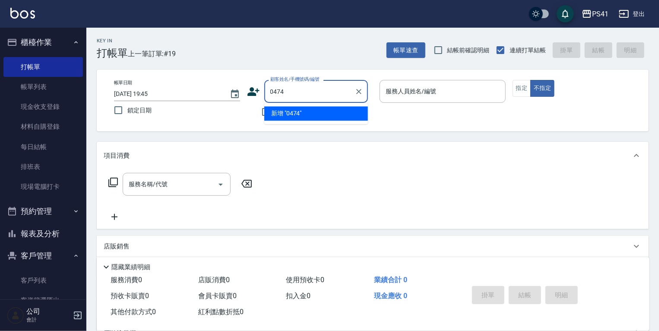
type input "0474"
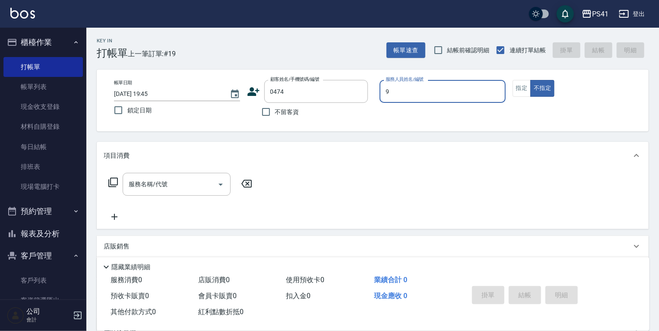
type input "白蕙瑄-9"
type button "false"
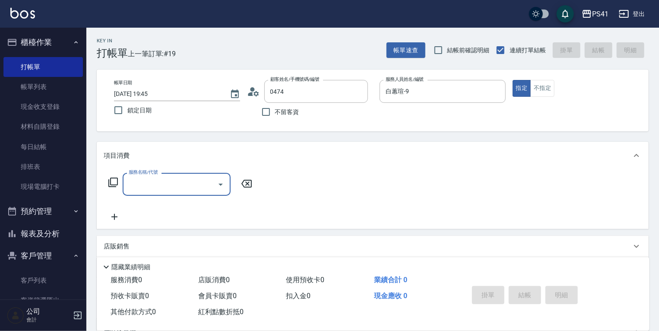
type input "[PERSON_NAME]/0955135922/0474"
type input "4"
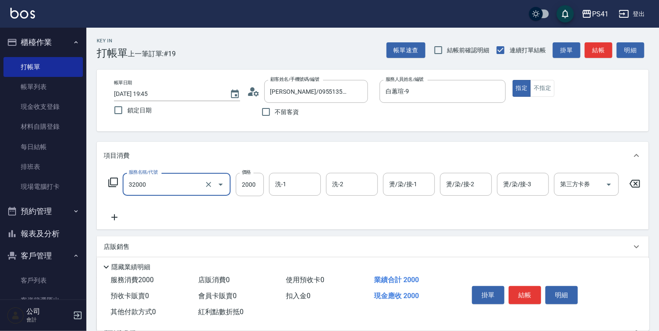
type input "2000以上燙髮(32000)"
type input "2999"
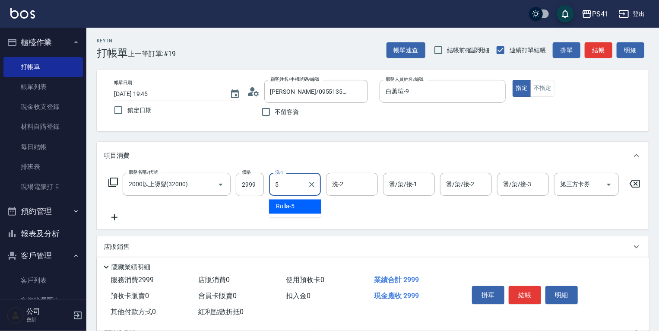
type input "Rolla-5"
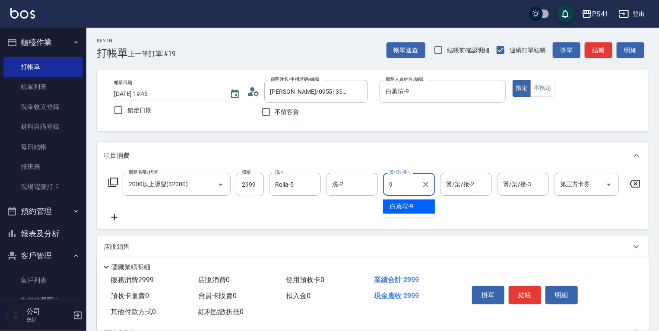
type input "白蕙瑄-9"
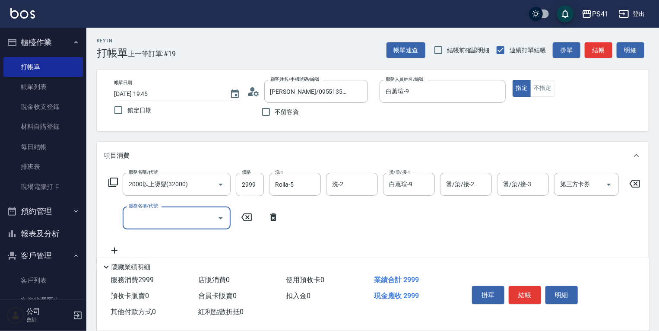
type input "4"
type input "原價1201~1500護髮(51500)"
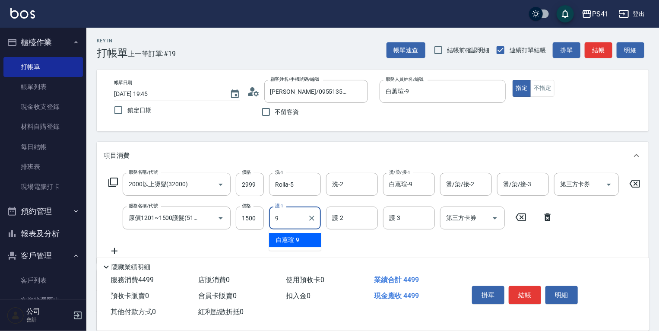
type input "白蕙瑄-9"
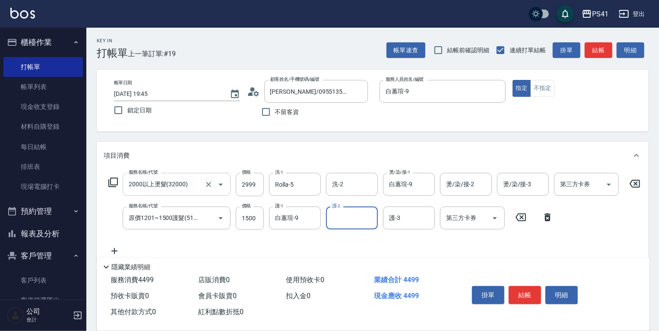
scroll to position [129, 0]
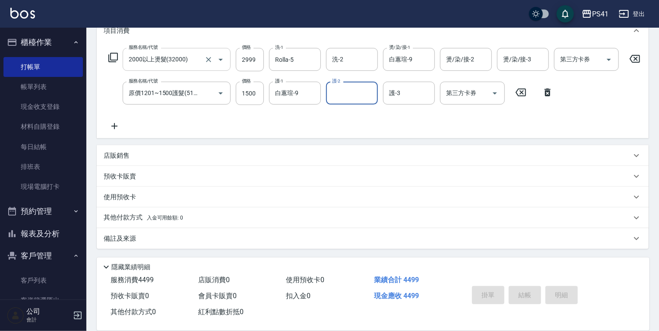
type input "2025/09/24 19:46"
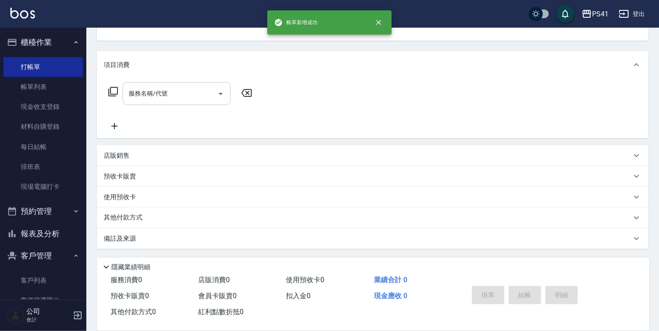
scroll to position [0, 0]
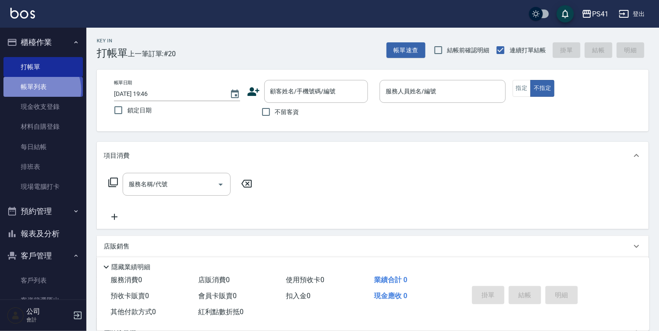
click at [39, 89] on link "帳單列表" at bounding box center [42, 87] width 79 height 20
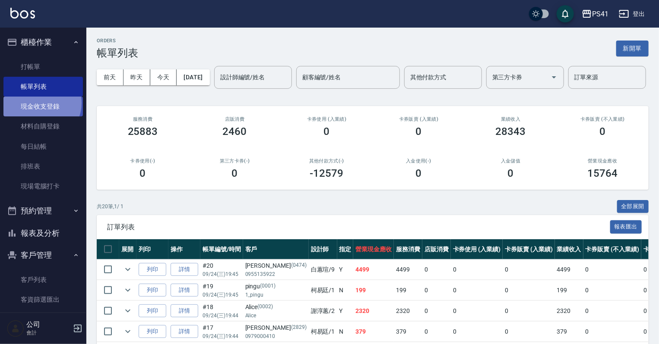
click at [41, 103] on link "現金收支登錄" at bounding box center [42, 107] width 79 height 20
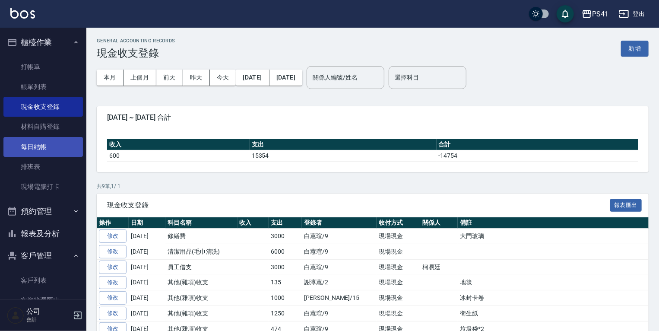
click at [43, 143] on link "每日結帳" at bounding box center [42, 147] width 79 height 20
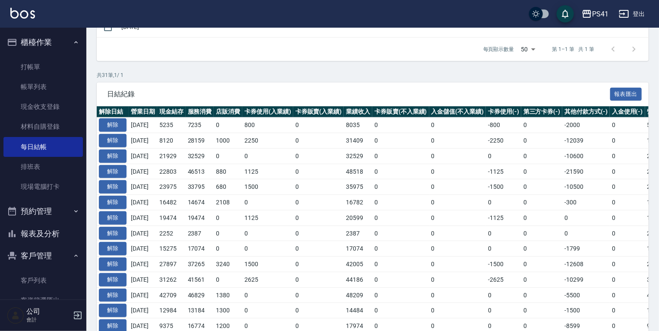
scroll to position [138, 0]
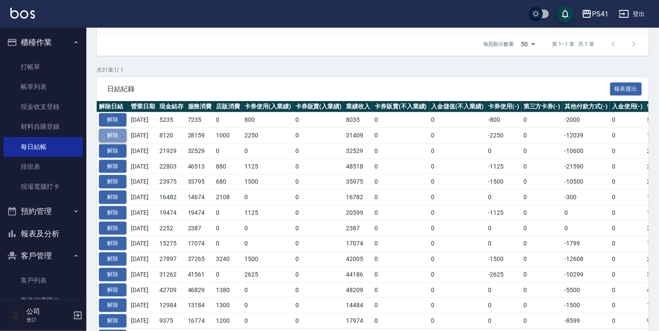
click at [115, 133] on button "解除" at bounding box center [113, 135] width 28 height 13
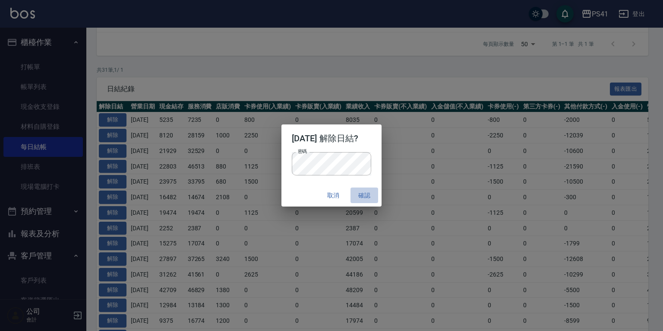
click at [330, 193] on button "確認" at bounding box center [365, 195] width 28 height 16
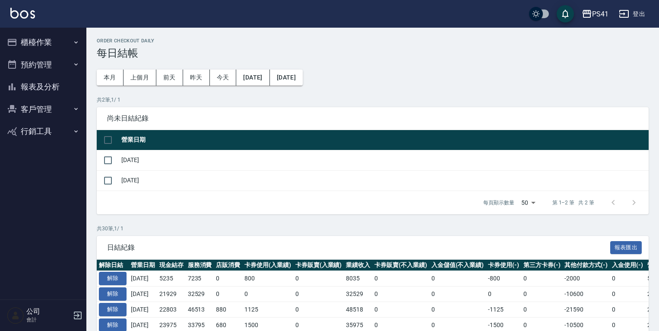
scroll to position [256, 0]
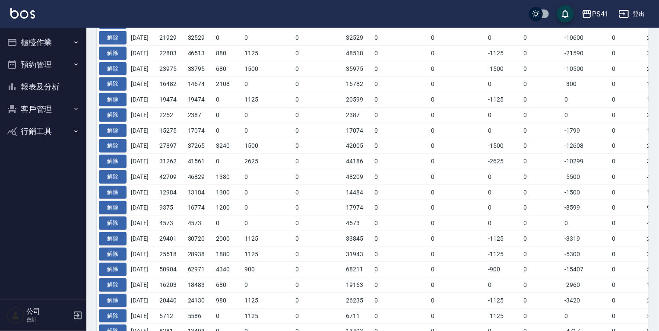
click at [51, 86] on button "報表及分析" at bounding box center [42, 87] width 79 height 22
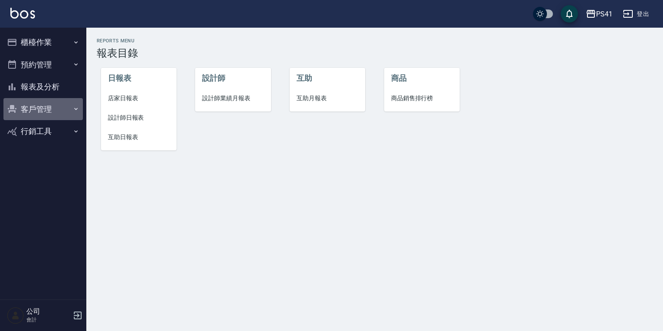
click at [47, 105] on button "客戶管理" at bounding box center [42, 109] width 79 height 22
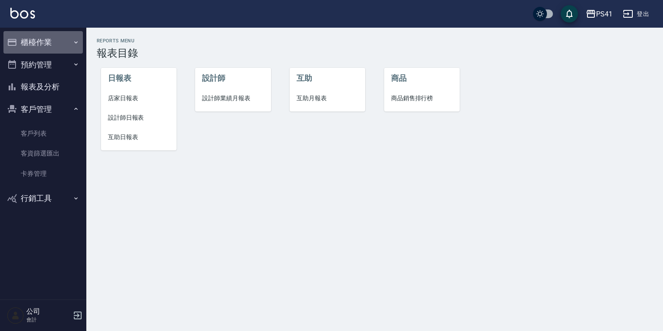
click at [42, 43] on button "櫃檯作業" at bounding box center [42, 42] width 79 height 22
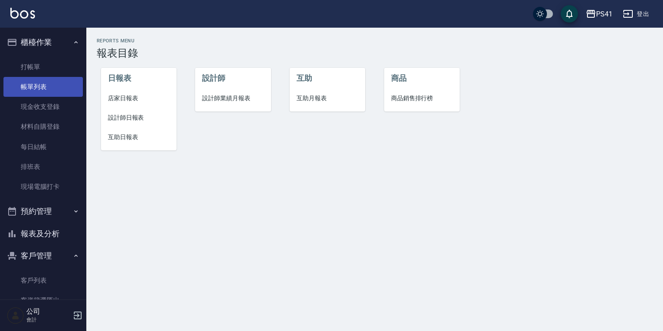
click at [48, 87] on link "帳單列表" at bounding box center [42, 87] width 79 height 20
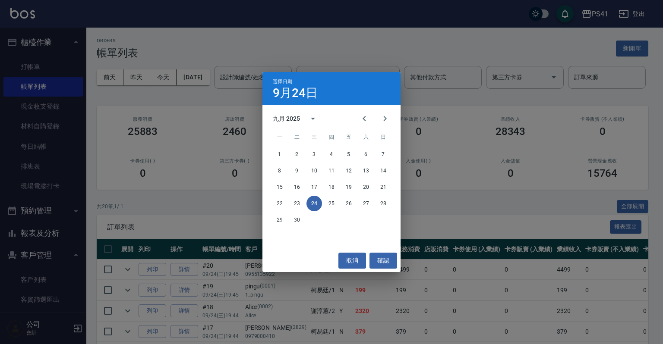
click at [267, 200] on div "22 23 24 25 26 27 28" at bounding box center [331, 204] width 138 height 16
click at [283, 203] on button "22" at bounding box center [280, 204] width 16 height 16
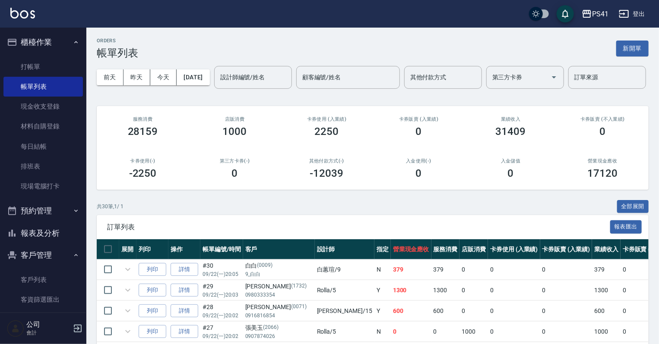
click at [189, 91] on div "前天 昨天 今天 2025/09/22 設計師編號/姓名 設計師編號/姓名 顧客編號/姓名 顧客編號/姓名 其他付款方式 其他付款方式 第三方卡券 第三方卡券…" at bounding box center [373, 77] width 552 height 37
click at [218, 85] on input "設計師編號/姓名" at bounding box center [253, 77] width 70 height 15
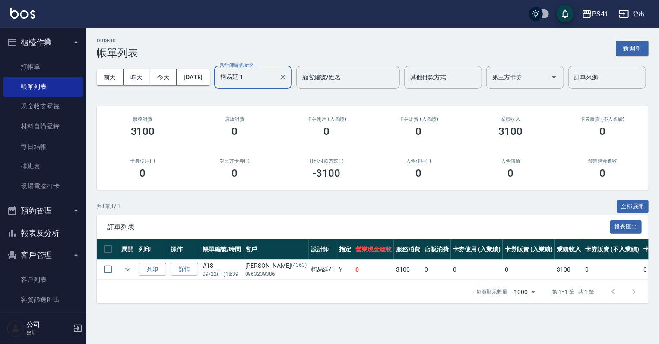
scroll to position [2, 0]
type input "柯易廷-1"
click at [127, 275] on icon "expand row" at bounding box center [128, 270] width 10 height 10
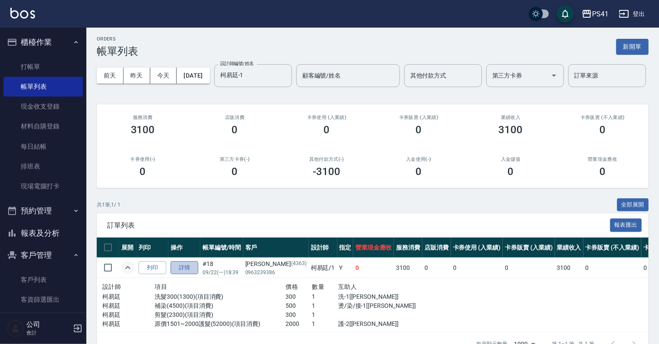
click at [180, 275] on link "詳情" at bounding box center [185, 268] width 28 height 13
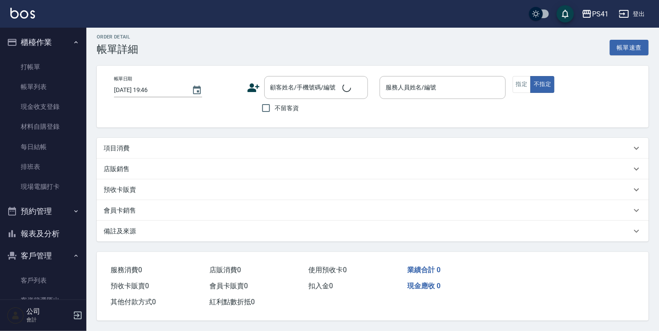
type input "2025/09/22 18:39"
type input "柯易廷-1"
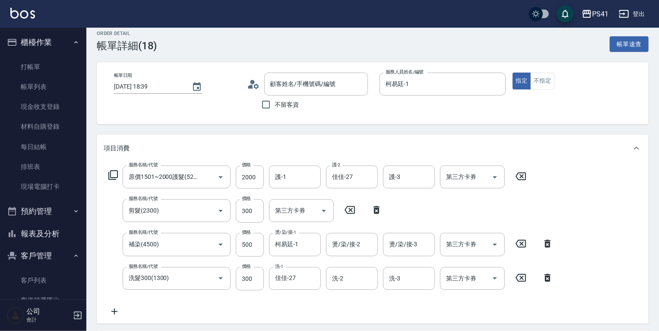
type input "原價1501~2000護髮(52000)"
type input "剪髮(2300)"
type input "補染(4500)"
type input "洗髮300(1300)"
type input "陳雅靜/0963239386/4363"
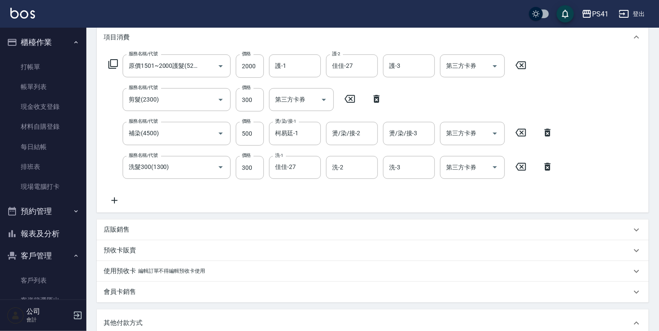
scroll to position [110, 0]
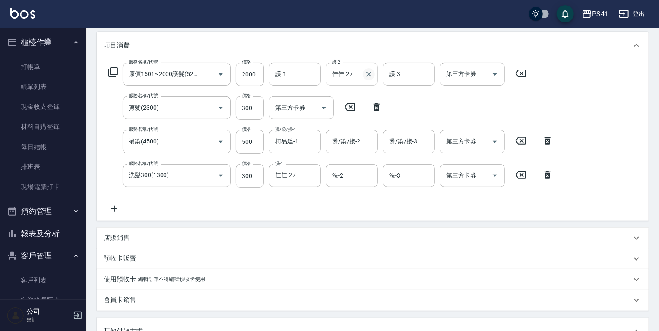
click at [367, 74] on icon "Clear" at bounding box center [368, 74] width 9 height 9
type input "柯易廷-1"
click at [430, 98] on div "服務名稱/代號 原價1501~2000護髮(52000) 服務名稱/代號 價格 2000 價格 護-1 護-1 護-2 柯易廷-1 護-2 護-3 護-3 第…" at bounding box center [331, 138] width 455 height 151
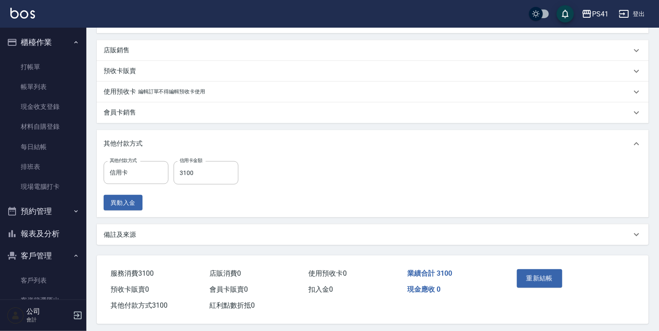
scroll to position [303, 0]
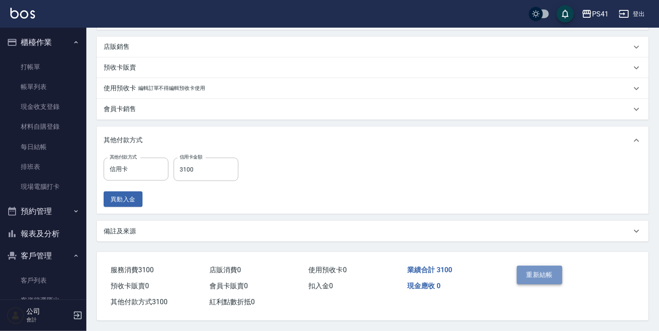
click at [527, 273] on button "重新結帳" at bounding box center [540, 274] width 46 height 18
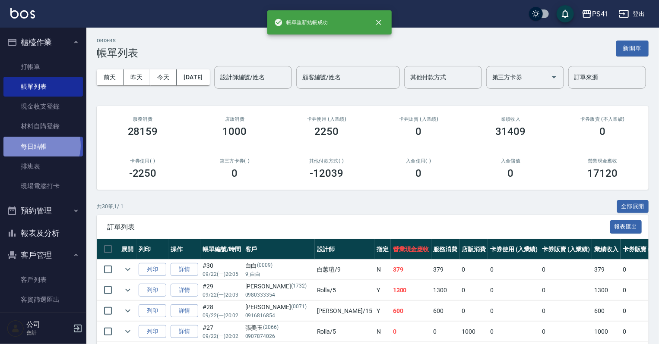
click at [39, 145] on link "每日結帳" at bounding box center [42, 147] width 79 height 20
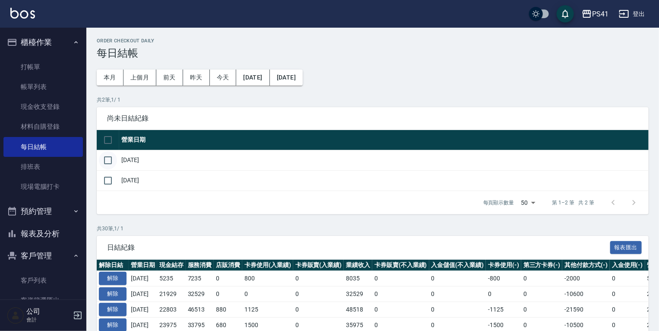
click at [108, 162] on input "checkbox" at bounding box center [108, 160] width 18 height 18
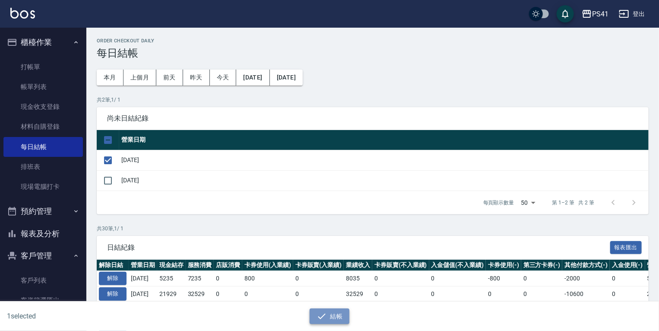
click at [346, 317] on button "結帳" at bounding box center [329, 316] width 40 height 16
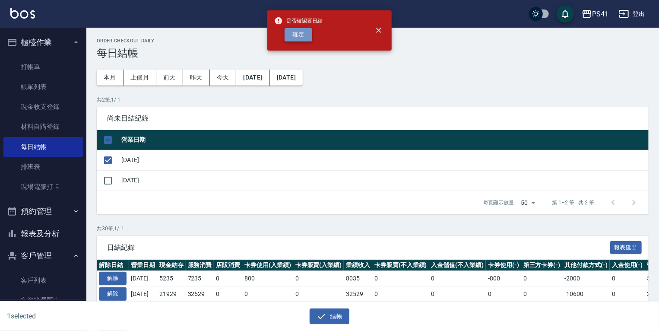
click at [284, 28] on button "確定" at bounding box center [298, 34] width 28 height 13
click at [297, 35] on div "確定" at bounding box center [298, 34] width 48 height 13
checkbox input "false"
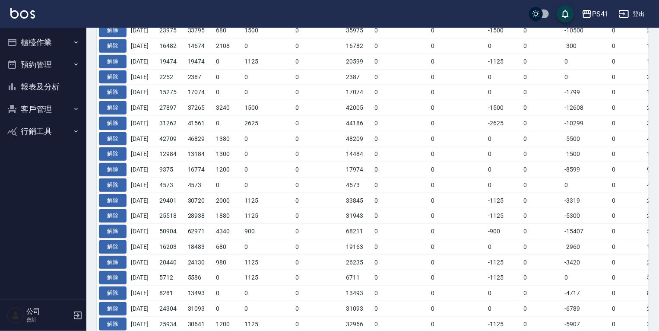
scroll to position [445, 0]
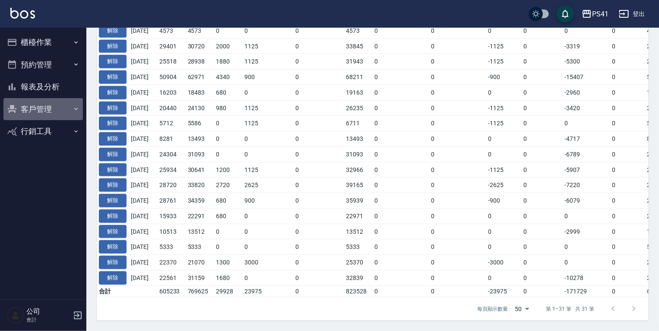
click at [30, 106] on button "客戶管理" at bounding box center [42, 109] width 79 height 22
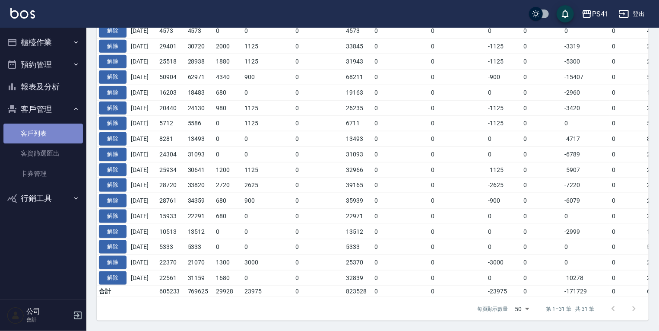
click at [41, 135] on link "客戶列表" at bounding box center [42, 133] width 79 height 20
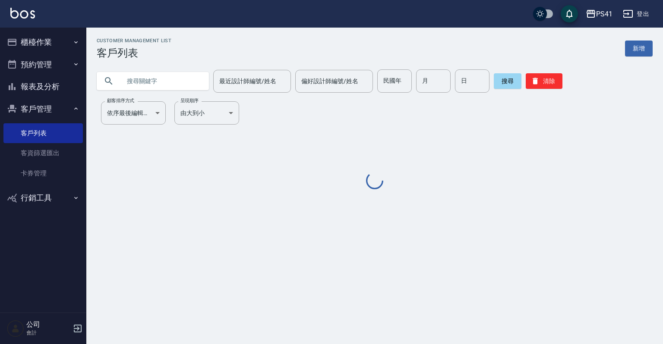
click at [167, 83] on input "text" at bounding box center [161, 80] width 81 height 23
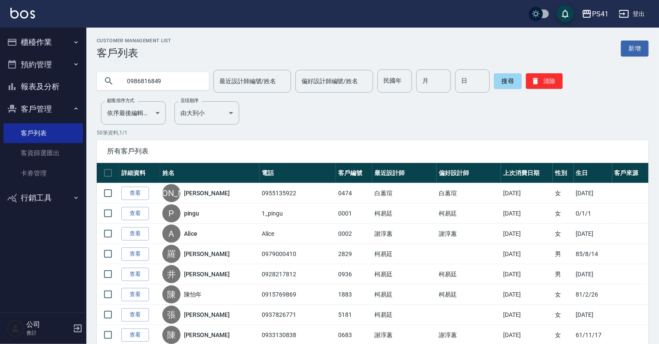
type input "0986816849"
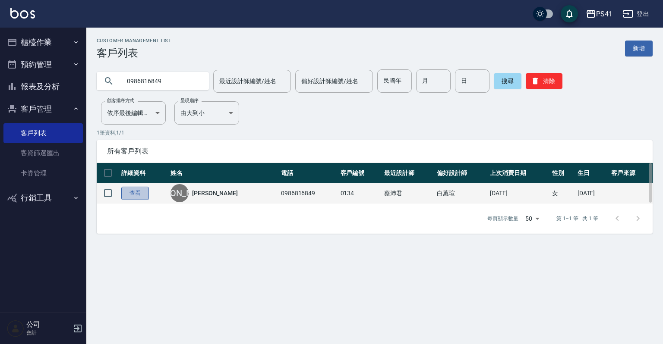
click at [142, 195] on link "查看" at bounding box center [135, 193] width 28 height 13
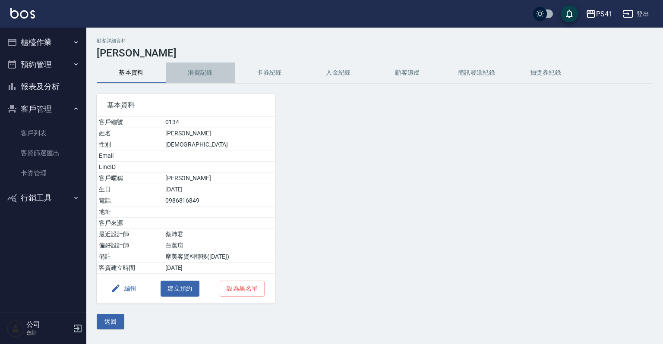
click at [203, 73] on button "消費記錄" at bounding box center [200, 73] width 69 height 21
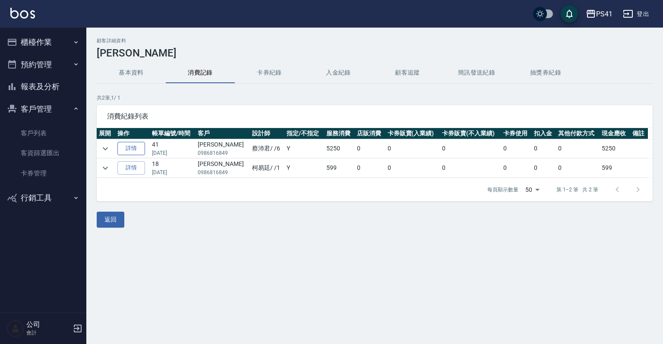
click at [137, 145] on link "詳情" at bounding box center [131, 148] width 28 height 13
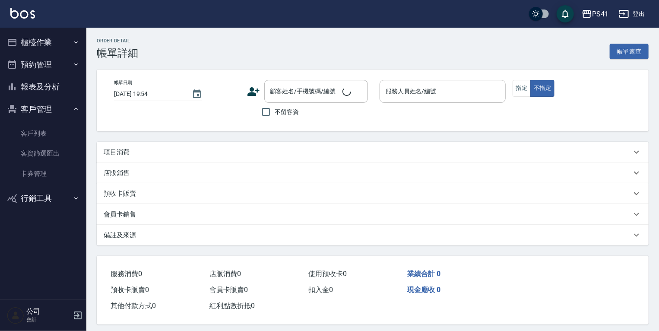
type input "[DATE] 21:57"
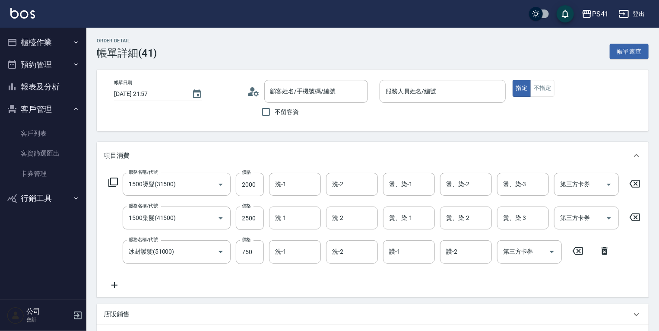
type input "1500燙髮(31500)"
type input "1500染髮(41500)"
type input "冰封護髮(51000)"
type input "[PERSON_NAME]/0986816849/0134"
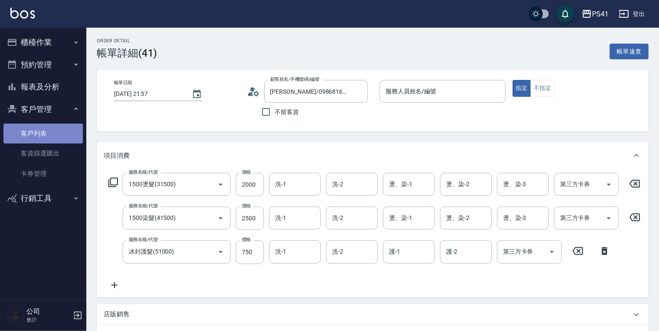
click at [39, 131] on link "客戶列表" at bounding box center [42, 133] width 79 height 20
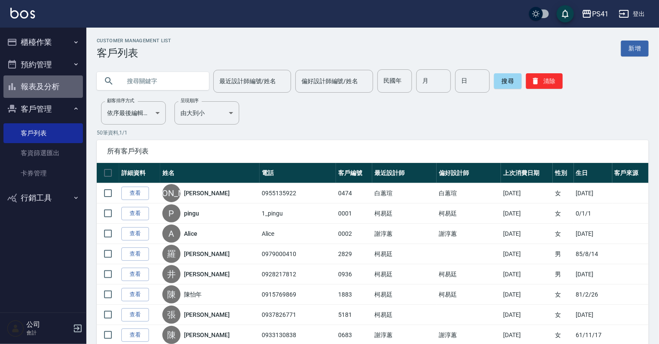
click at [43, 81] on button "報表及分析" at bounding box center [42, 87] width 79 height 22
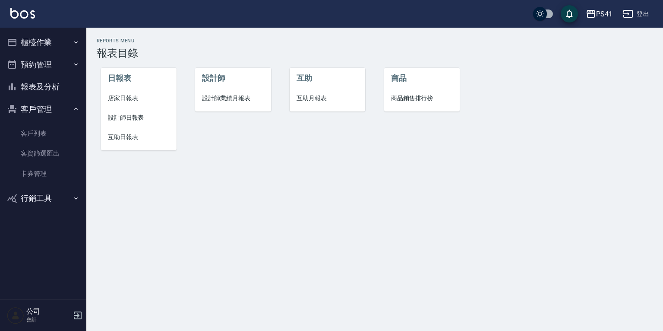
click at [129, 135] on span "互助日報表" at bounding box center [139, 137] width 62 height 9
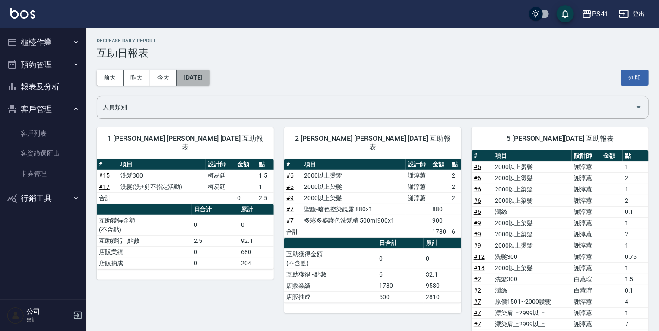
click at [196, 78] on button "[DATE]" at bounding box center [193, 77] width 33 height 16
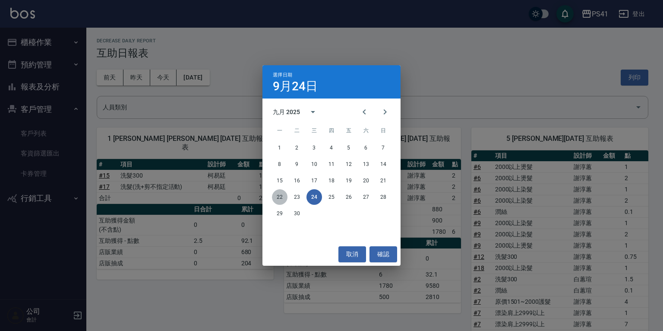
click at [279, 193] on button "22" at bounding box center [280, 197] width 16 height 16
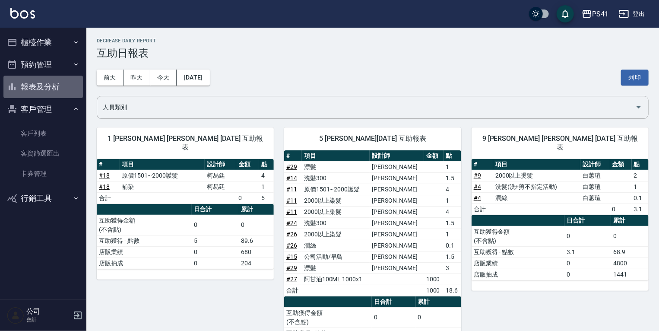
click at [57, 87] on button "報表及分析" at bounding box center [42, 87] width 79 height 22
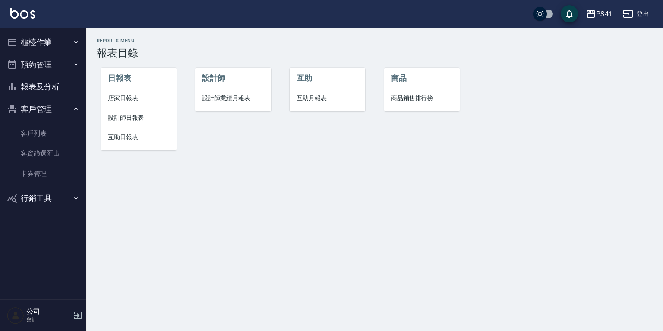
click at [131, 115] on span "設計師日報表" at bounding box center [139, 117] width 62 height 9
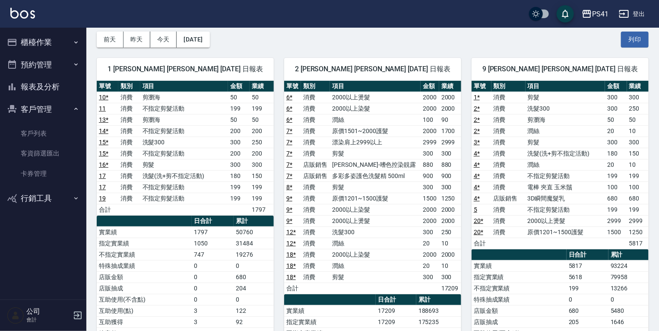
scroll to position [35, 0]
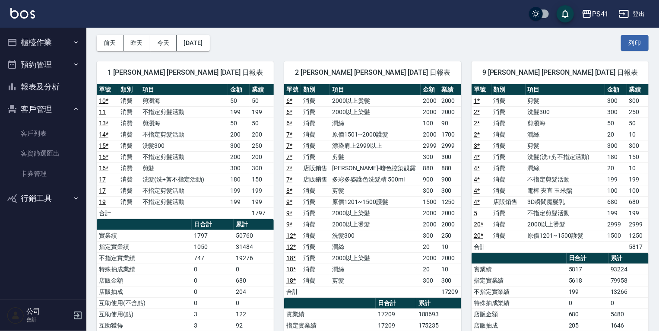
click at [52, 46] on button "櫃檯作業" at bounding box center [42, 42] width 79 height 22
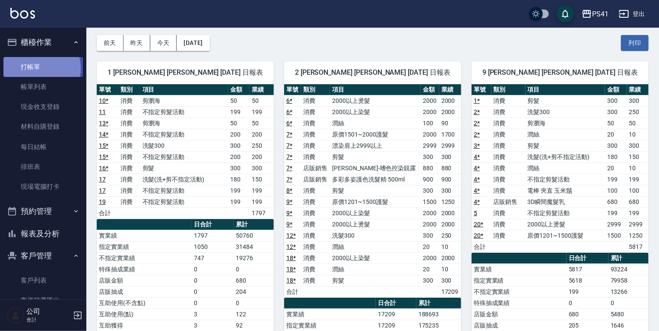
click at [38, 68] on link "打帳單" at bounding box center [42, 67] width 79 height 20
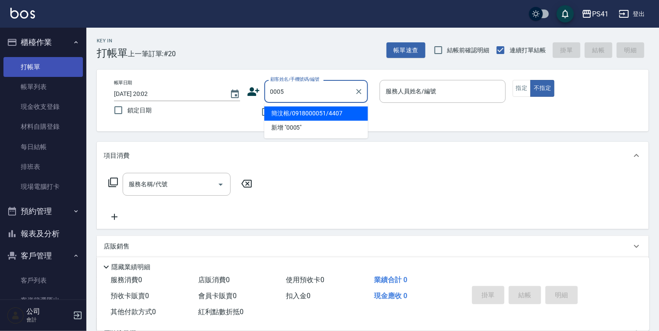
type input "簡汶榕/0918000051/4407"
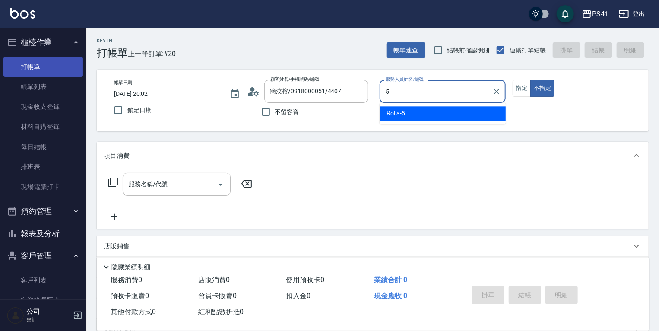
type input "Rolla-5"
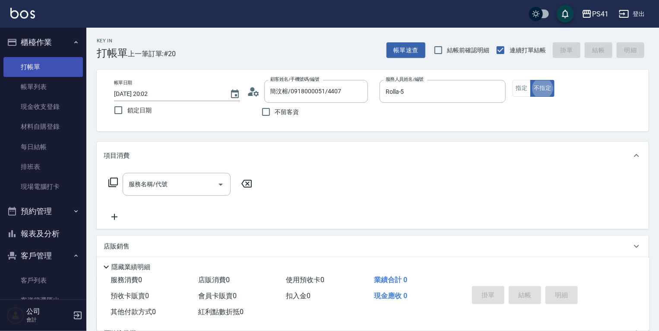
type button "false"
type input "蘿拉/0908663331/0005"
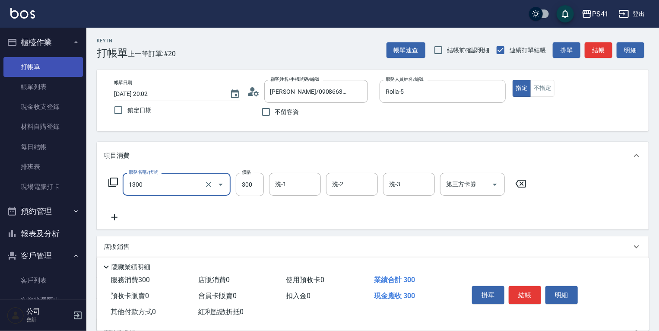
type input "洗髮300(1300)"
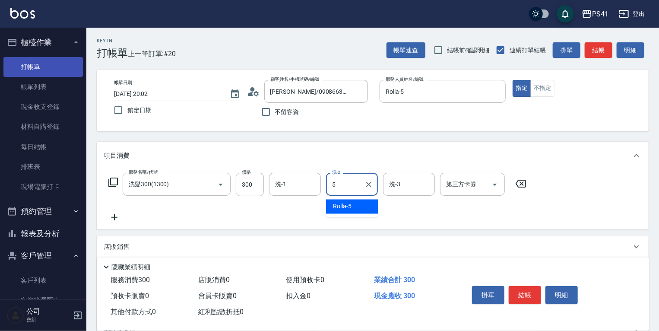
type input "Rolla-5"
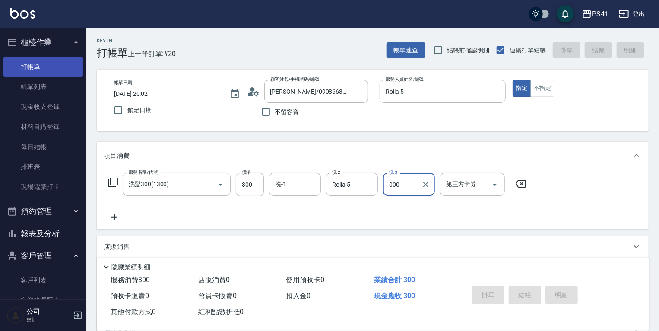
type input "0005"
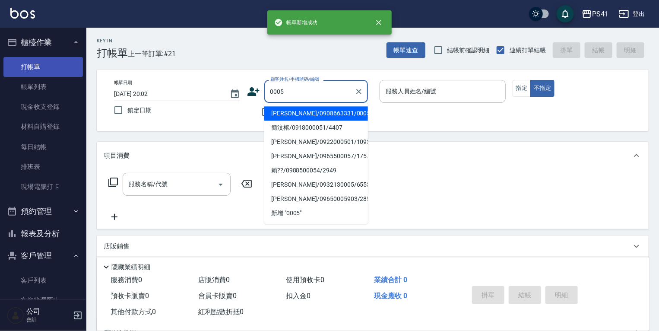
type input "蘿拉/0908663331/0005"
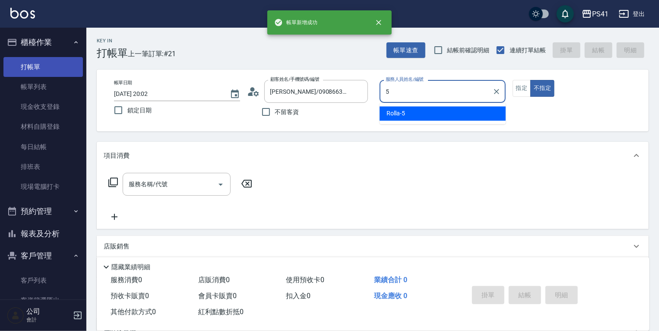
type input "Rolla-5"
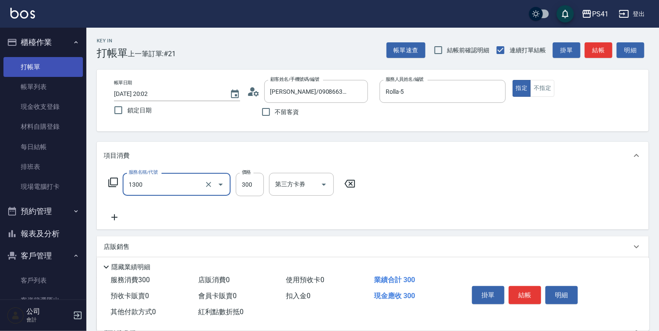
type input "洗髮300(1300)"
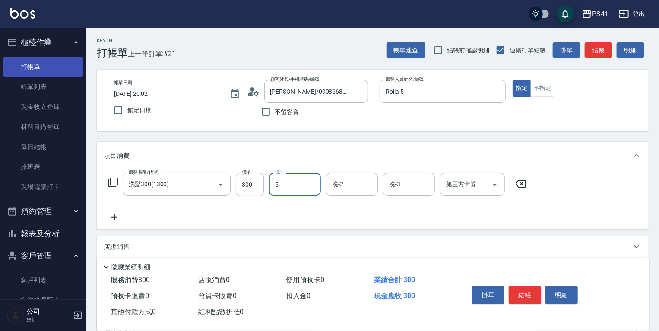
type input "Rolla-5"
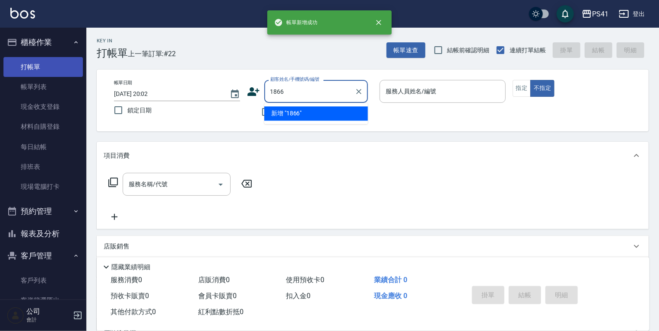
type input "1866"
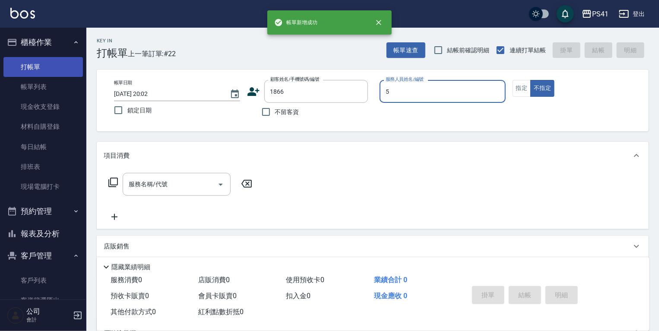
type input "Rolla-5"
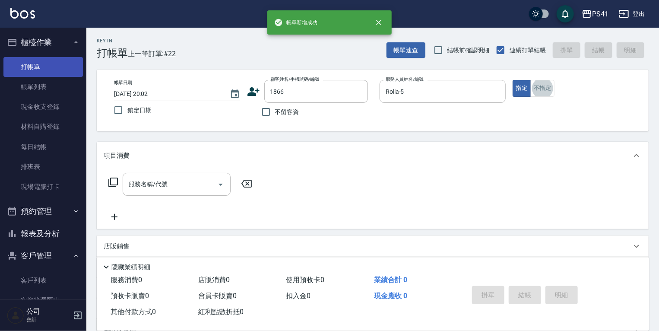
type input "黃雲唯/0988968362/1866"
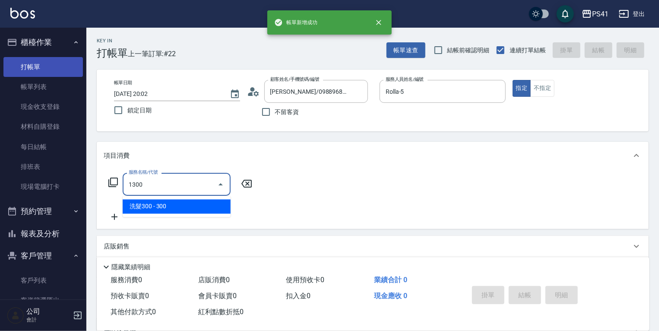
type input "洗髮300(1300)"
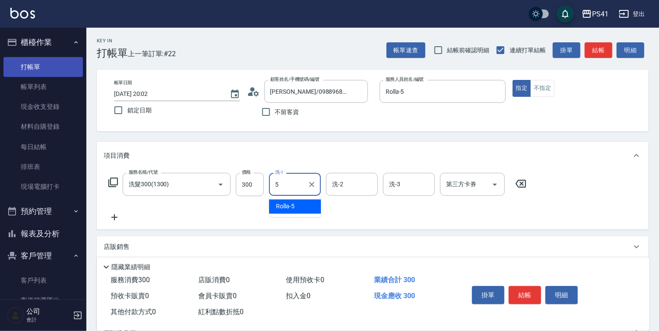
type input "Rolla-5"
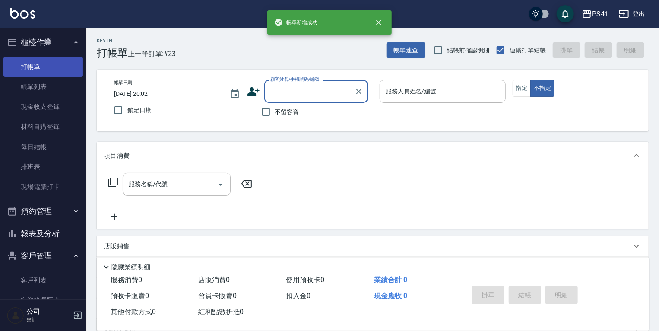
type input "1"
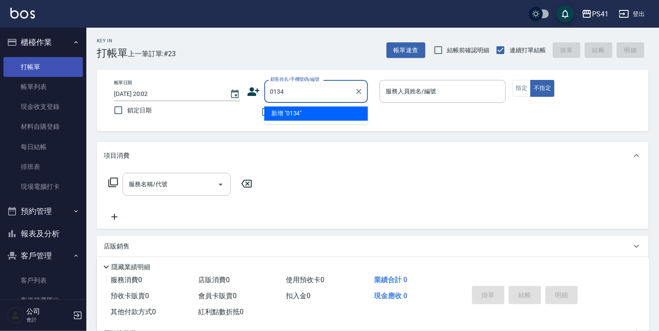
type input "0134"
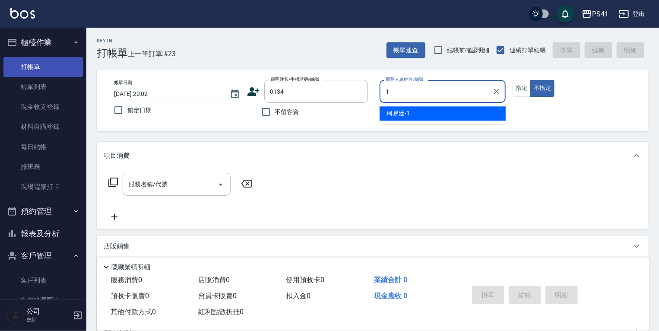
type input "柯易廷-1"
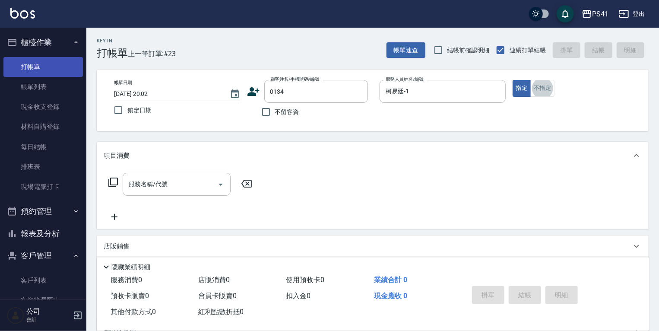
type input "洪玲/0986816849/0134"
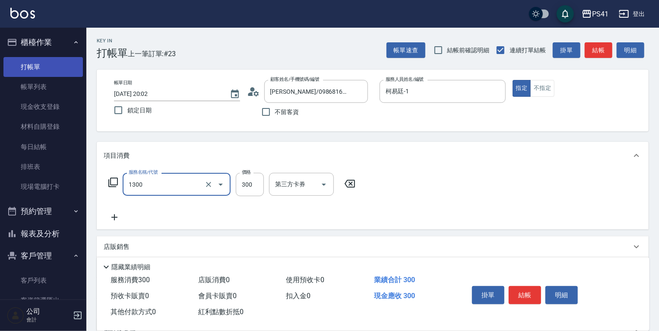
type input "洗髮300(1300)"
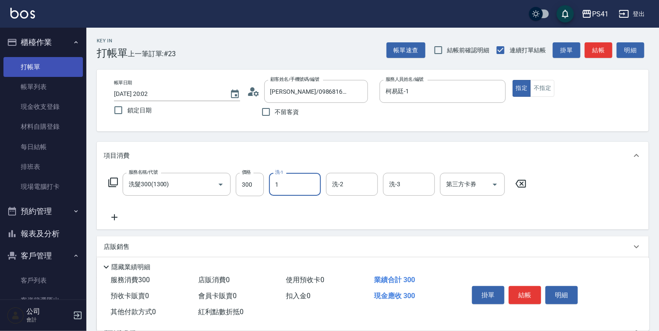
type input "柯易廷-1"
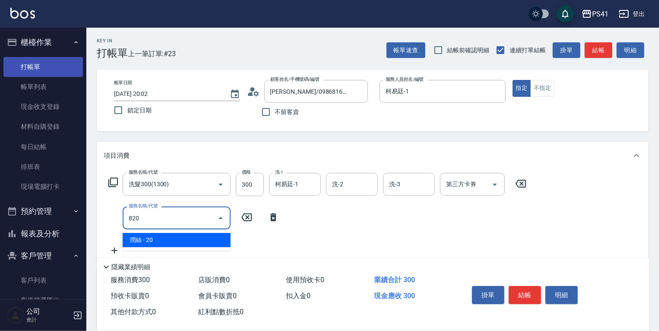
type input "潤絲(820)"
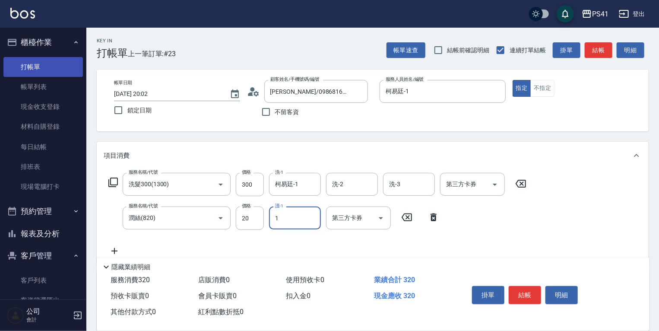
type input "柯易廷-1"
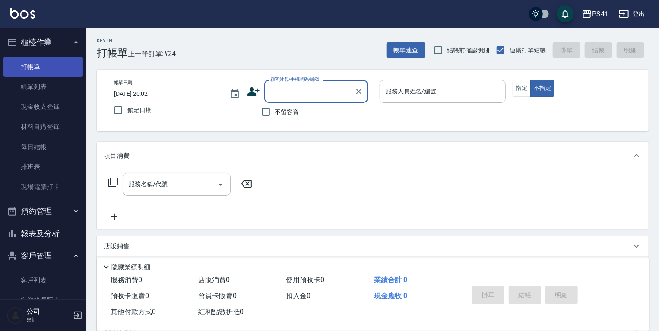
type input "0"
type input "2022"
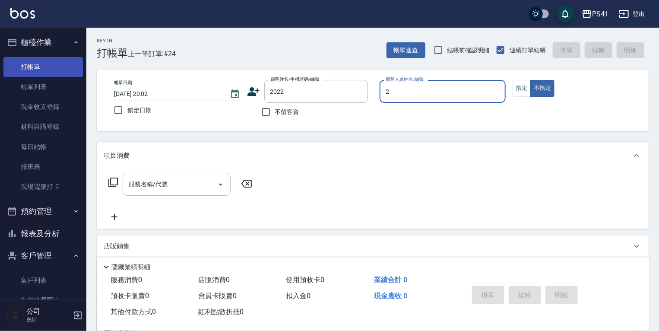
type input "謝淳蕙-2"
type input "程雨珊/0925555849/2022"
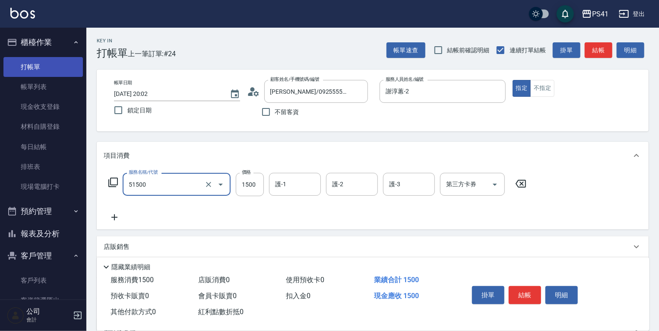
type input "原價1201~1500護髮(51500)"
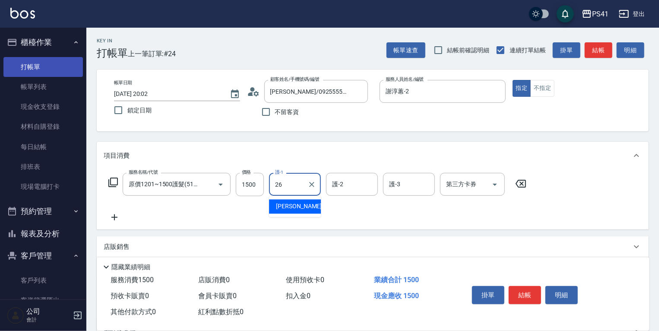
type input "溫佳惇-26"
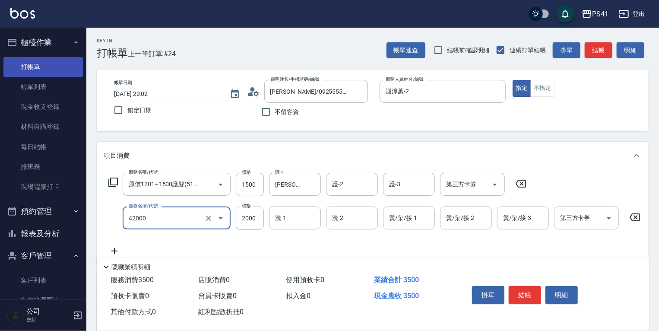
type input "2000以上染髮(42000)"
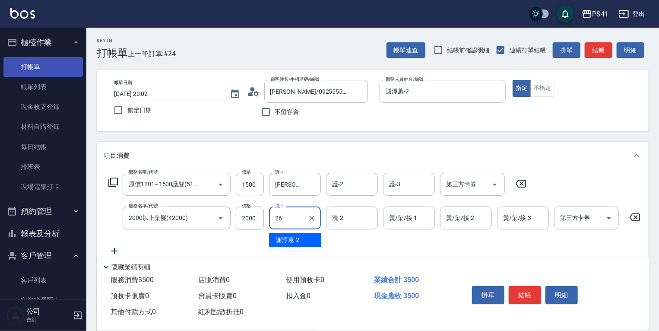
type input "溫佳惇-26"
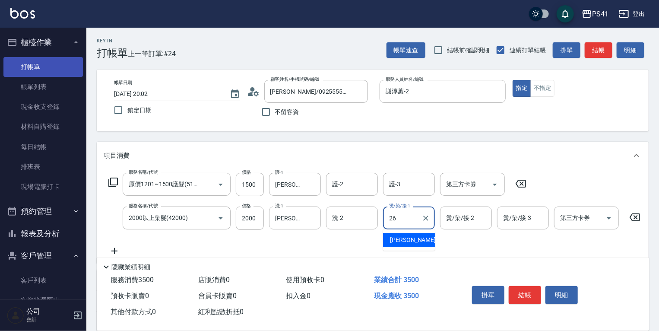
type input "溫佳惇-26"
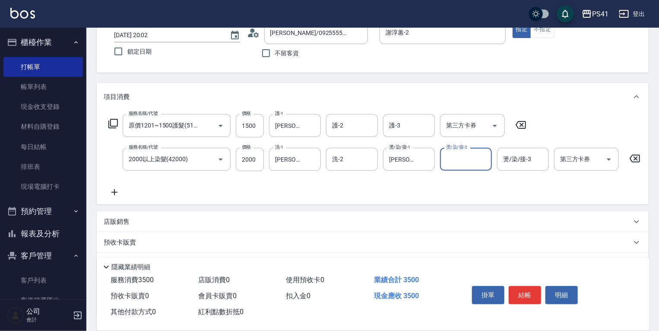
scroll to position [129, 0]
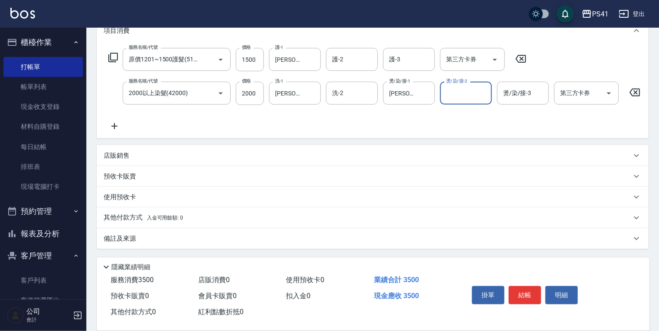
click at [182, 224] on div "其他付款方式 入金可用餘額: 0" at bounding box center [373, 217] width 552 height 21
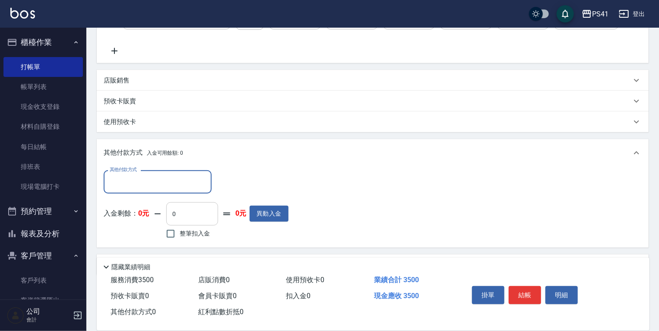
scroll to position [0, 0]
click at [198, 189] on input "其他付款方式" at bounding box center [157, 181] width 100 height 15
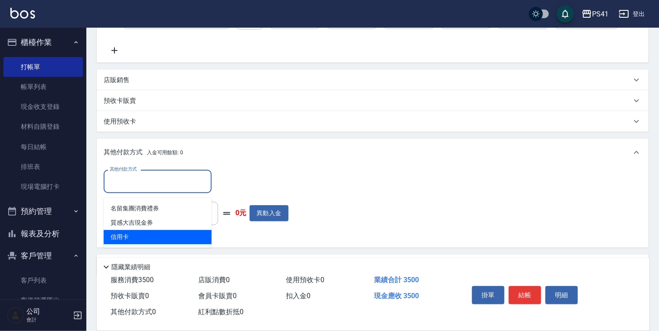
click at [188, 237] on span "信用卡" at bounding box center [158, 237] width 108 height 14
type input "信用卡"
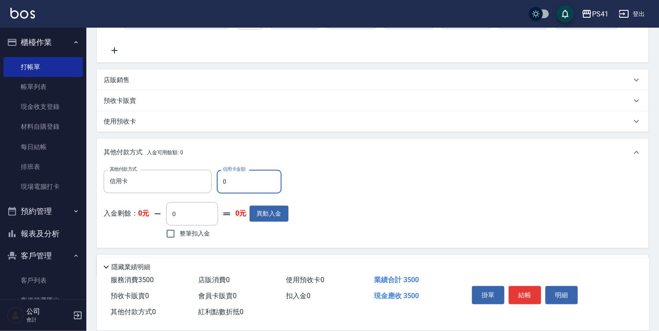
drag, startPoint x: 244, startPoint y: 190, endPoint x: 91, endPoint y: 160, distance: 156.5
click at [175, 172] on div "其他付款方式 信用卡 其他付款方式 信用卡金額 0 信用卡金額 入金剩餘： 0元 0 ​ 整筆扣入金 0元 異動入金" at bounding box center [373, 206] width 552 height 81
type input "3500"
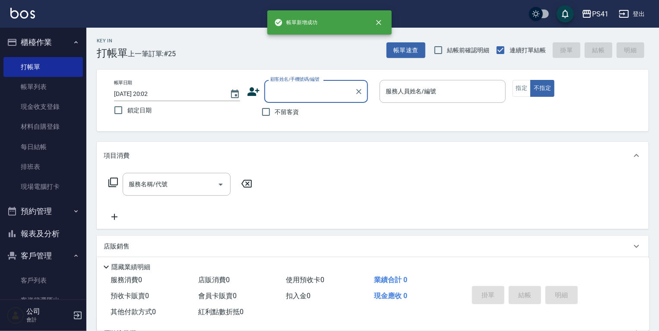
click at [10, 241] on button "報表及分析" at bounding box center [42, 233] width 79 height 22
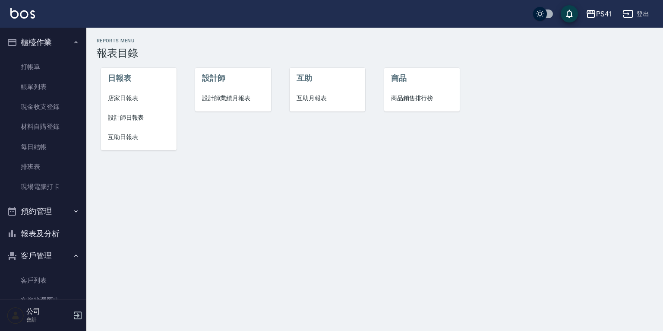
click at [137, 94] on span "店家日報表" at bounding box center [139, 98] width 62 height 9
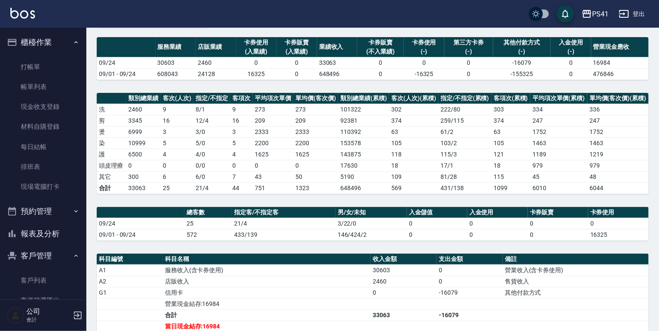
scroll to position [32, 0]
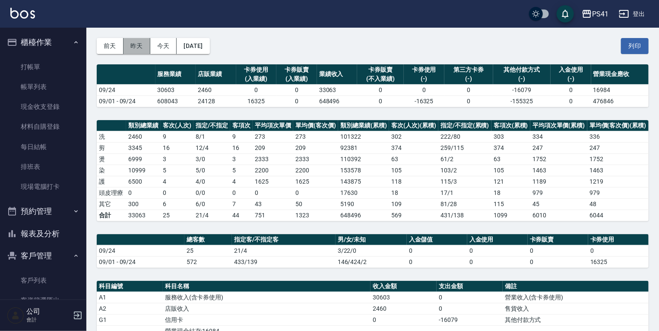
click at [141, 46] on button "昨天" at bounding box center [136, 46] width 27 height 16
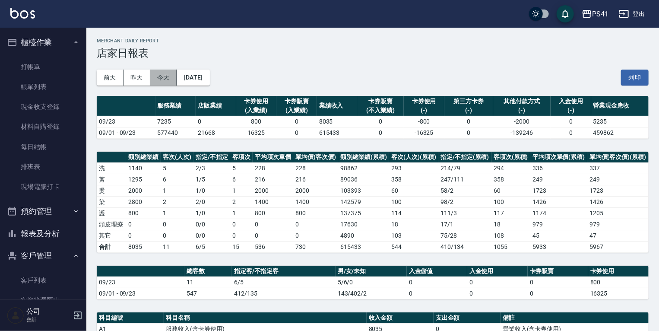
click at [163, 76] on button "今天" at bounding box center [163, 77] width 27 height 16
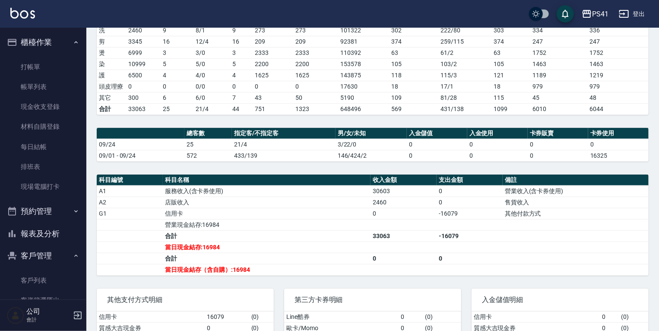
scroll to position [138, 0]
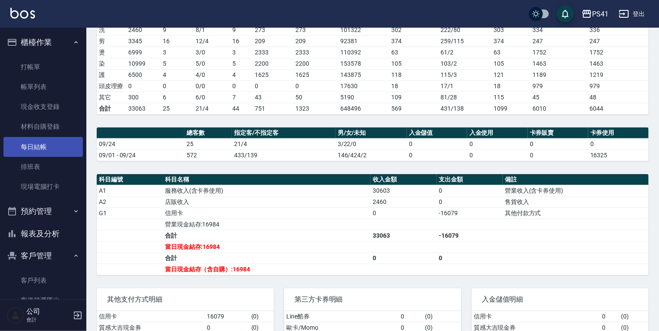
click at [43, 148] on link "每日結帳" at bounding box center [42, 147] width 79 height 20
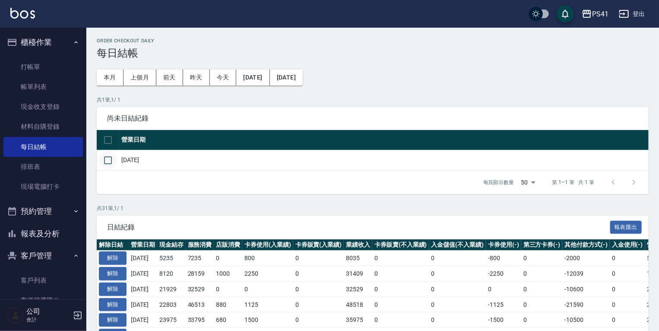
click at [111, 165] on input "checkbox" at bounding box center [108, 160] width 18 height 18
checkbox input "true"
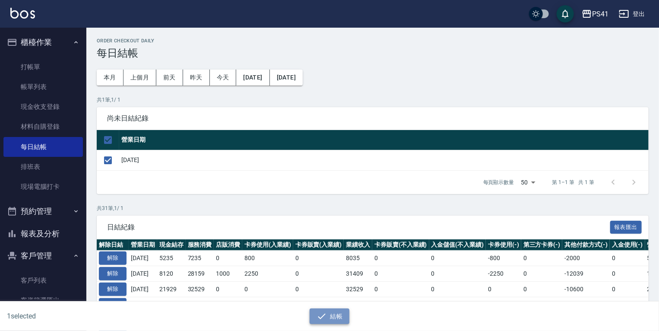
drag, startPoint x: 325, startPoint y: 315, endPoint x: 315, endPoint y: 265, distance: 51.6
click at [325, 311] on icon "button" at bounding box center [321, 316] width 10 height 10
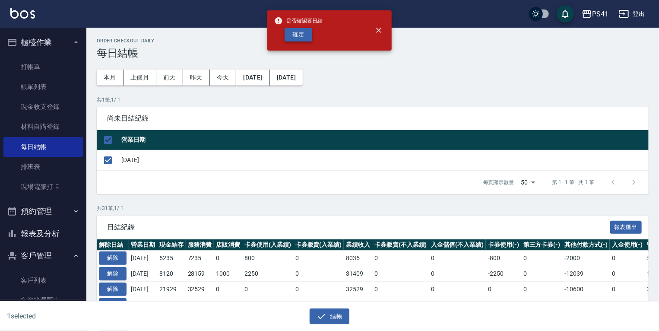
click at [299, 38] on button "確定" at bounding box center [298, 34] width 28 height 13
checkbox input "false"
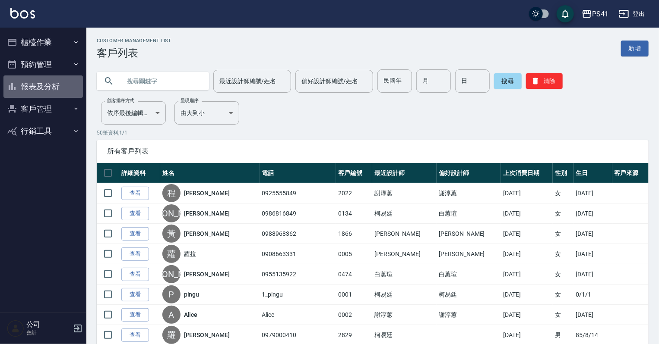
drag, startPoint x: 65, startPoint y: 83, endPoint x: 65, endPoint y: 73, distance: 10.4
click at [65, 83] on button "報表及分析" at bounding box center [42, 87] width 79 height 22
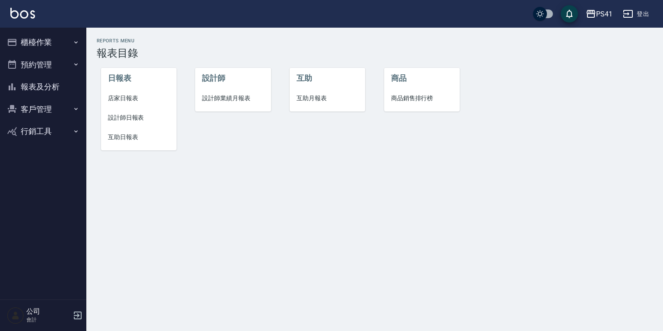
click at [120, 119] on span "設計師日報表" at bounding box center [139, 117] width 62 height 9
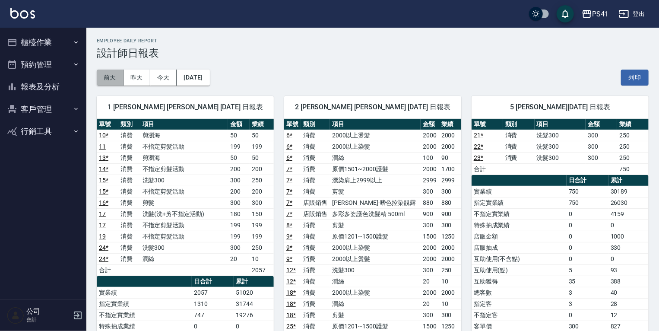
click at [102, 76] on button "前天" at bounding box center [110, 77] width 27 height 16
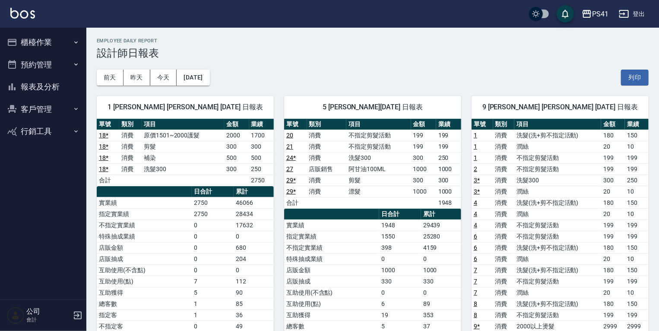
click at [291, 168] on link "27" at bounding box center [289, 168] width 7 height 7
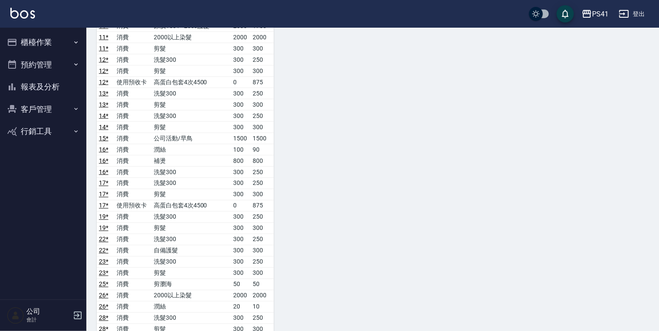
scroll to position [656, 0]
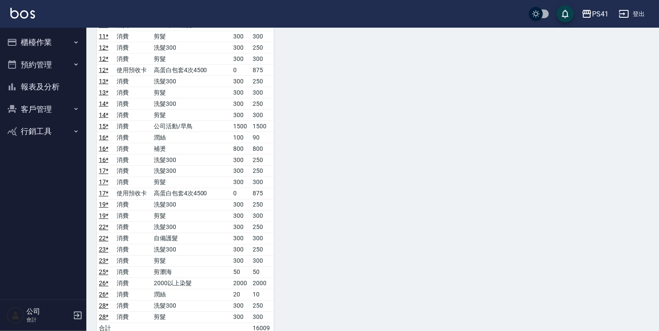
click at [103, 280] on link "26 *" at bounding box center [103, 283] width 9 height 7
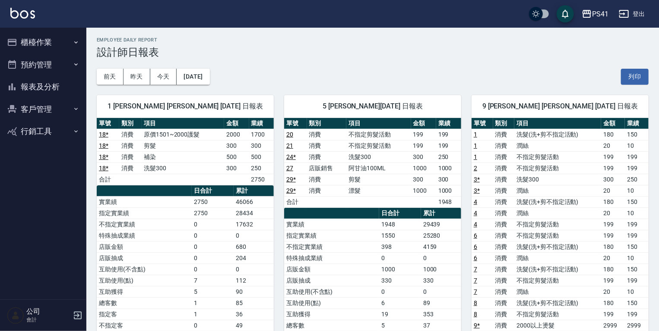
scroll to position [0, 0]
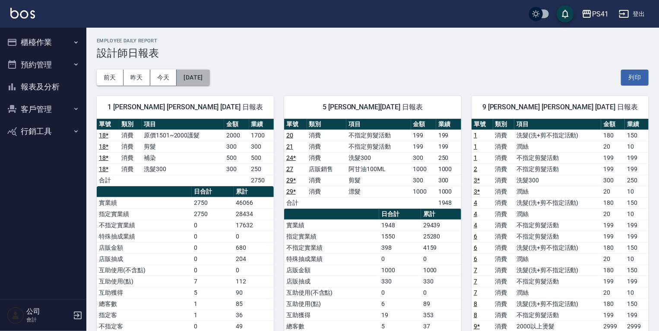
click at [209, 82] on button "[DATE]" at bounding box center [193, 77] width 33 height 16
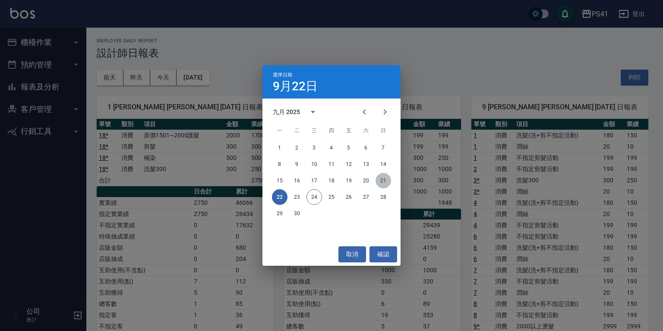
click at [386, 182] on button "21" at bounding box center [384, 181] width 16 height 16
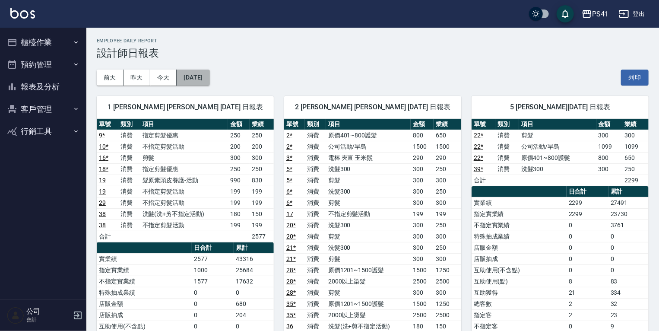
click at [209, 71] on button "2025/09/21" at bounding box center [193, 77] width 33 height 16
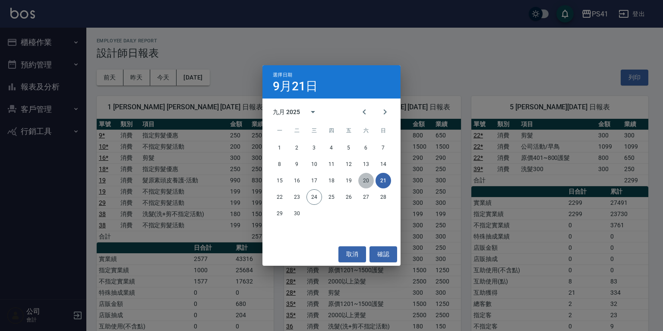
click at [364, 180] on button "20" at bounding box center [366, 181] width 16 height 16
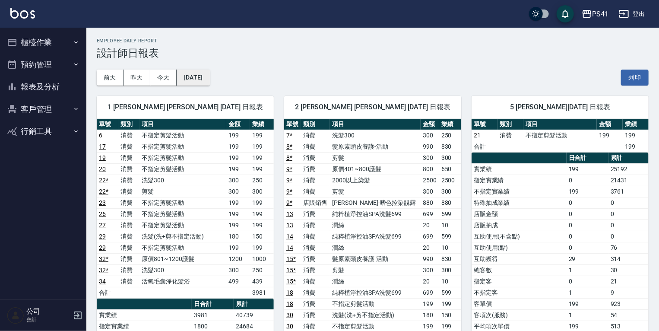
click at [209, 76] on button "2025/09/20" at bounding box center [193, 77] width 33 height 16
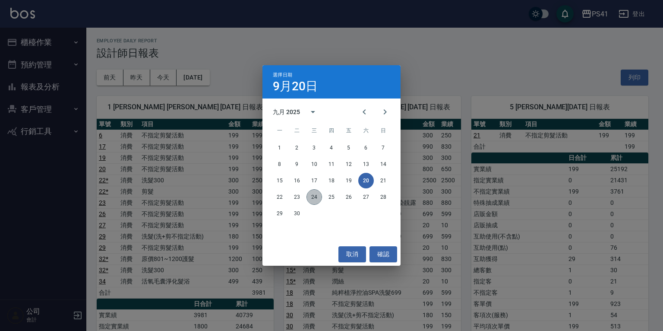
click at [309, 199] on button "24" at bounding box center [314, 197] width 16 height 16
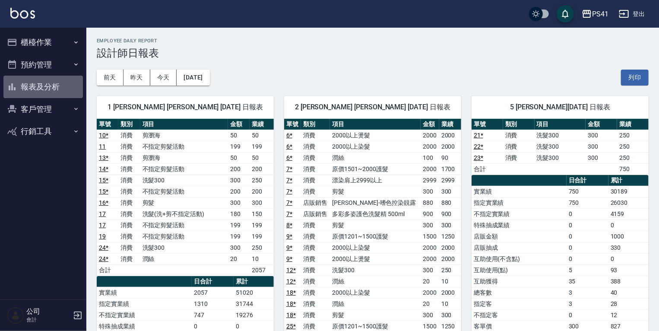
click at [57, 93] on button "報表及分析" at bounding box center [42, 87] width 79 height 22
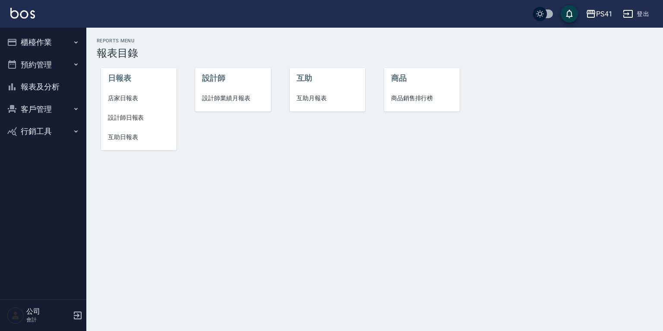
click at [135, 139] on span "互助日報表" at bounding box center [139, 137] width 62 height 9
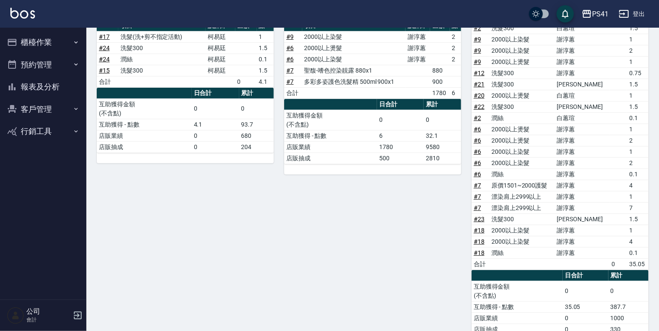
scroll to position [127, 0]
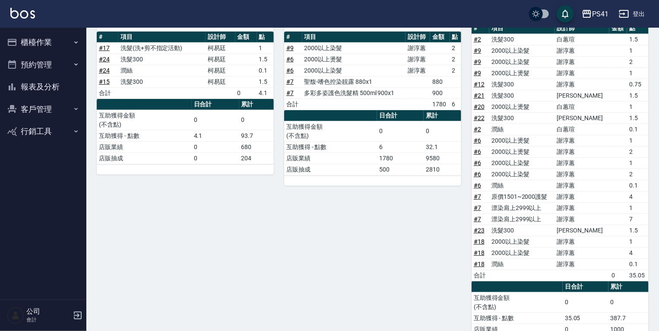
click at [477, 36] on link "# 2" at bounding box center [477, 39] width 7 height 7
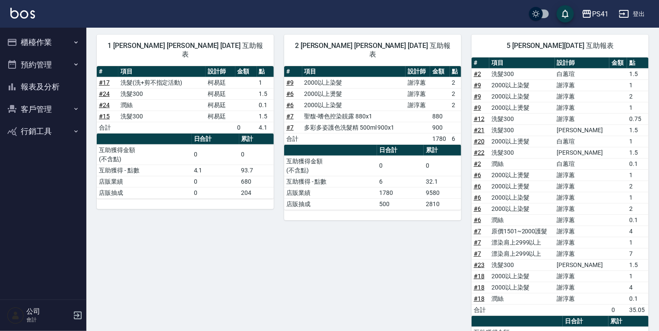
scroll to position [0, 0]
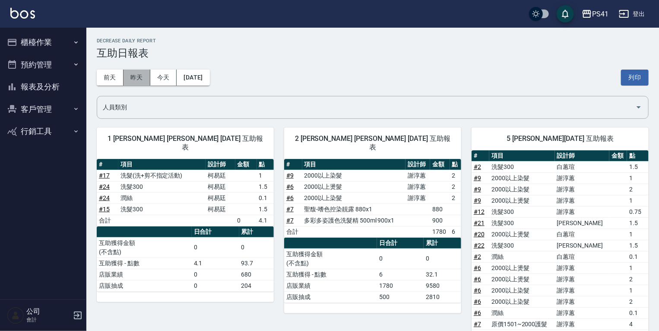
click at [138, 78] on button "昨天" at bounding box center [136, 77] width 27 height 16
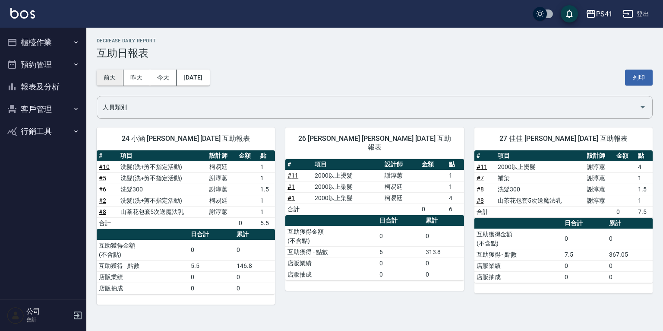
click at [114, 78] on button "前天" at bounding box center [110, 77] width 27 height 16
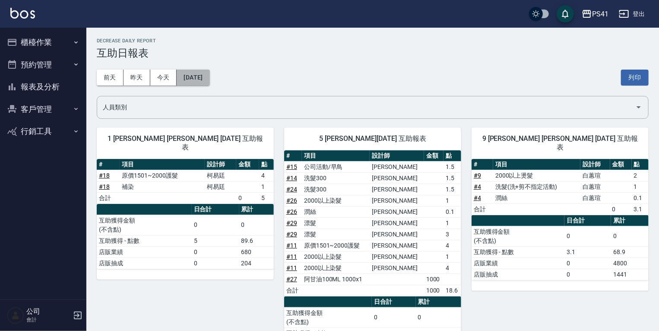
click at [209, 78] on button "[DATE]" at bounding box center [193, 77] width 33 height 16
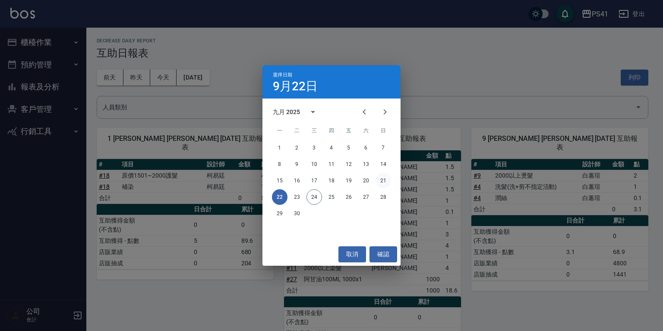
click at [382, 180] on button "21" at bounding box center [384, 181] width 16 height 16
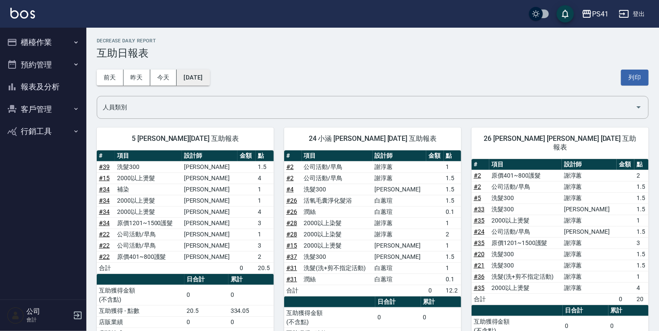
click at [208, 76] on button "2025/09/21" at bounding box center [193, 77] width 33 height 16
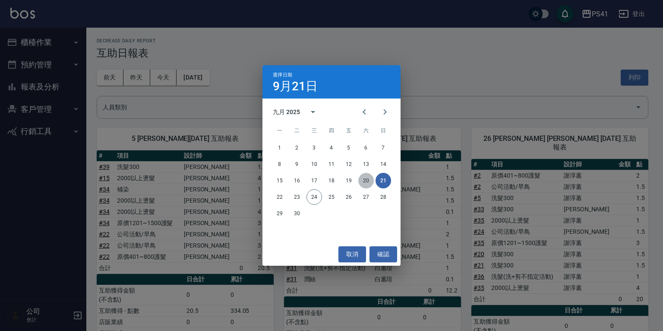
click at [361, 178] on button "20" at bounding box center [366, 181] width 16 height 16
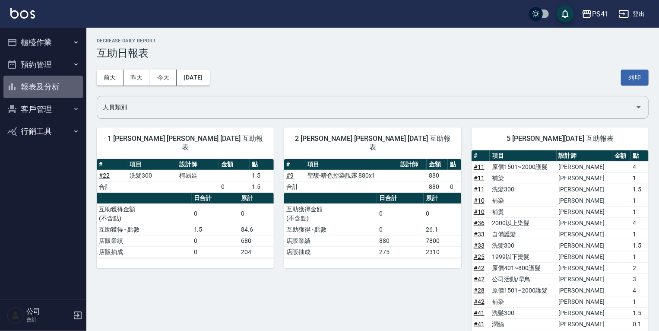
click at [62, 85] on button "報表及分析" at bounding box center [42, 87] width 79 height 22
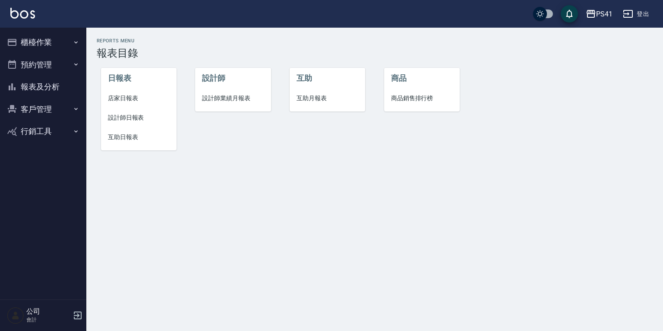
click at [222, 102] on span "設計師業績月報表" at bounding box center [233, 98] width 62 height 9
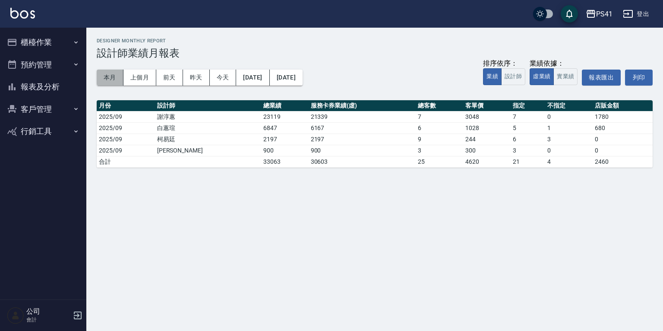
click at [115, 77] on button "本月" at bounding box center [110, 77] width 27 height 16
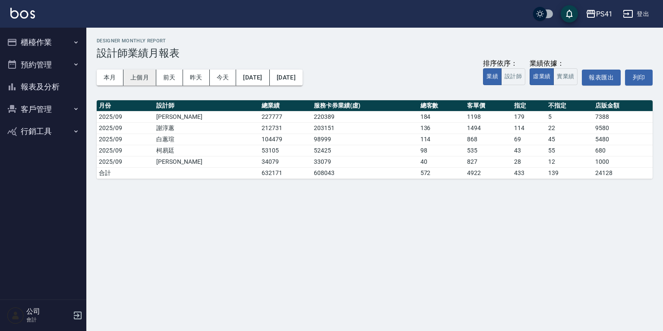
click at [141, 81] on button "上個月" at bounding box center [139, 77] width 33 height 16
click at [115, 78] on button "本月" at bounding box center [110, 77] width 27 height 16
click at [140, 77] on button "上個月" at bounding box center [139, 77] width 33 height 16
click at [114, 77] on button "本月" at bounding box center [110, 77] width 27 height 16
click at [144, 78] on button "上個月" at bounding box center [139, 77] width 33 height 16
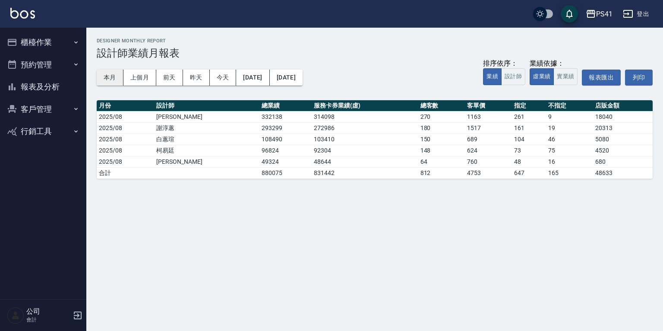
click at [115, 78] on button "本月" at bounding box center [110, 77] width 27 height 16
click at [146, 78] on button "上個月" at bounding box center [139, 77] width 33 height 16
click at [111, 73] on button "本月" at bounding box center [110, 77] width 27 height 16
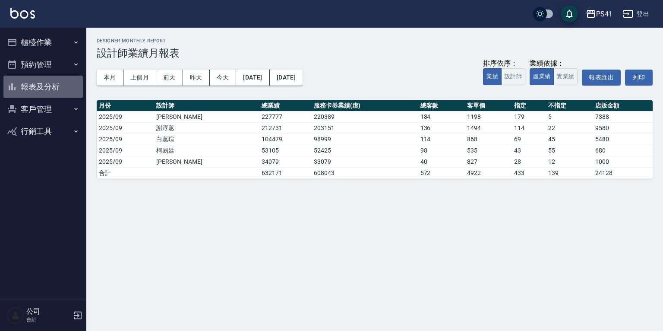
click at [66, 88] on button "報表及分析" at bounding box center [42, 87] width 79 height 22
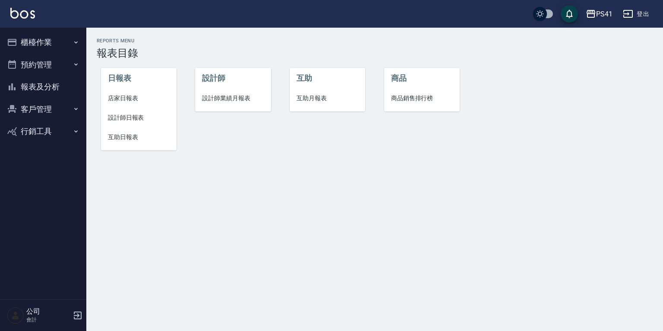
click at [321, 100] on span "互助月報表" at bounding box center [328, 98] width 62 height 9
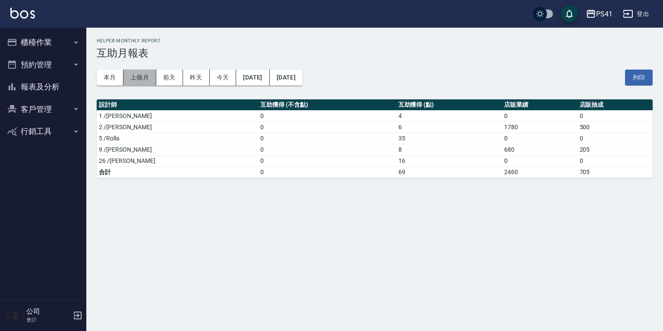
click at [136, 77] on button "上個月" at bounding box center [139, 77] width 33 height 16
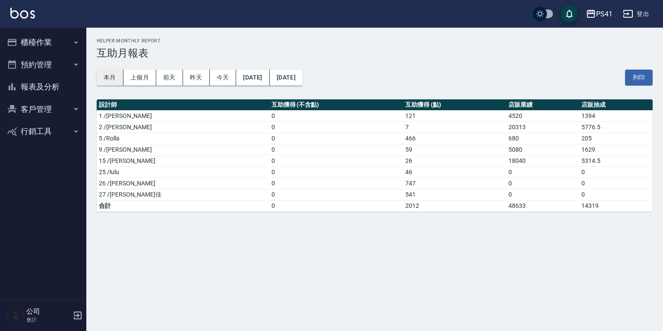
click at [116, 73] on button "本月" at bounding box center [110, 77] width 27 height 16
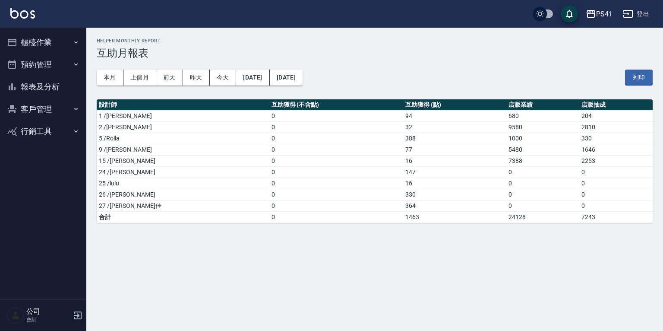
click at [58, 90] on button "報表及分析" at bounding box center [42, 87] width 79 height 22
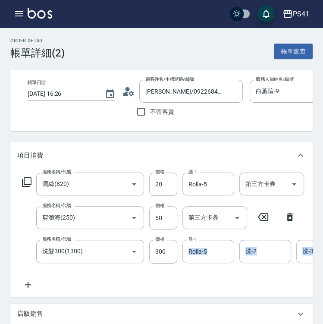
drag, startPoint x: 189, startPoint y: 307, endPoint x: 239, endPoint y: 306, distance: 50.1
click at [239, 306] on div "項目消費 服務名稱/代號 潤絲(820) 服務名稱/代號 價格 20 價格 護-1 Rolla-5 護-1 第三方卡券 第三方卡券 服務名稱/代號 剪瀏海(2…" at bounding box center [161, 285] width 303 height 286
drag, startPoint x: 239, startPoint y: 306, endPoint x: 216, endPoint y: 285, distance: 30.3
click at [216, 285] on div "服務名稱/代號 潤絲(820) 服務名稱/代號 價格 20 價格 護-1 Rolla-5 護-1 第三方卡券 第三方卡券 服務名稱/代號 剪瀏海(250) 服…" at bounding box center [244, 231] width 455 height 117
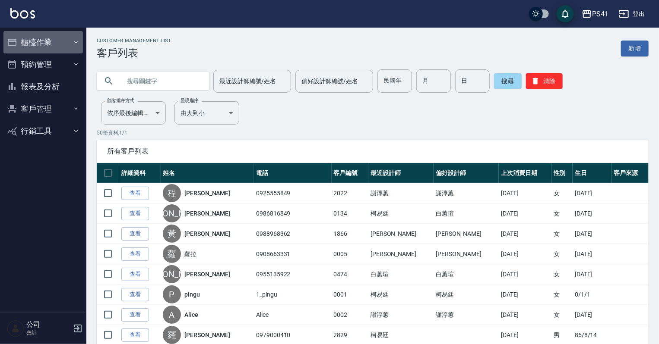
click at [48, 42] on button "櫃檯作業" at bounding box center [42, 42] width 79 height 22
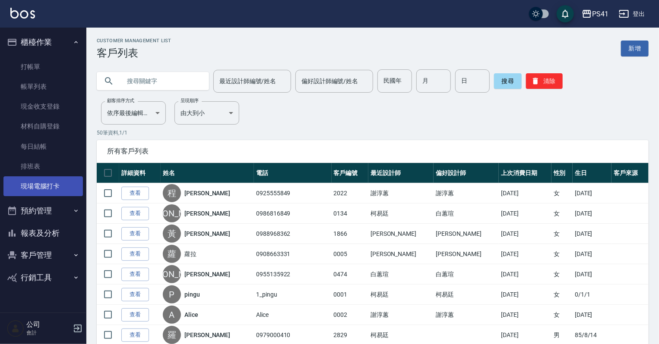
click at [62, 183] on link "現場電腦打卡" at bounding box center [42, 187] width 79 height 20
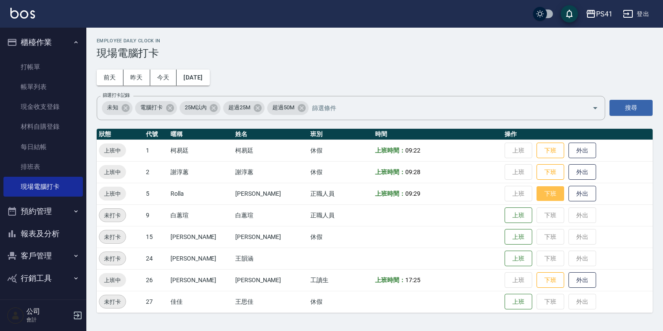
click at [540, 193] on button "下班" at bounding box center [551, 193] width 28 height 15
click at [545, 218] on td "上班 下班 外出" at bounding box center [577, 215] width 150 height 22
click at [527, 211] on td "上班 下班 外出" at bounding box center [577, 215] width 150 height 22
click at [533, 212] on td "上班 下班 外出" at bounding box center [577, 215] width 150 height 22
click at [533, 213] on td "上班 下班 外出" at bounding box center [577, 215] width 150 height 22
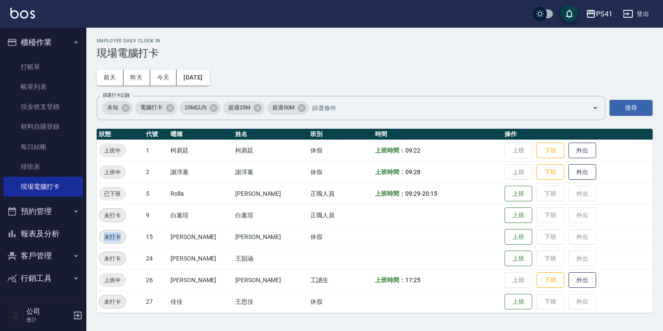
click at [533, 213] on td "上班 下班 外出" at bounding box center [577, 215] width 150 height 22
drag, startPoint x: 533, startPoint y: 213, endPoint x: 600, endPoint y: 215, distance: 66.9
click at [600, 215] on td "上班 下班 外出" at bounding box center [577, 215] width 150 height 22
drag, startPoint x: 312, startPoint y: 317, endPoint x: 318, endPoint y: 319, distance: 7.0
click at [316, 318] on div "Employee Daily Clock In 現場電腦打卡 [DATE] [DATE] [DATE] [DATE] 篩選打卡記錄 未知 電腦打卡 25M以內…" at bounding box center [374, 175] width 577 height 295
